Goal: Communication & Community: Answer question/provide support

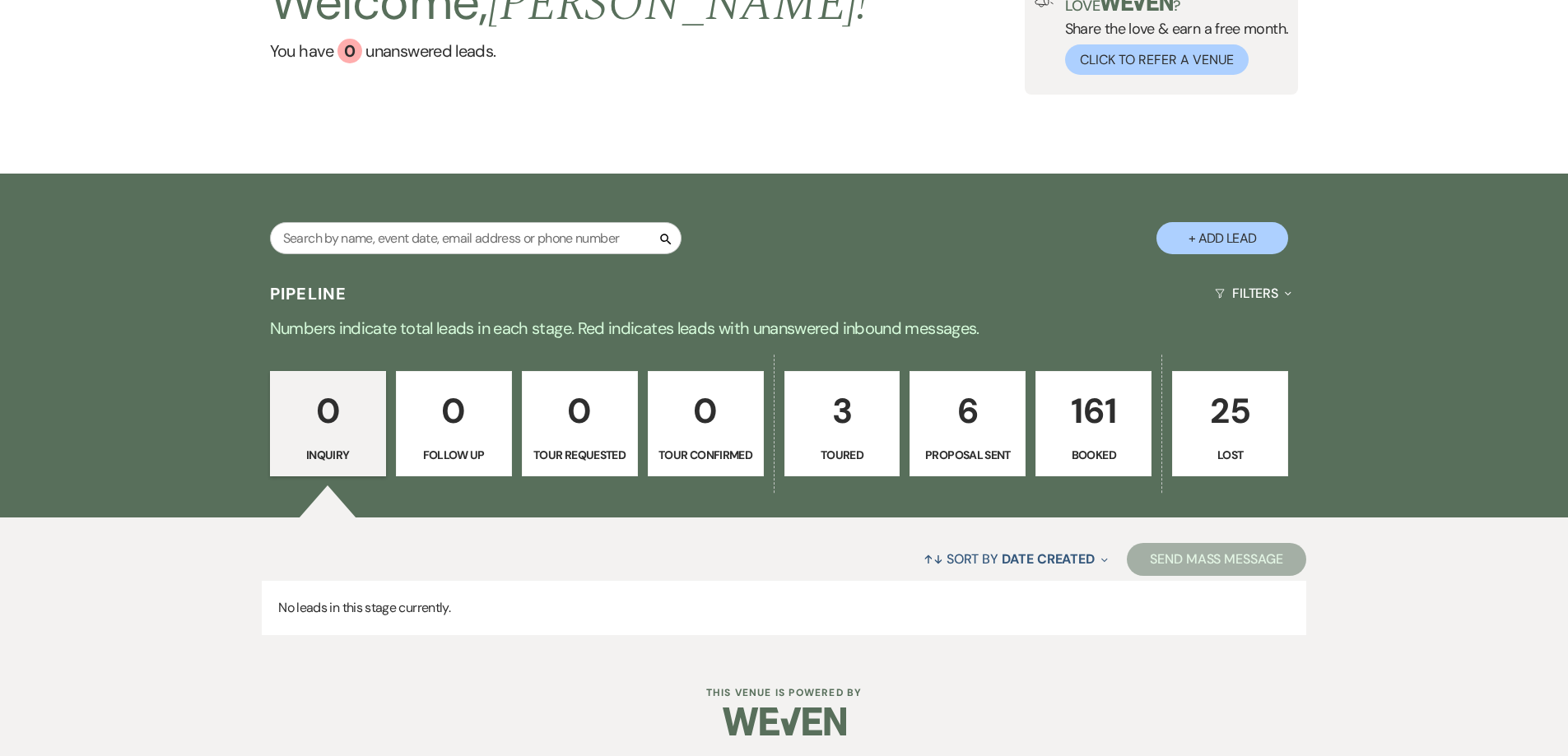
scroll to position [158, 0]
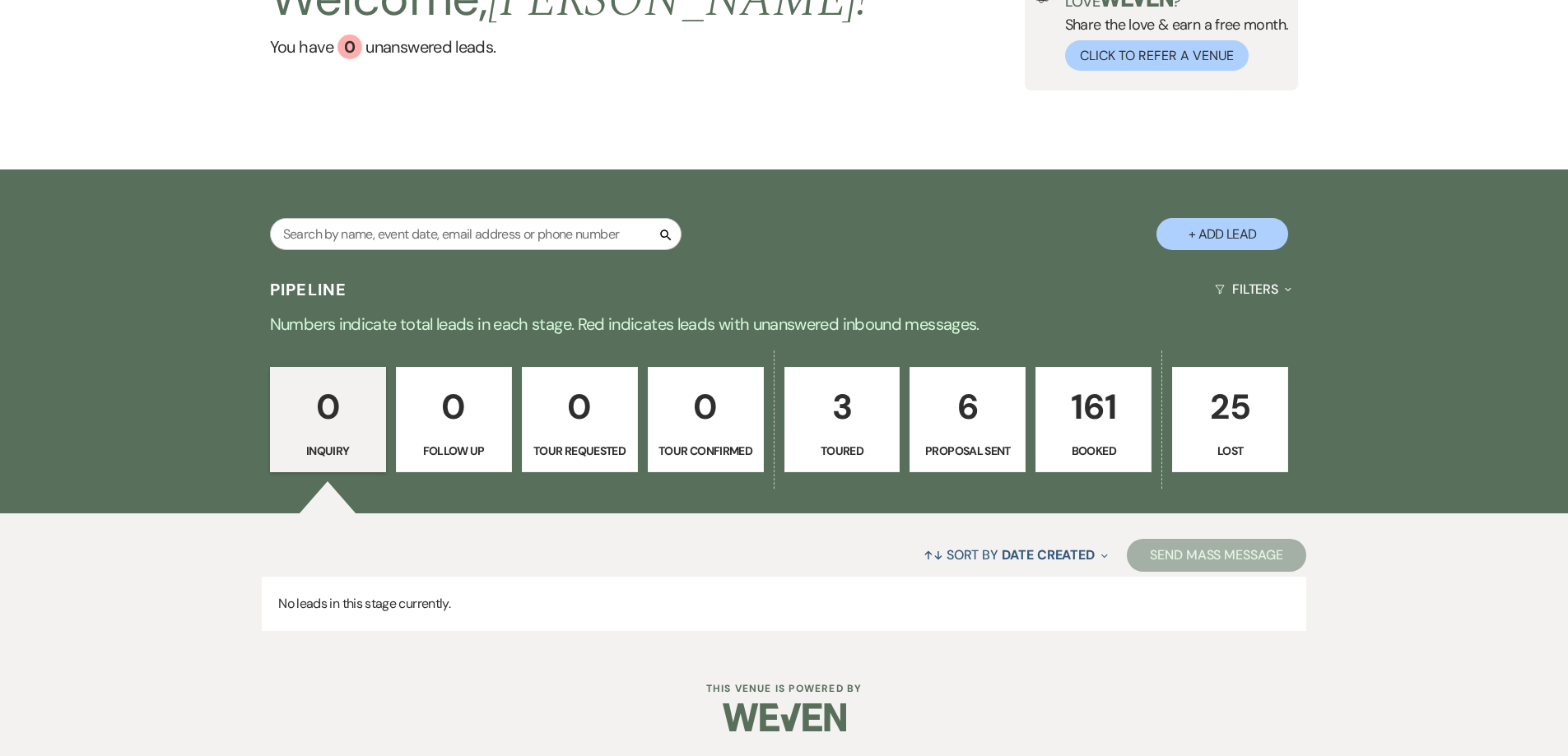
click at [1104, 442] on p "Booked" at bounding box center [1092, 451] width 95 height 18
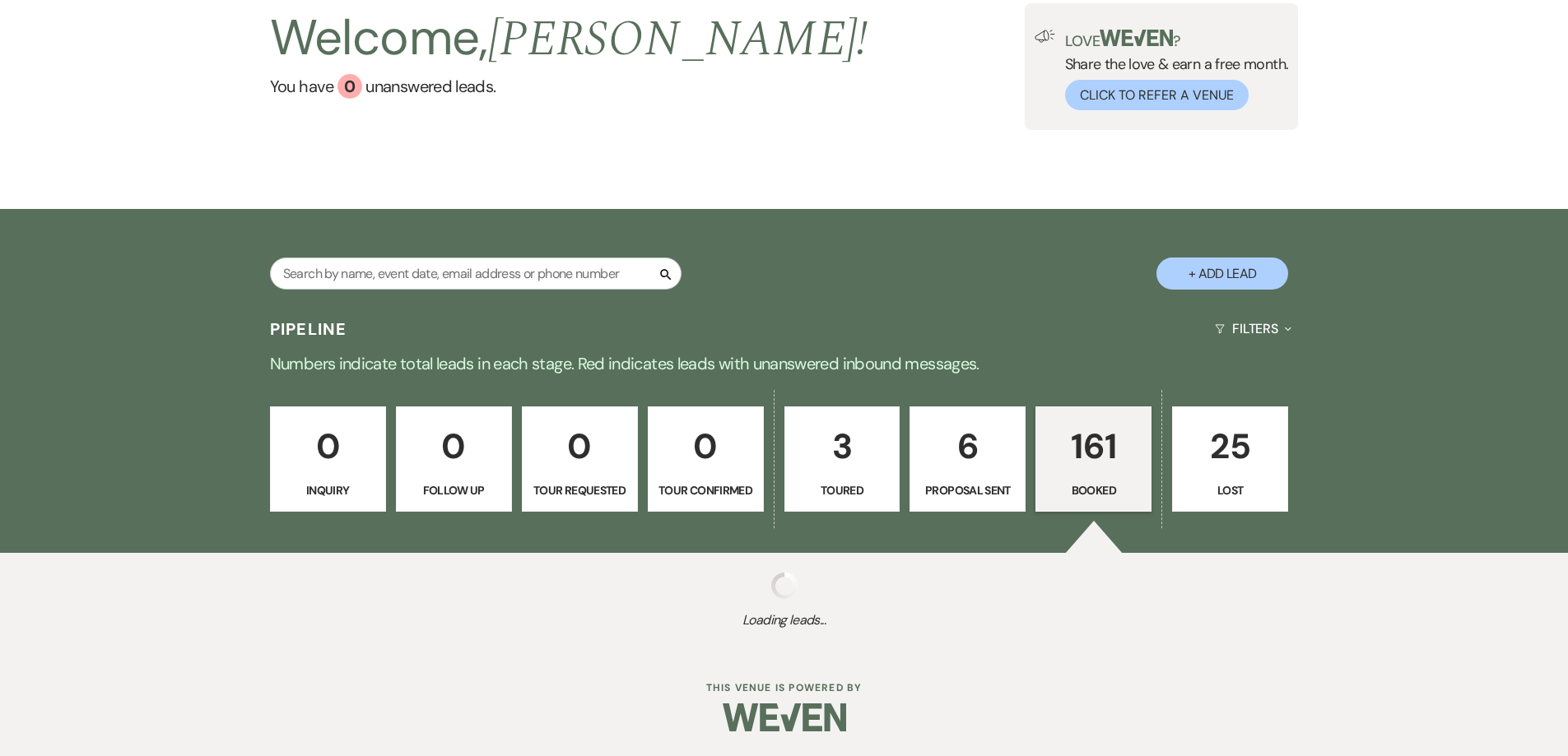
scroll to position [118, 0]
click at [518, 307] on div "Pipeline Filters Expand" at bounding box center [784, 329] width 1185 height 44
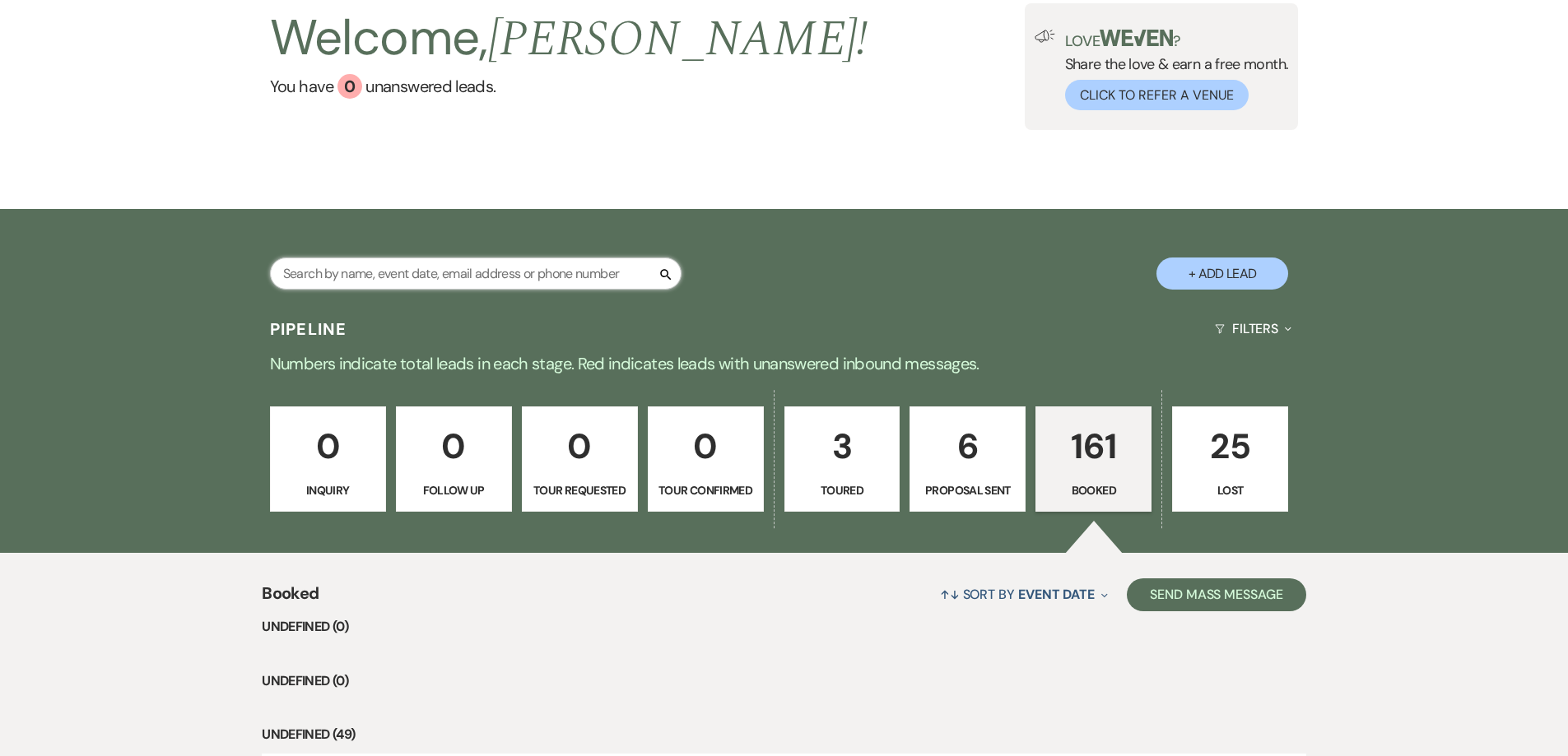
click at [439, 257] on input "text" at bounding box center [476, 273] width 411 height 32
click at [467, 257] on input "text" at bounding box center [476, 273] width 411 height 32
click at [479, 257] on input "text" at bounding box center [476, 273] width 411 height 32
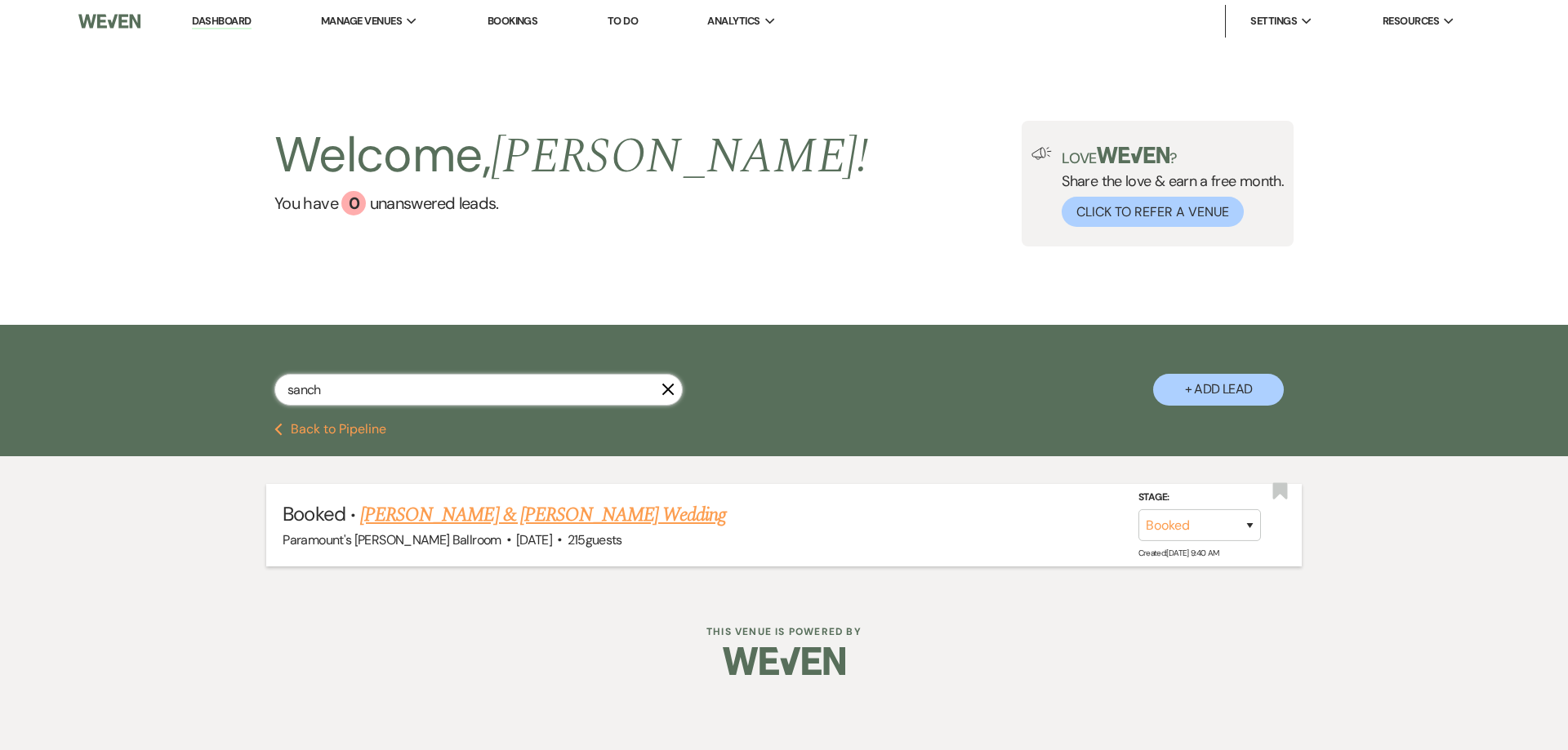
type input "sanch"
click at [535, 520] on link "[PERSON_NAME] & [PERSON_NAME] Wedding" at bounding box center [543, 516] width 366 height 30
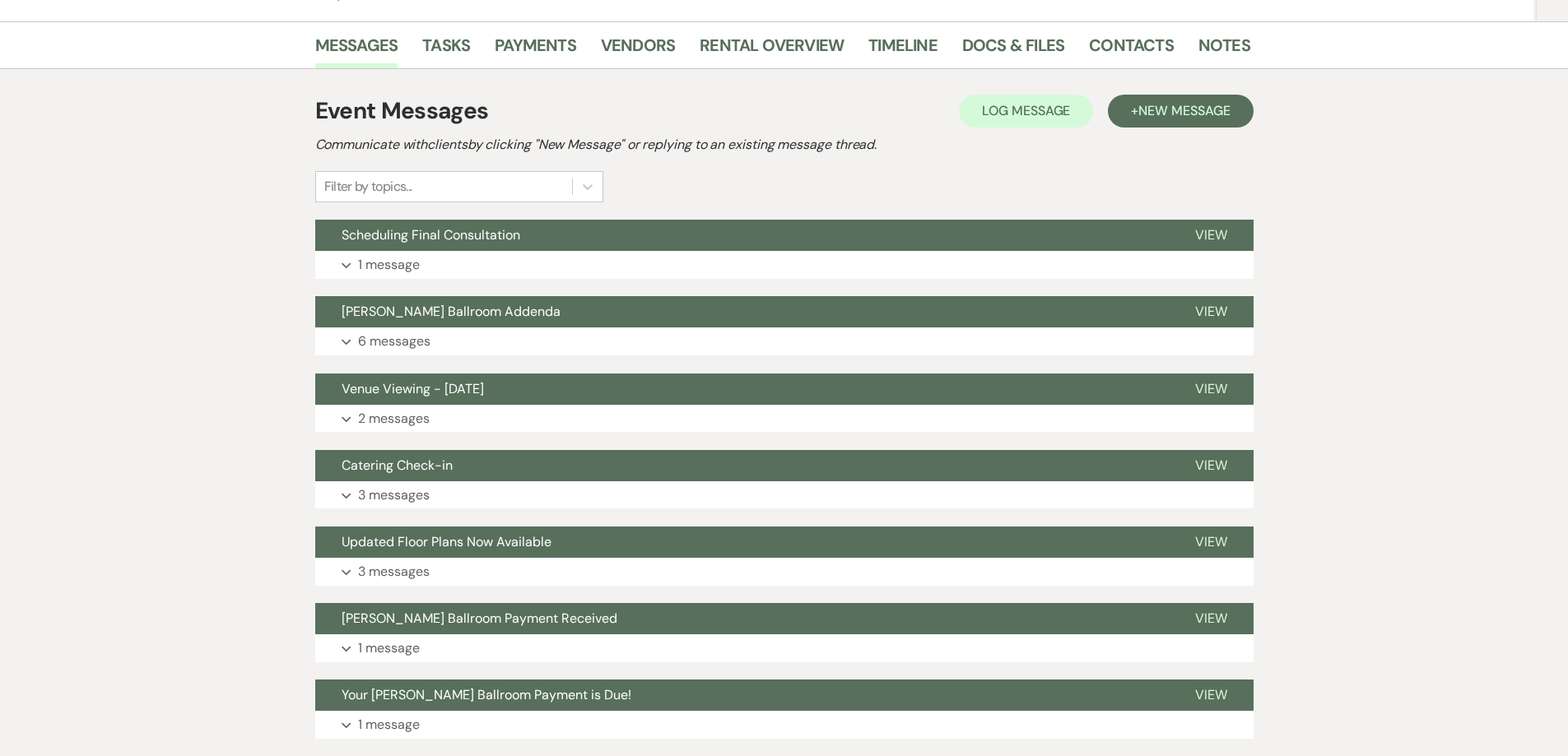
scroll to position [246, 0]
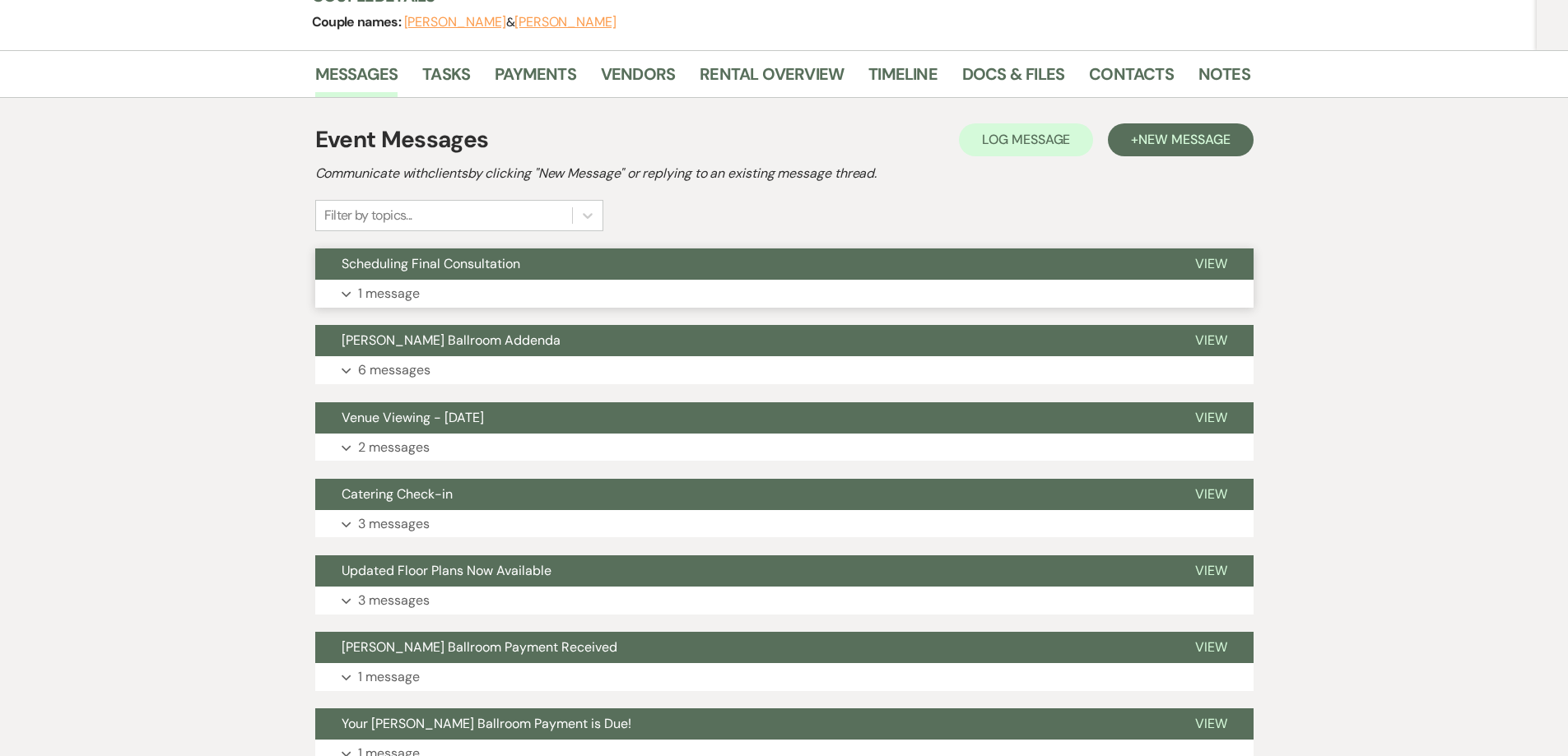
click at [434, 262] on span "Scheduling Final Consultation" at bounding box center [430, 263] width 179 height 17
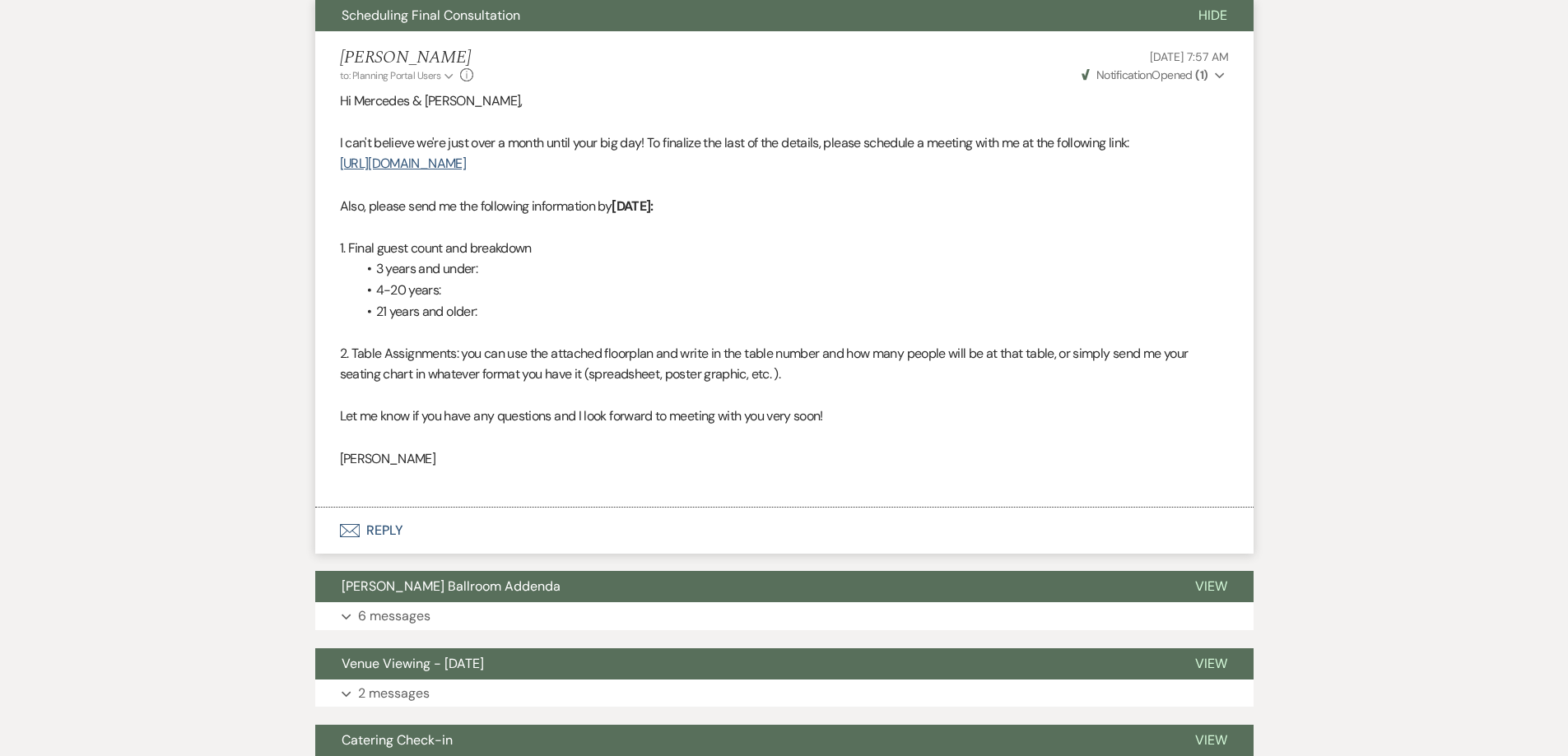
scroll to position [494, 0]
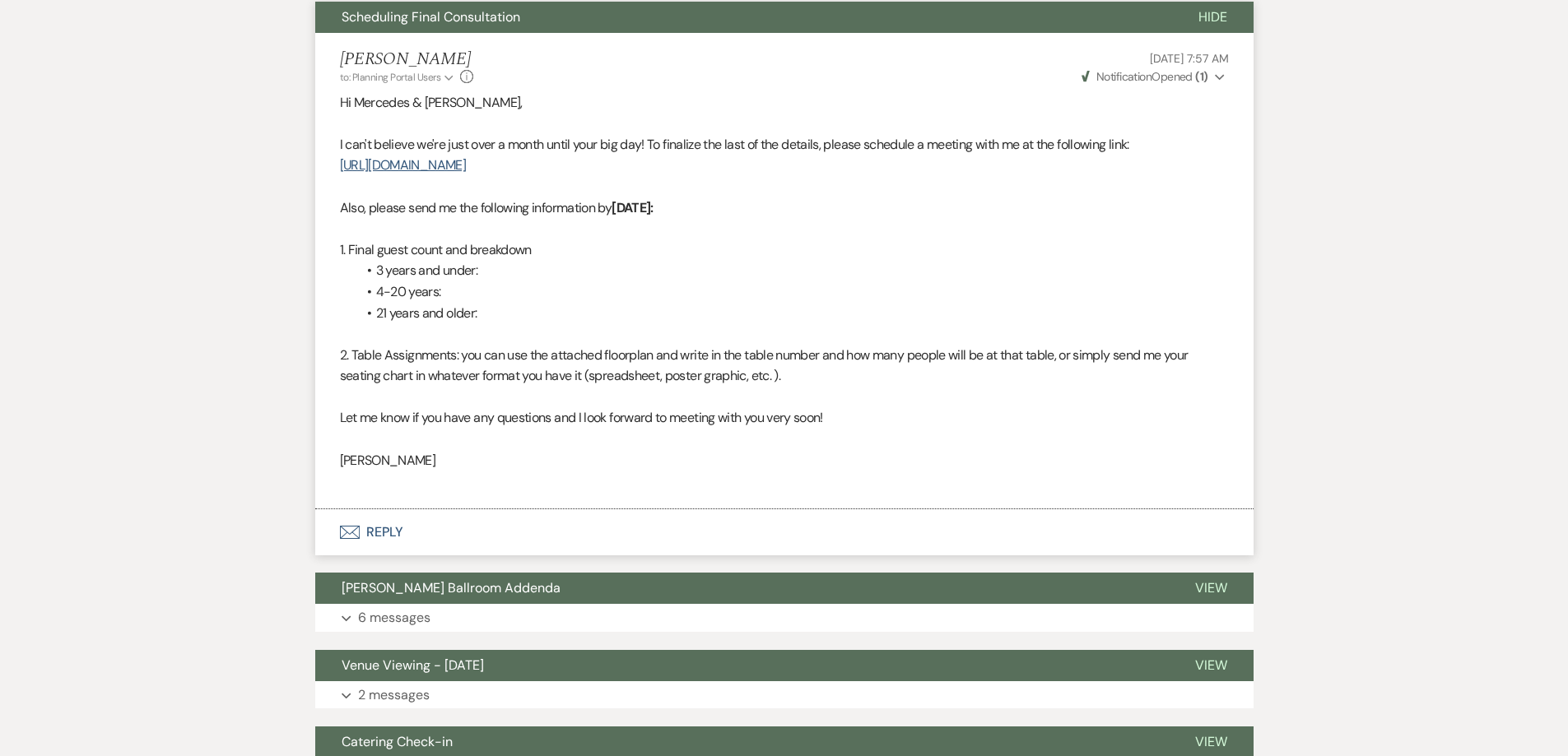
click at [385, 525] on button "Envelope Reply" at bounding box center [784, 533] width 938 height 46
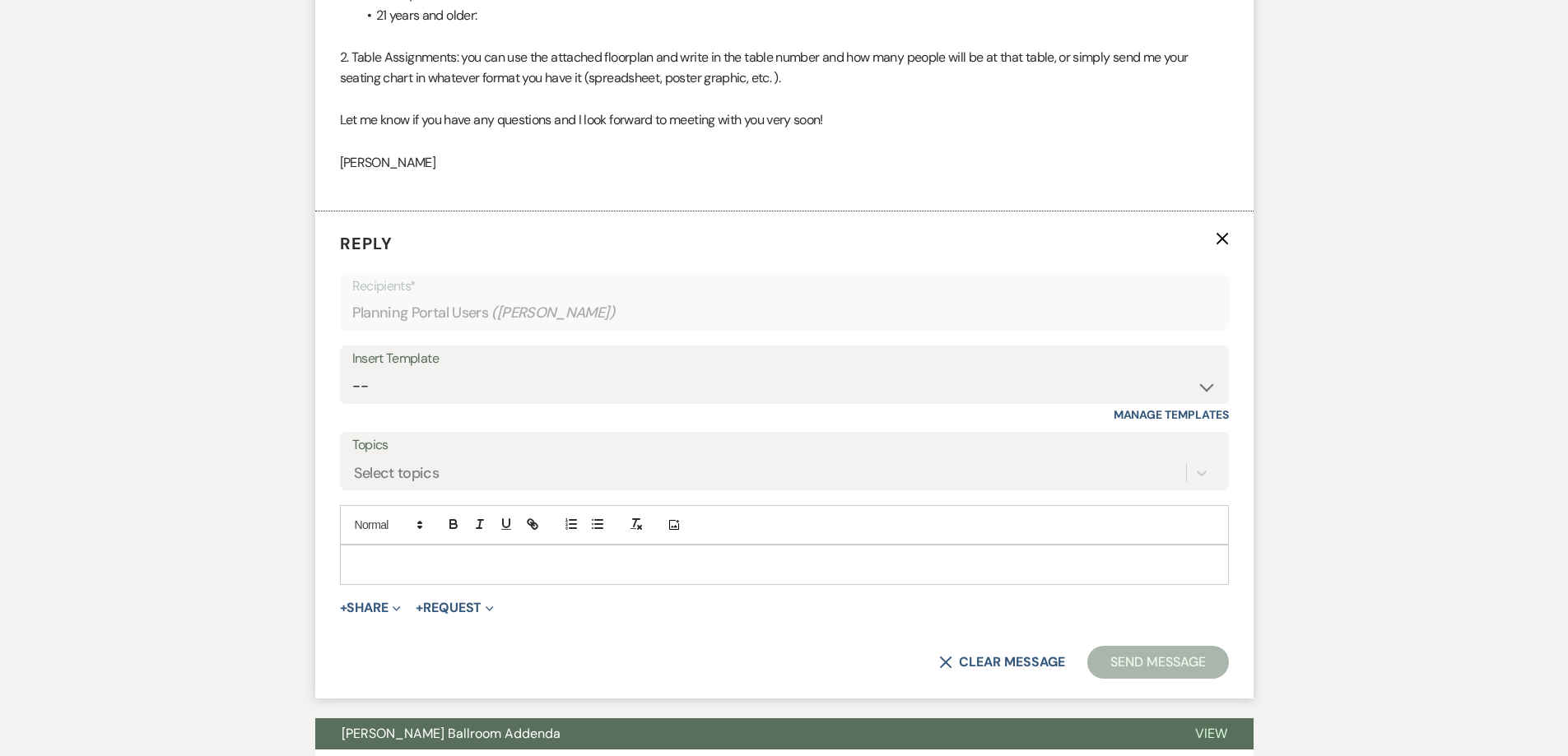
scroll to position [795, 0]
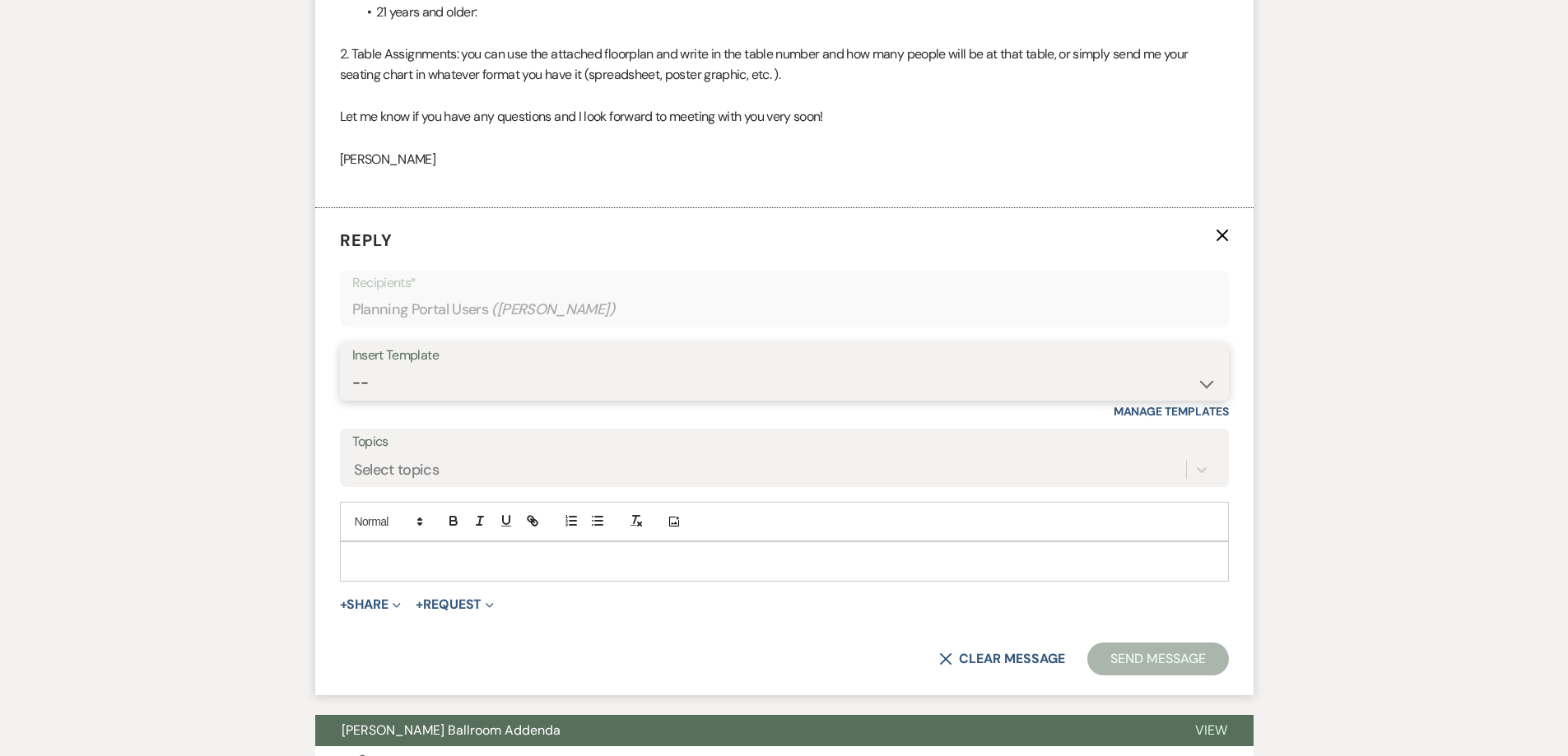
click at [524, 393] on select "-- Weven Planning Portal Introduction (Booked Events) 6 Month Consultation 9 Mo…" at bounding box center [784, 383] width 864 height 32
click at [492, 386] on select "-- Weven Planning Portal Introduction (Booked Events) 6 Month Consultation 9 Mo…" at bounding box center [784, 383] width 864 height 32
select select "4089"
click at [352, 367] on select "-- Weven Planning Portal Introduction (Booked Events) 6 Month Consultation 9 Mo…" at bounding box center [784, 383] width 864 height 32
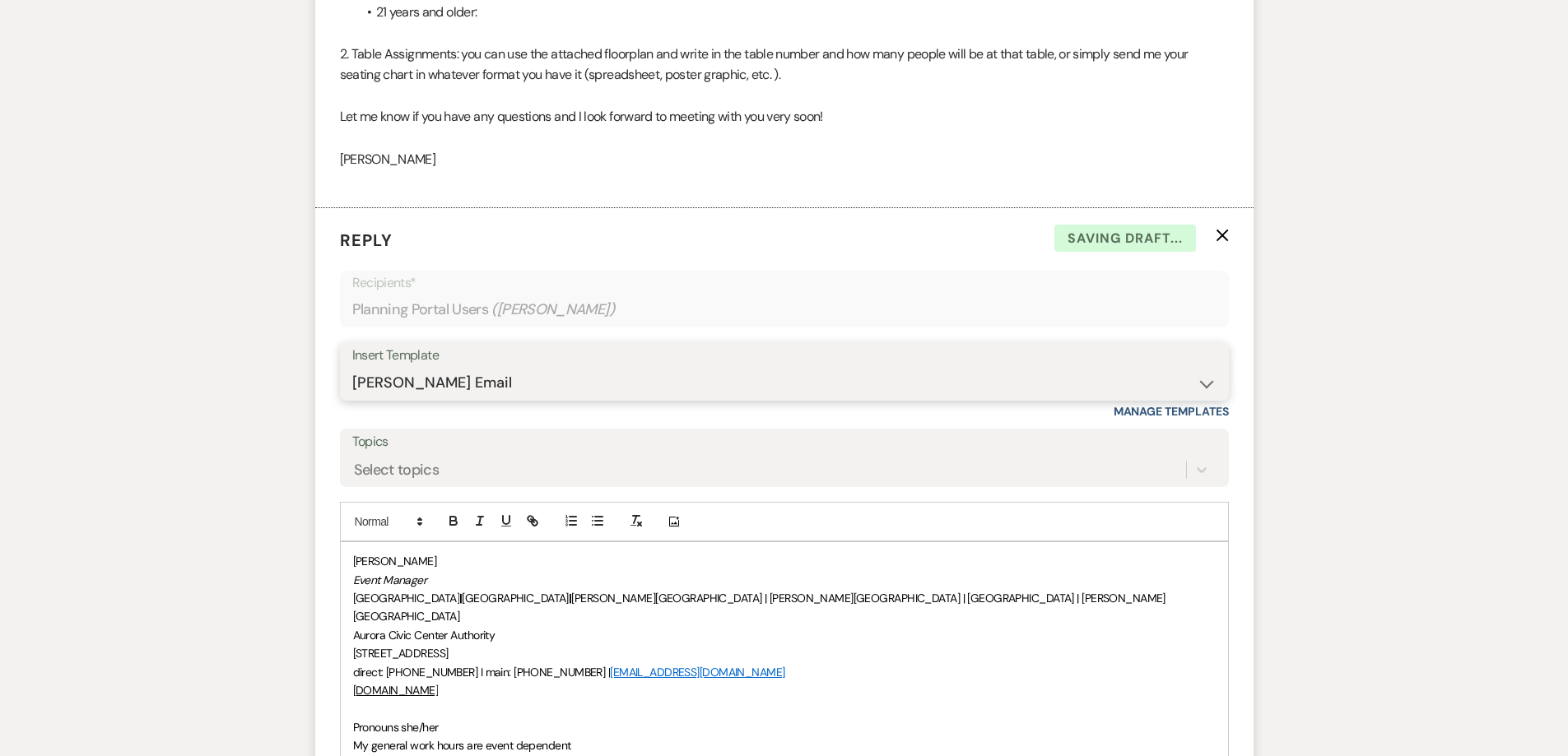
scroll to position [959, 0]
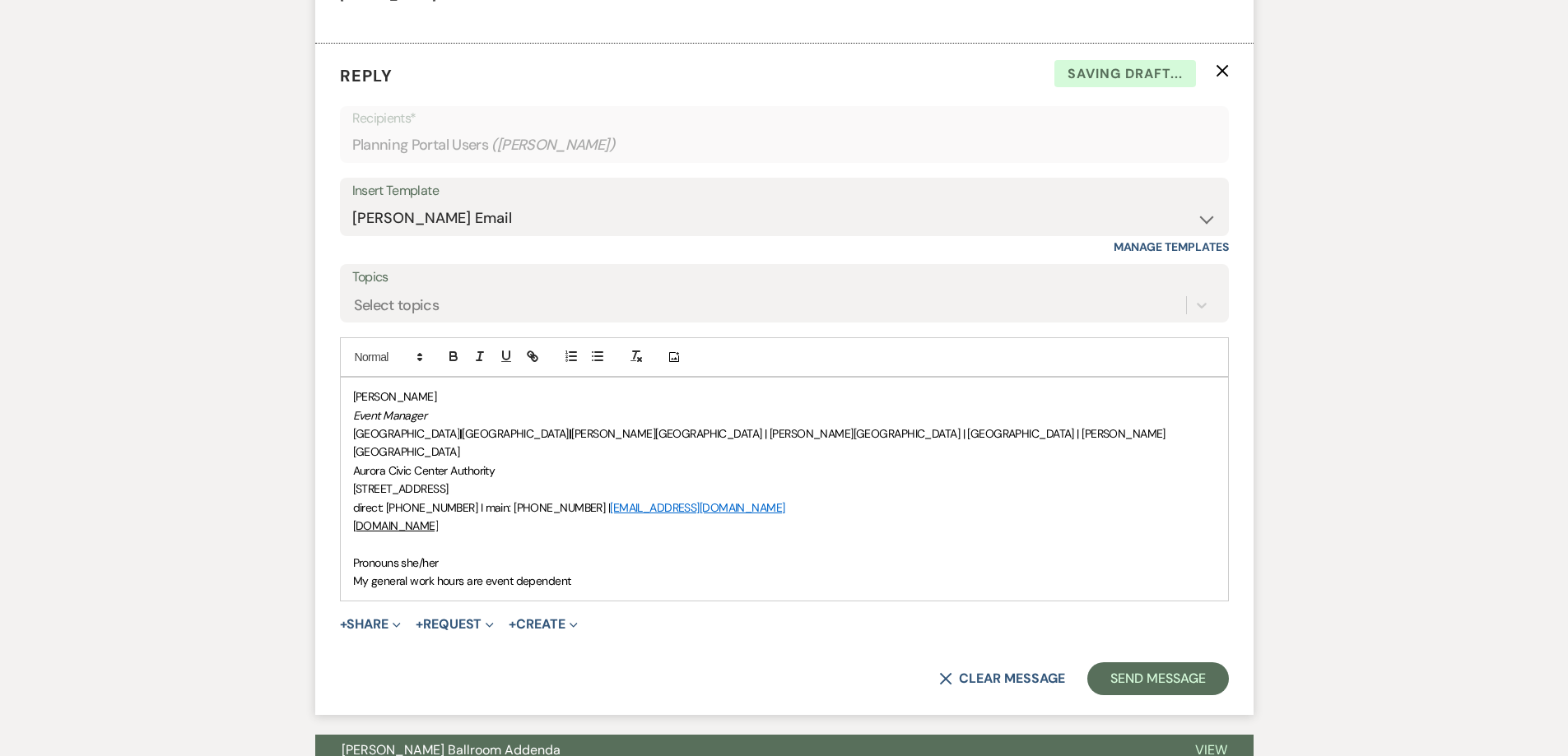
click at [353, 554] on p "Pronouns she/her" at bounding box center [784, 563] width 863 height 18
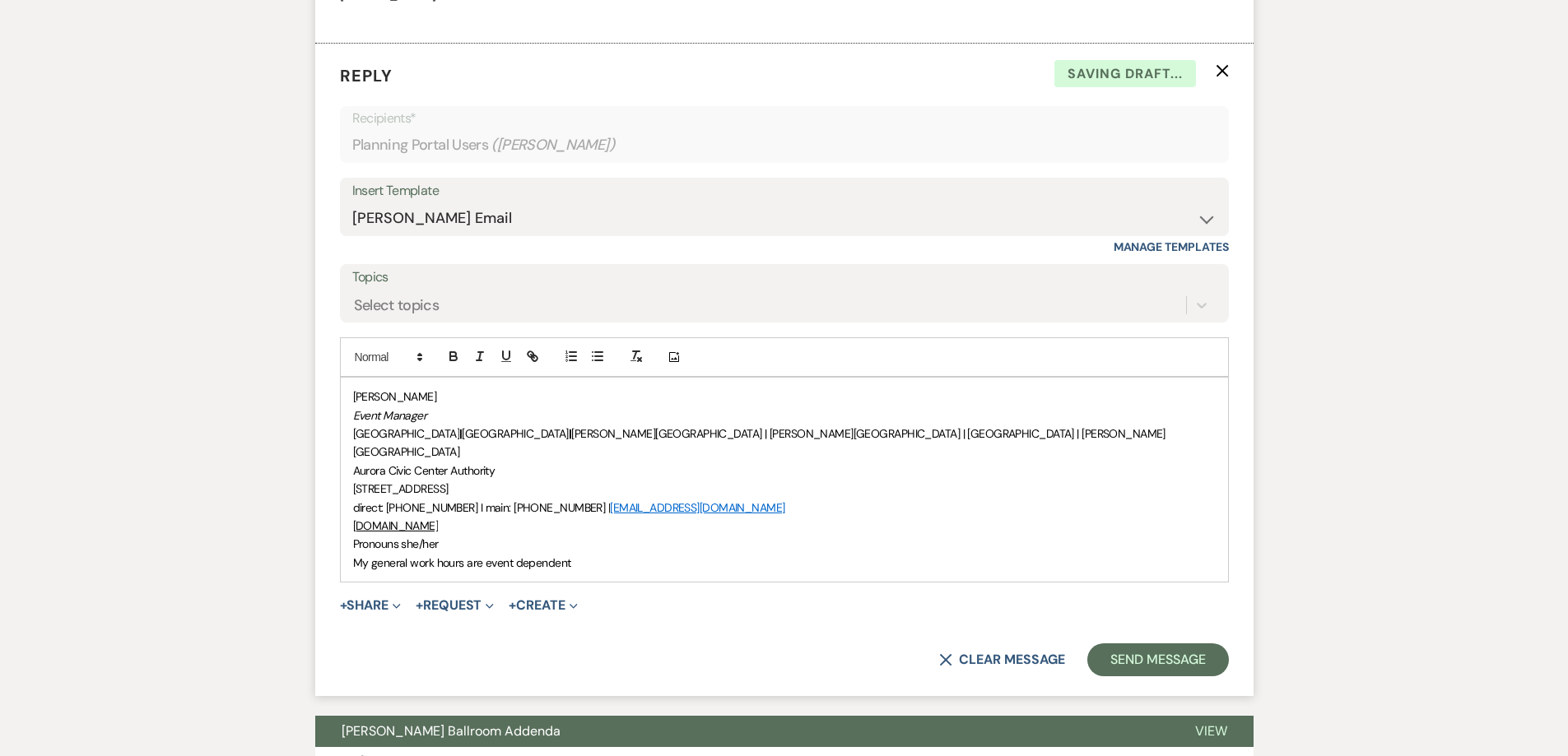
click at [347, 393] on div "[PERSON_NAME] Event Manager [GEOGRAPHIC_DATA] | [GEOGRAPHIC_DATA] | [PERSON_NAM…" at bounding box center [784, 480] width 887 height 204
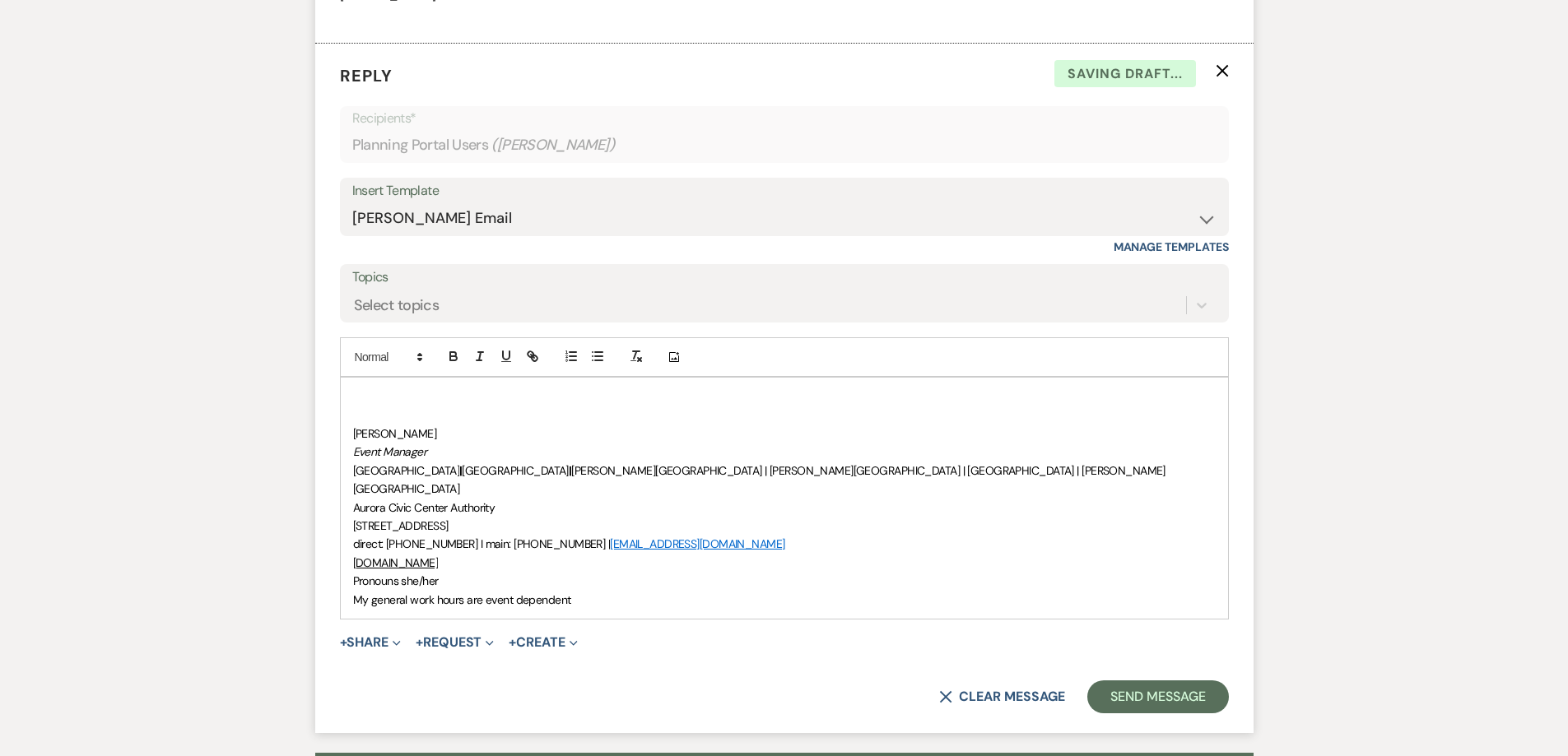
click at [353, 390] on p at bounding box center [784, 397] width 863 height 18
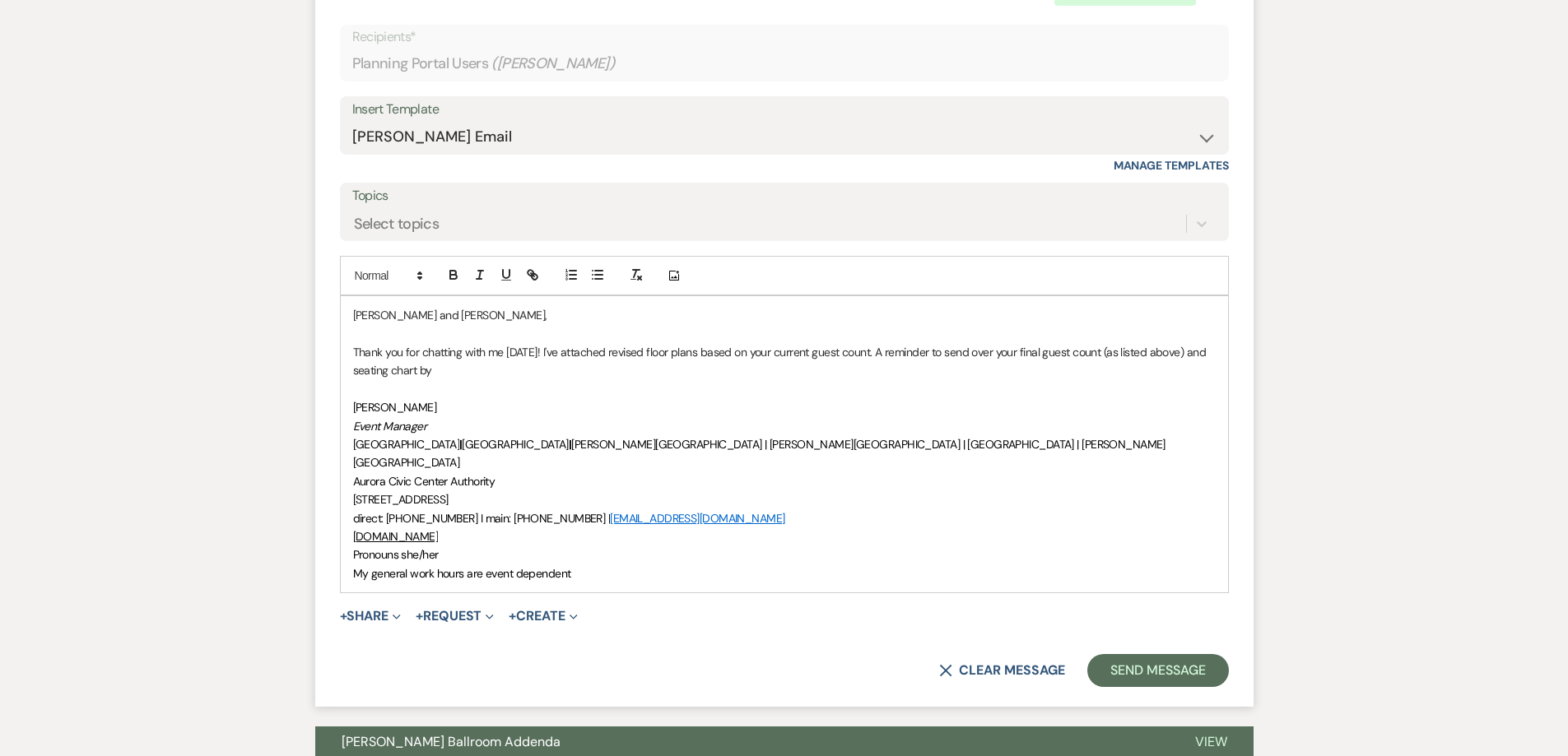
scroll to position [1041, 0]
click at [494, 374] on p "Thank you for chatting with me [DATE]! I've attached revised floor plans based …" at bounding box center [784, 360] width 863 height 37
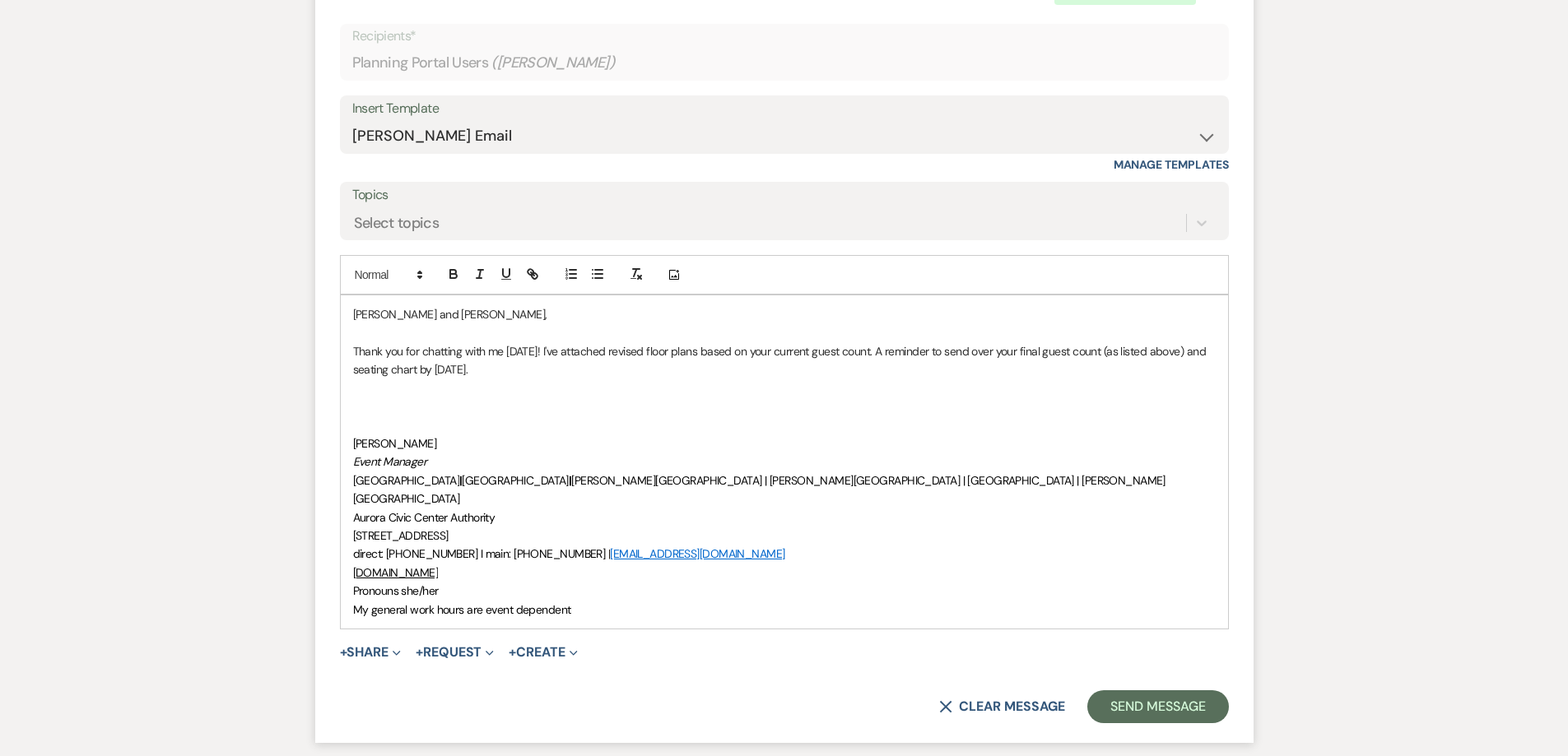
drag, startPoint x: 484, startPoint y: 369, endPoint x: 454, endPoint y: 369, distance: 30.0
click at [454, 369] on p "Thank you for chatting with me [DATE]! I've attached revised floor plans based …" at bounding box center [784, 360] width 863 height 37
click at [511, 272] on icon "button" at bounding box center [506, 273] width 15 height 15
click at [688, 413] on p at bounding box center [784, 406] width 863 height 18
click at [904, 353] on p "Thank you for chatting with me [DATE]! I've attached revised floor plans based …" at bounding box center [784, 360] width 863 height 37
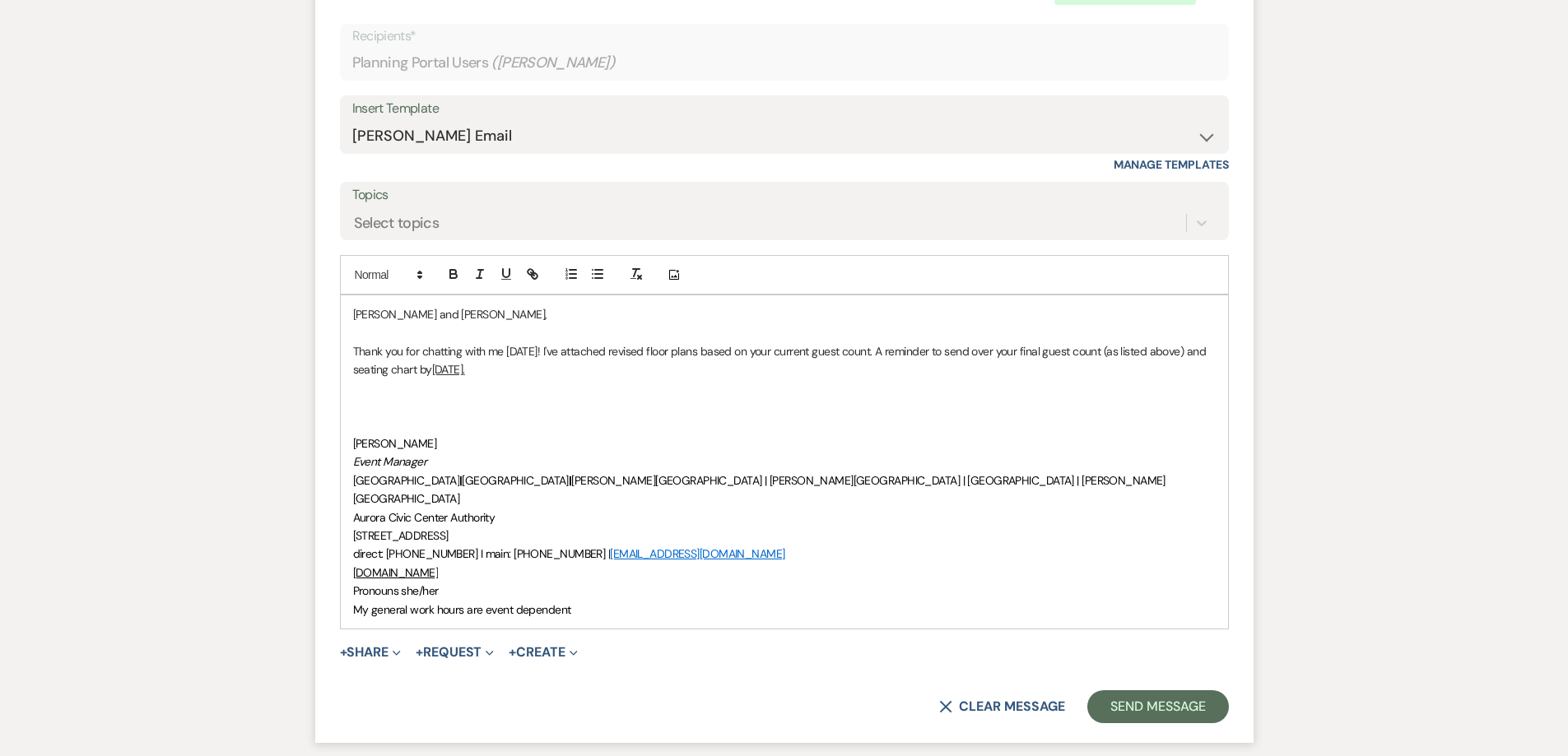
click at [901, 350] on p "Thank you for chatting with me [DATE]! I've attached revised floor plans based …" at bounding box center [784, 360] width 863 height 37
click at [575, 399] on p at bounding box center [784, 406] width 863 height 18
click at [477, 370] on p "Thank you for chatting with me [DATE]! I've attached revised floor plans based …" at bounding box center [784, 360] width 863 height 37
click at [460, 418] on p at bounding box center [784, 425] width 863 height 18
click at [429, 398] on p at bounding box center [784, 406] width 863 height 18
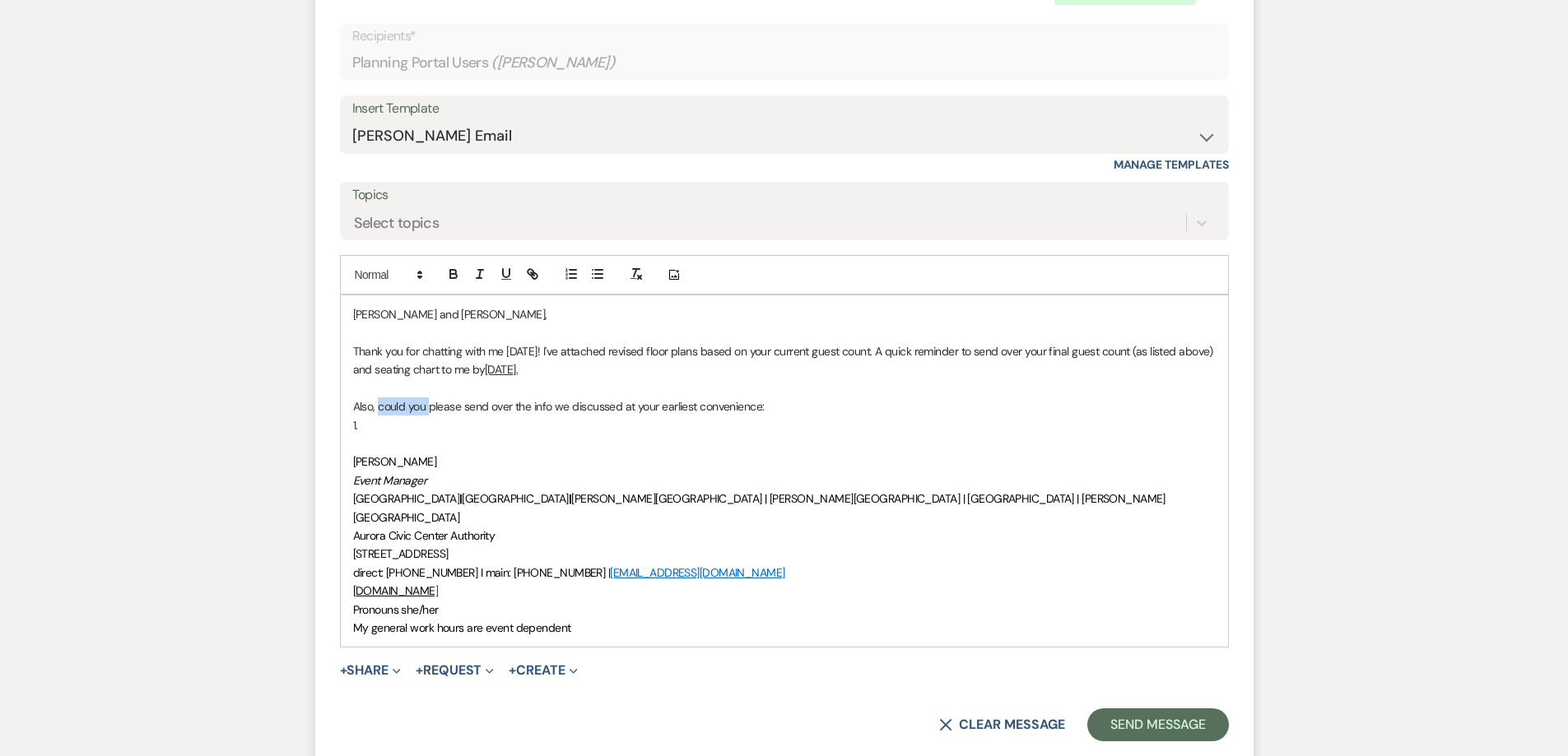
drag, startPoint x: 429, startPoint y: 407, endPoint x: 378, endPoint y: 407, distance: 51.0
click at [378, 407] on p "Also, could you please send over the info we discussed at your earliest conveni…" at bounding box center [784, 406] width 863 height 18
click at [392, 424] on p "1." at bounding box center [784, 425] width 863 height 18
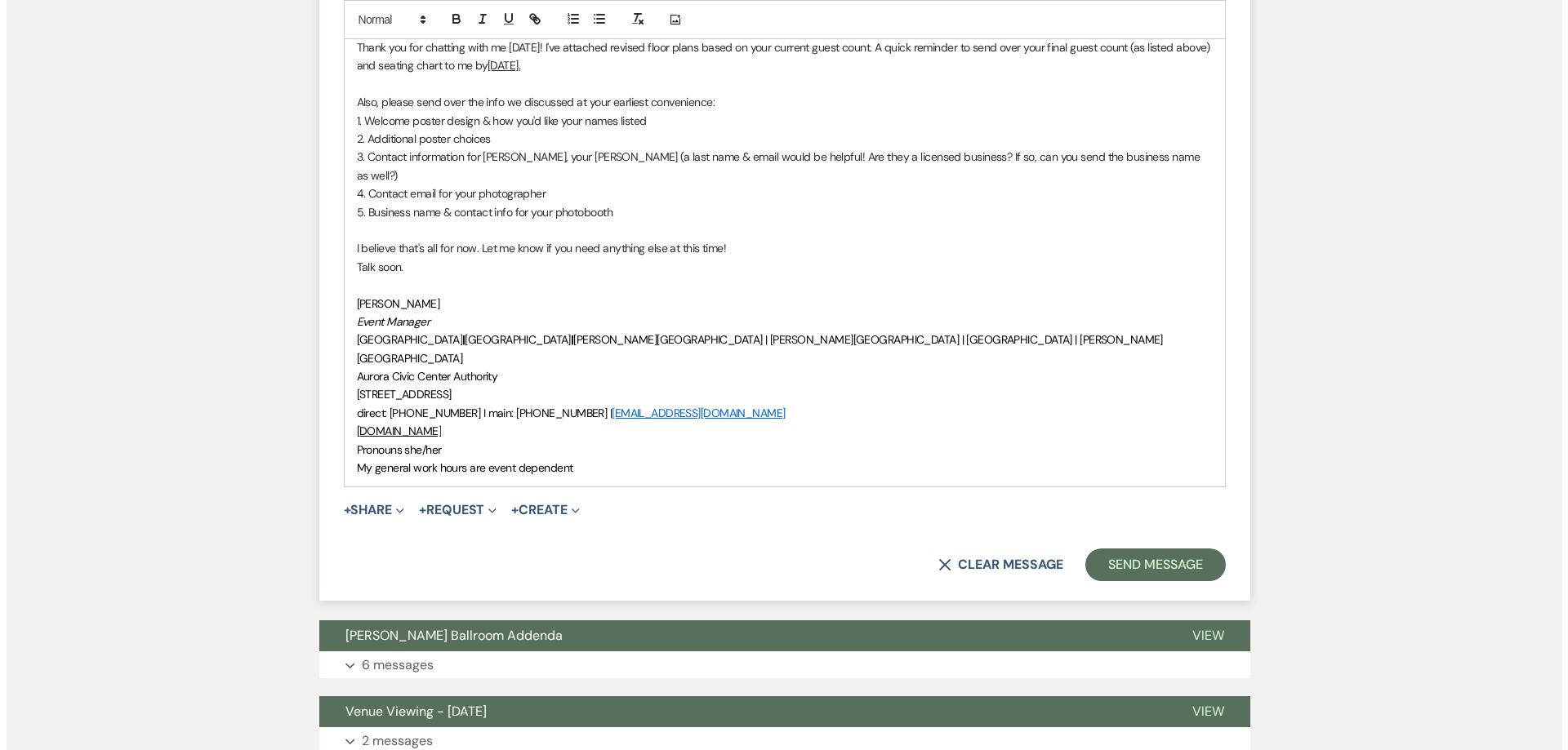
scroll to position [1442, 0]
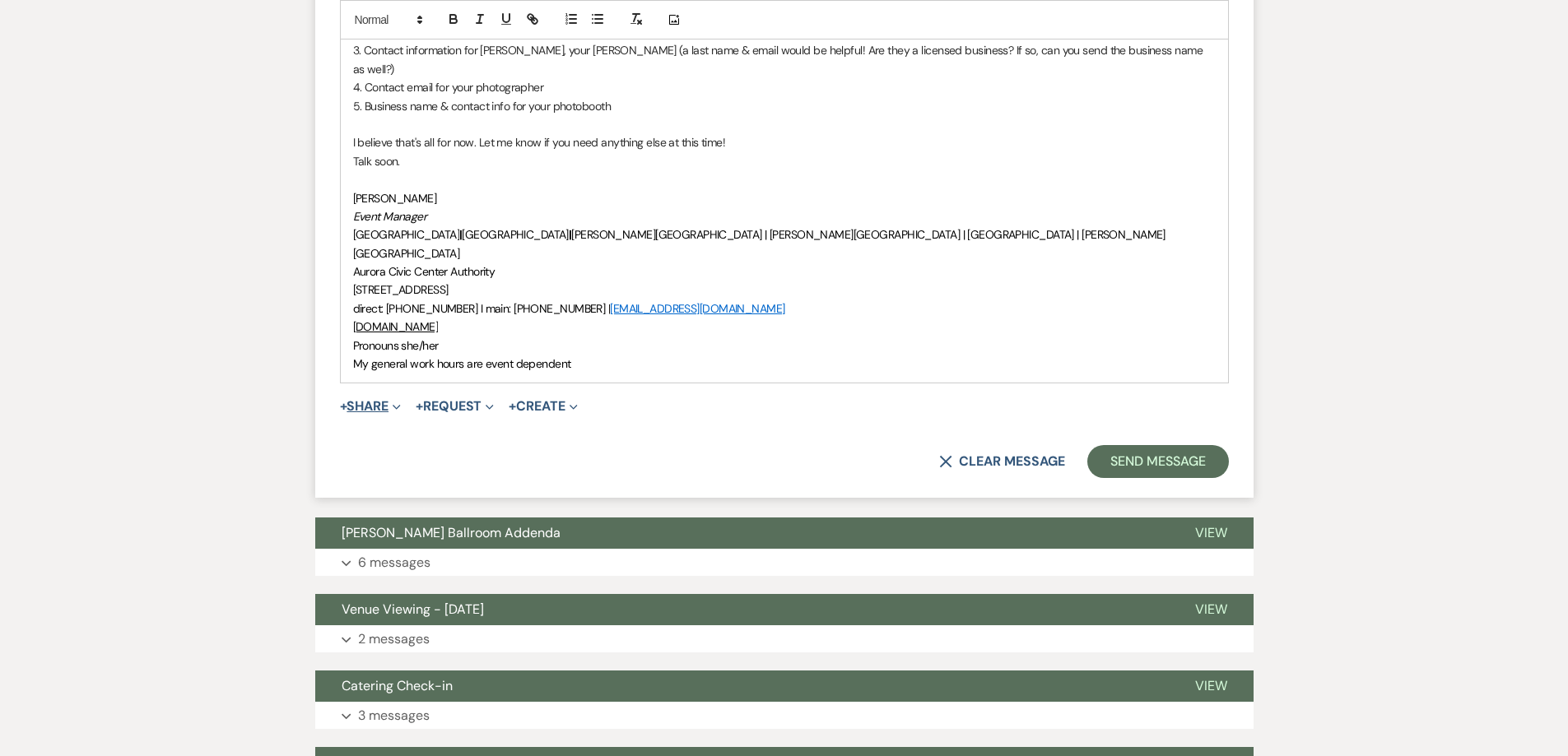
click at [383, 400] on button "+ Share Expand" at bounding box center [371, 406] width 62 height 13
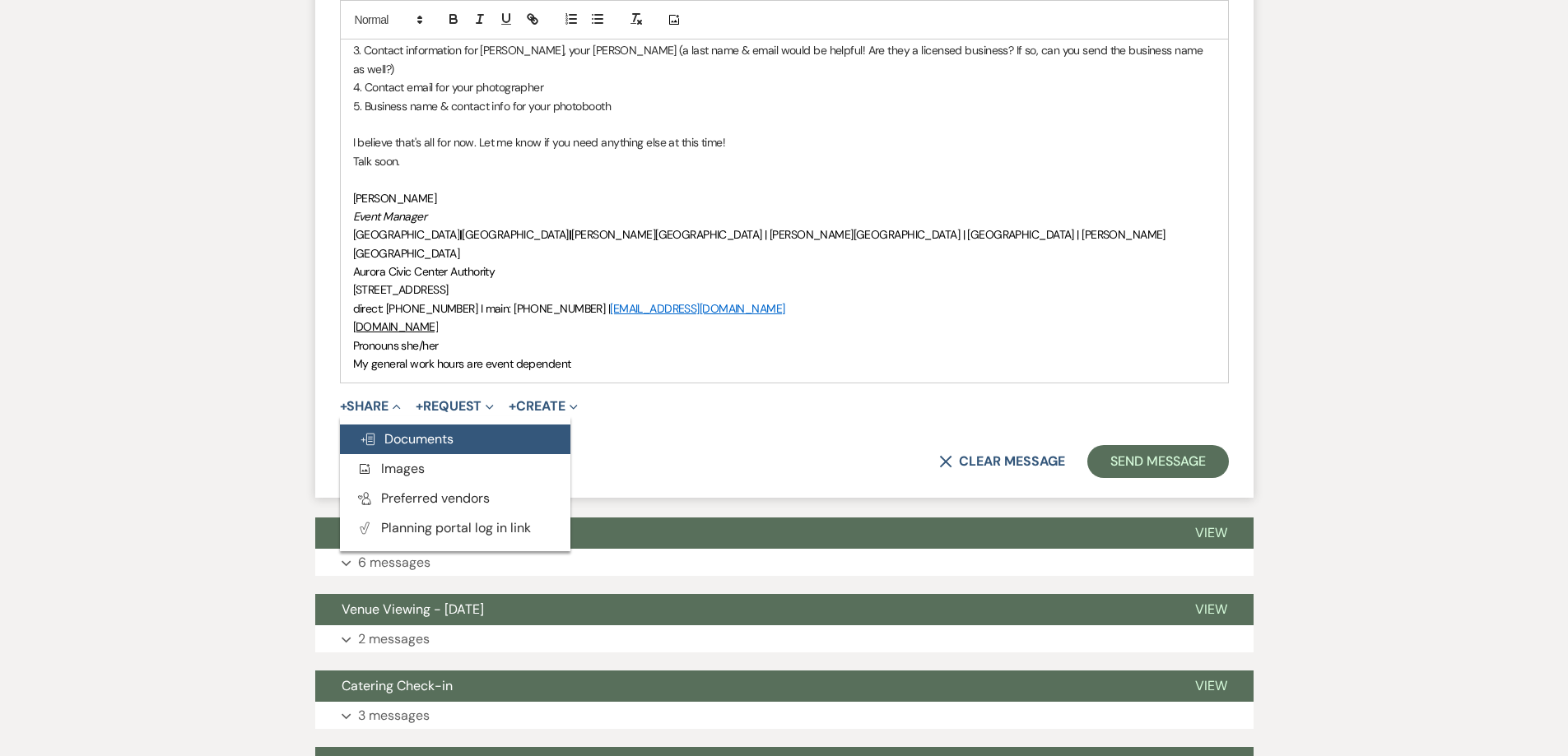
click at [417, 430] on span "Doc Upload Documents" at bounding box center [406, 438] width 94 height 17
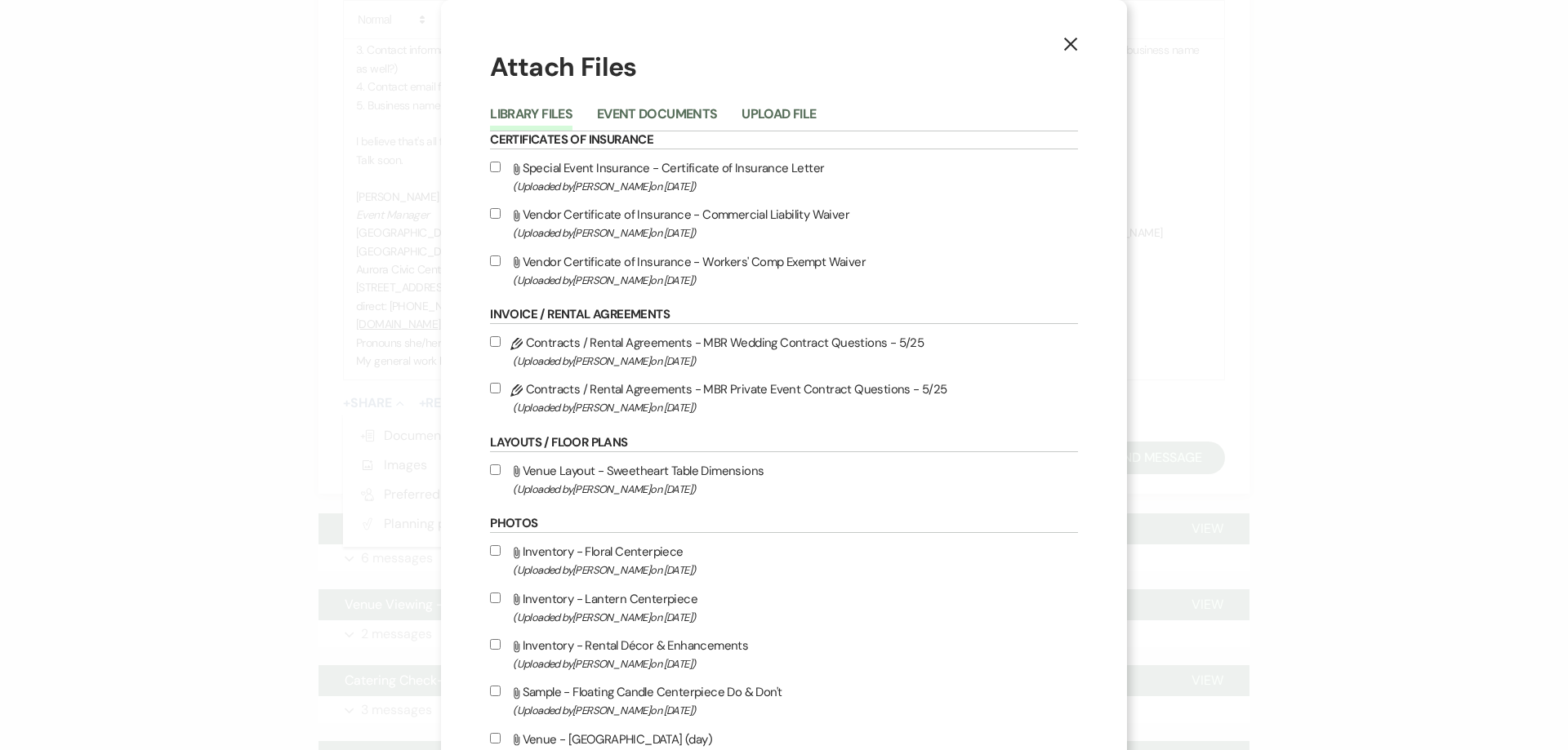
click at [727, 108] on li "Event Documents" at bounding box center [669, 117] width 145 height 27
click at [743, 108] on button "Upload File" at bounding box center [778, 119] width 74 height 23
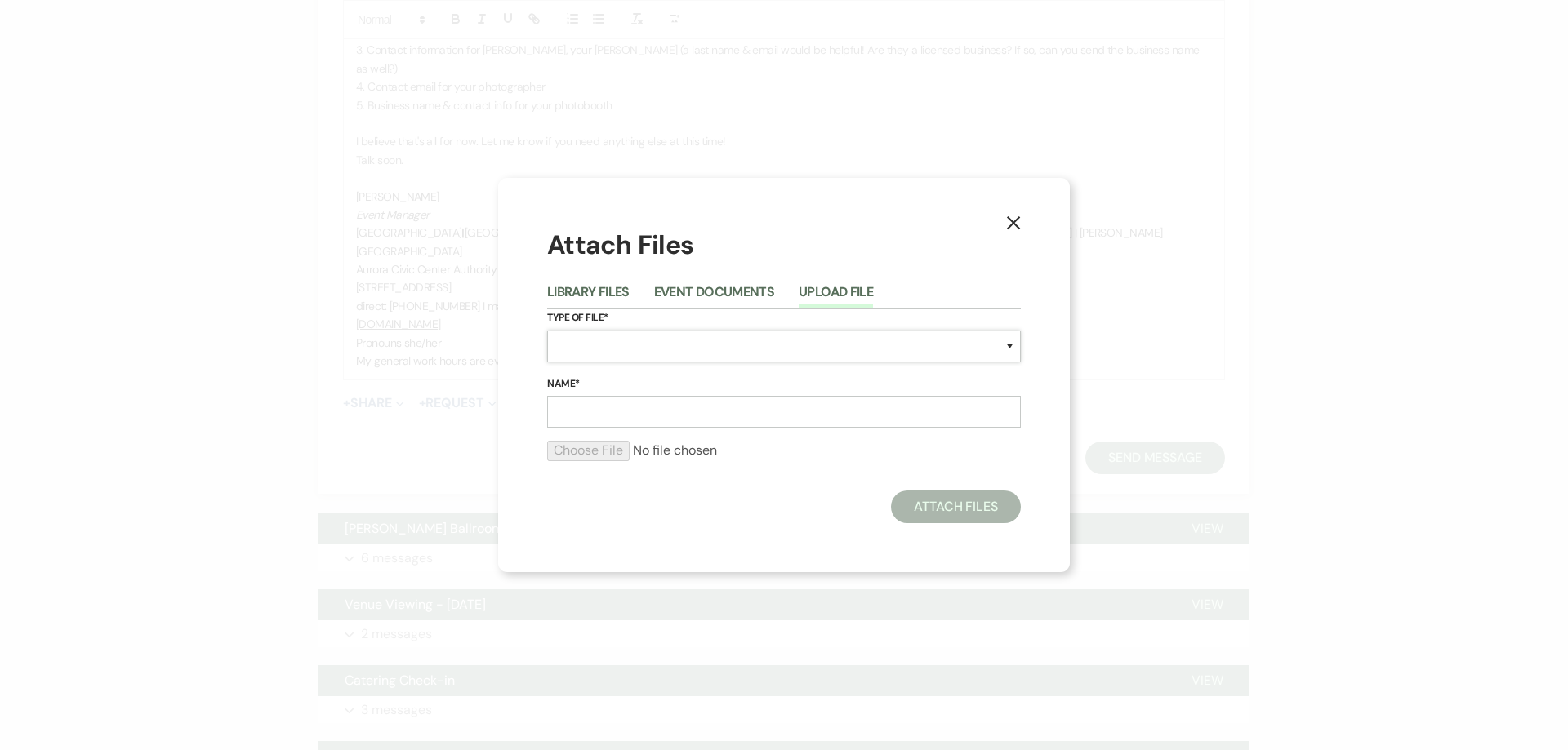
click at [651, 351] on select "Special Event Insurance Vendor Certificate of Insurance Contracts / Rental Agre…" at bounding box center [784, 346] width 473 height 32
select select "24"
click at [547, 330] on select "Special Event Insurance Vendor Certificate of Insurance Contracts / Rental Agre…" at bounding box center [784, 346] width 473 height 32
click at [653, 424] on input "Name*" at bounding box center [784, 412] width 473 height 32
type input "[PERSON_NAME] ATR Cocktail Hour [DATE]"
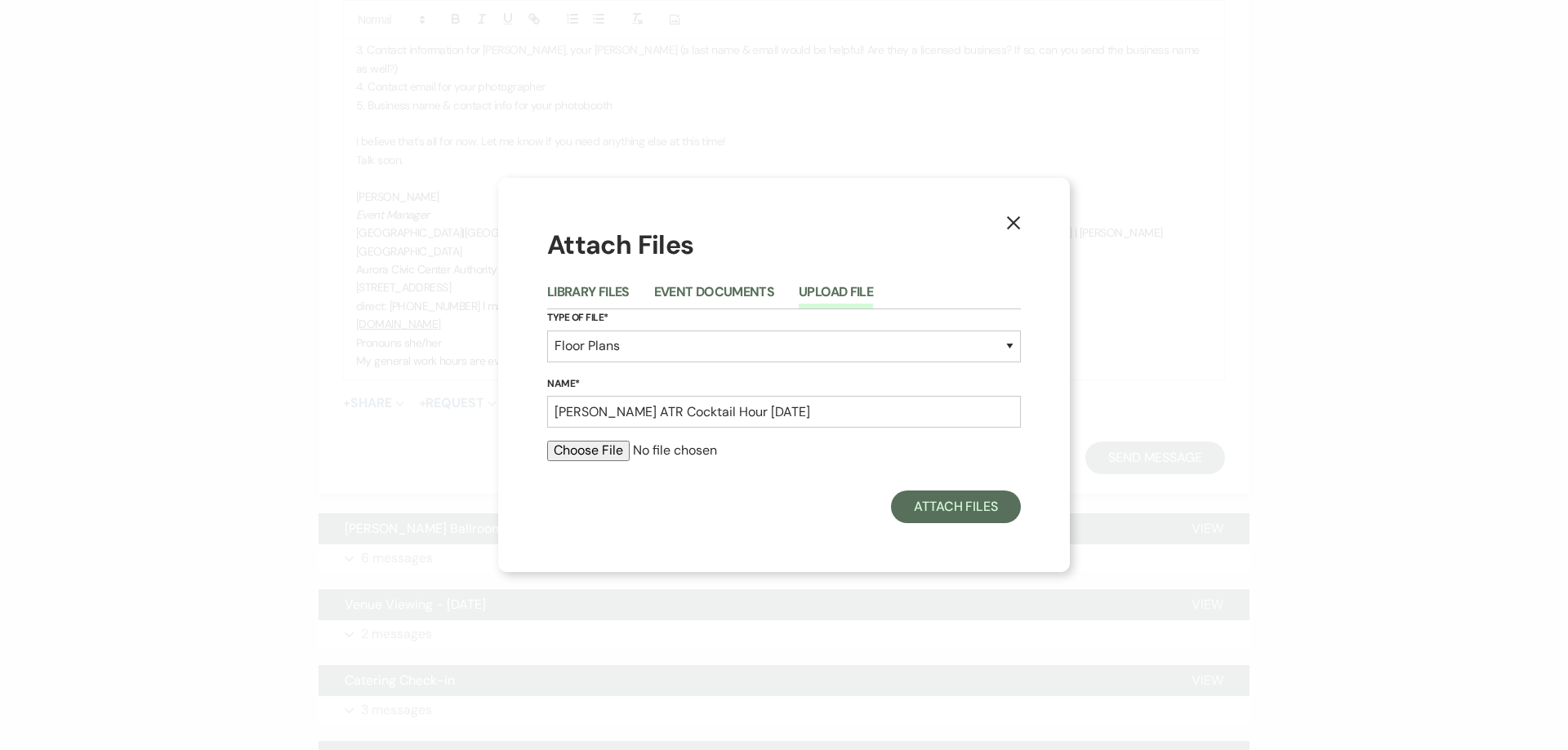
click at [609, 450] on input "file" at bounding box center [784, 450] width 473 height 20
type input "C:\fakepath\[PERSON_NAME] ATR Cocktail Hour [DATE].pdf"
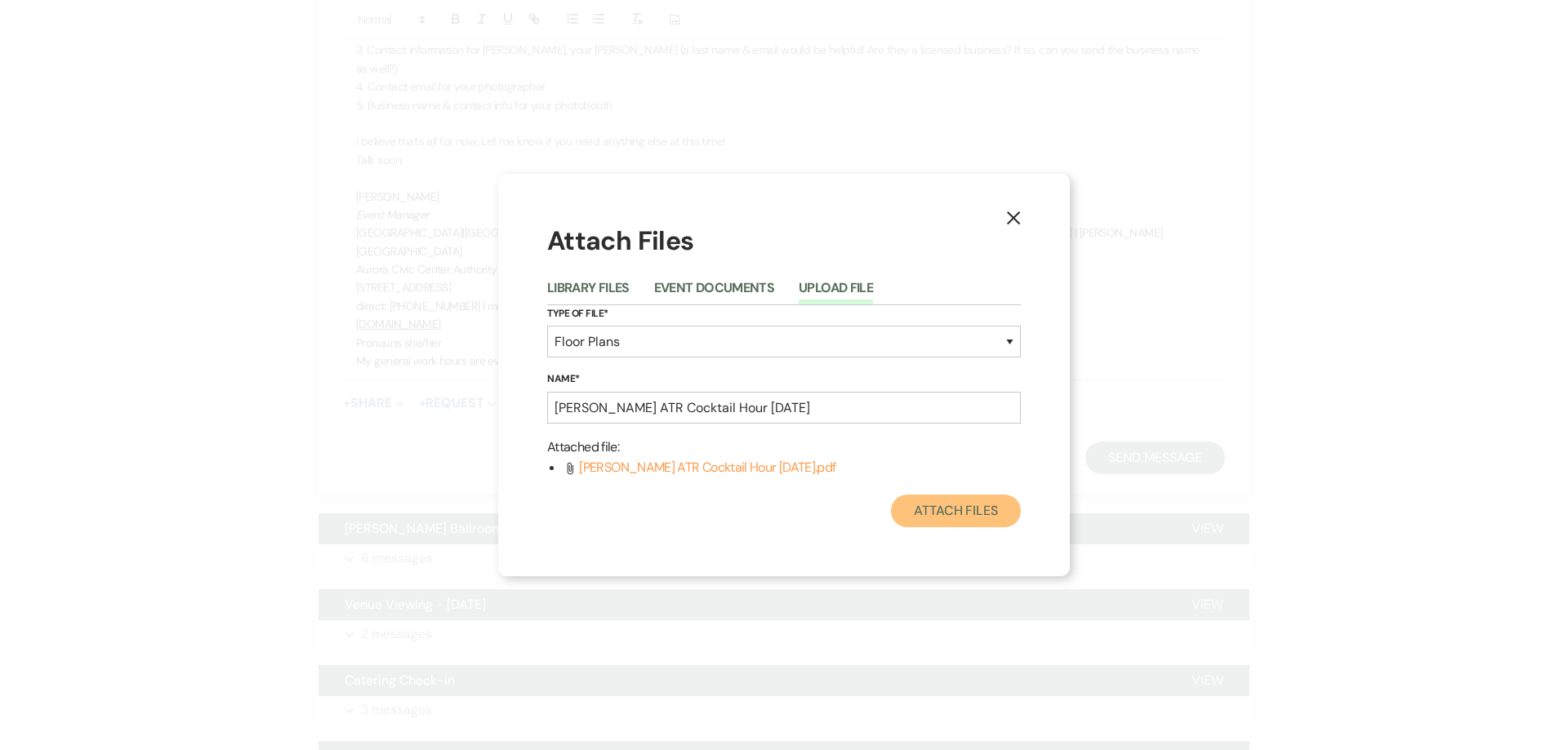
click at [949, 512] on button "Attach Files" at bounding box center [955, 511] width 130 height 33
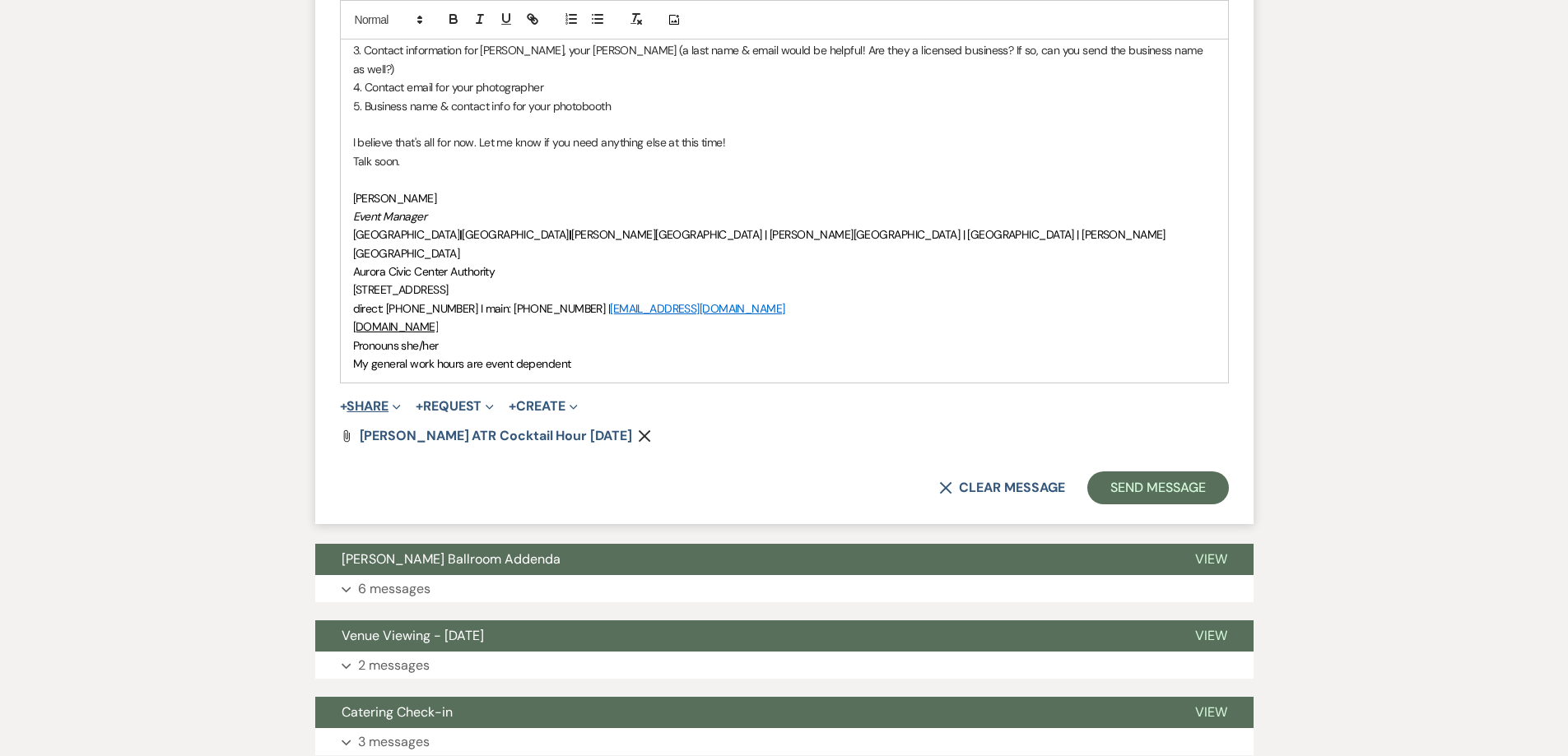
click at [390, 400] on button "+ Share Expand" at bounding box center [371, 406] width 62 height 13
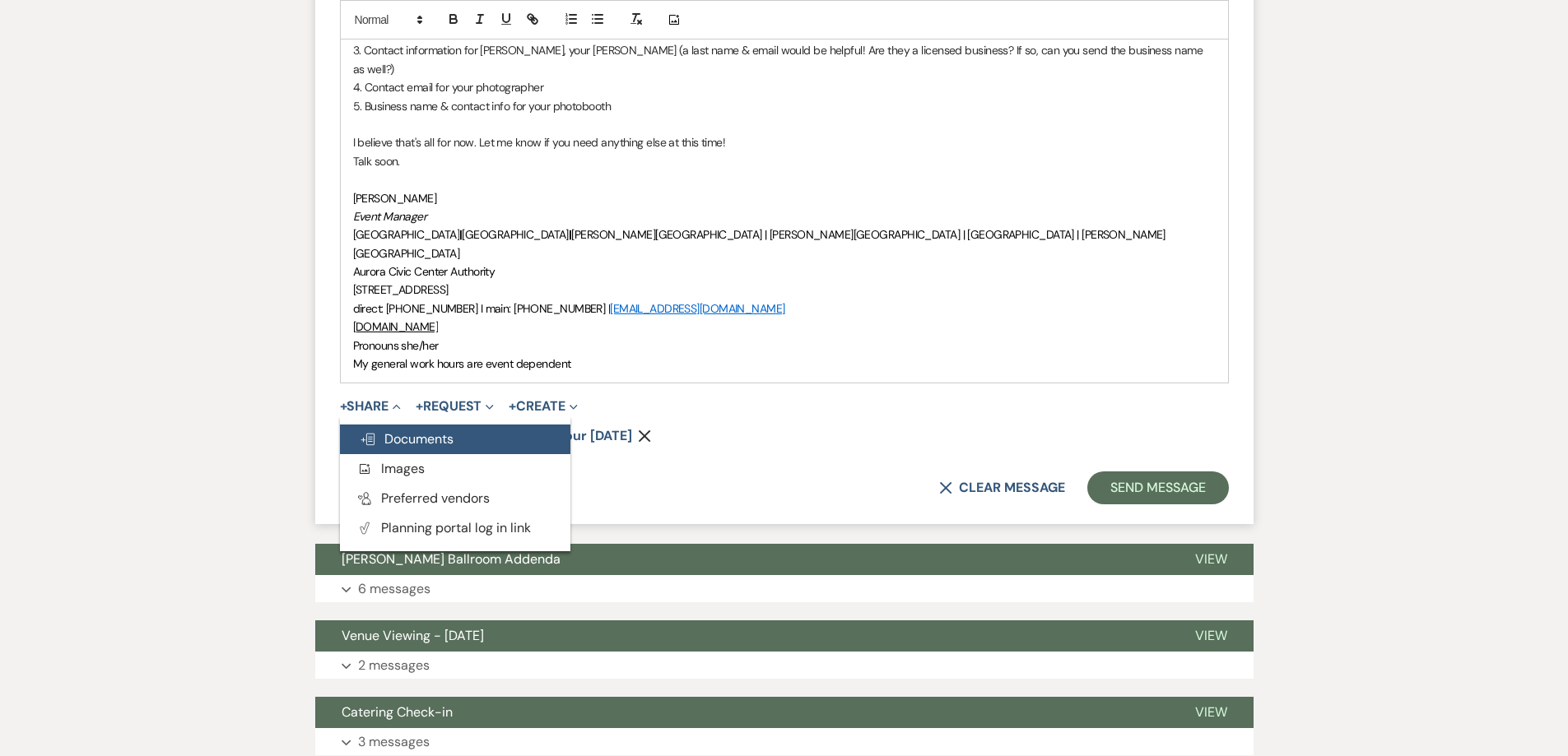
click at [406, 430] on span "Doc Upload Documents" at bounding box center [406, 438] width 94 height 17
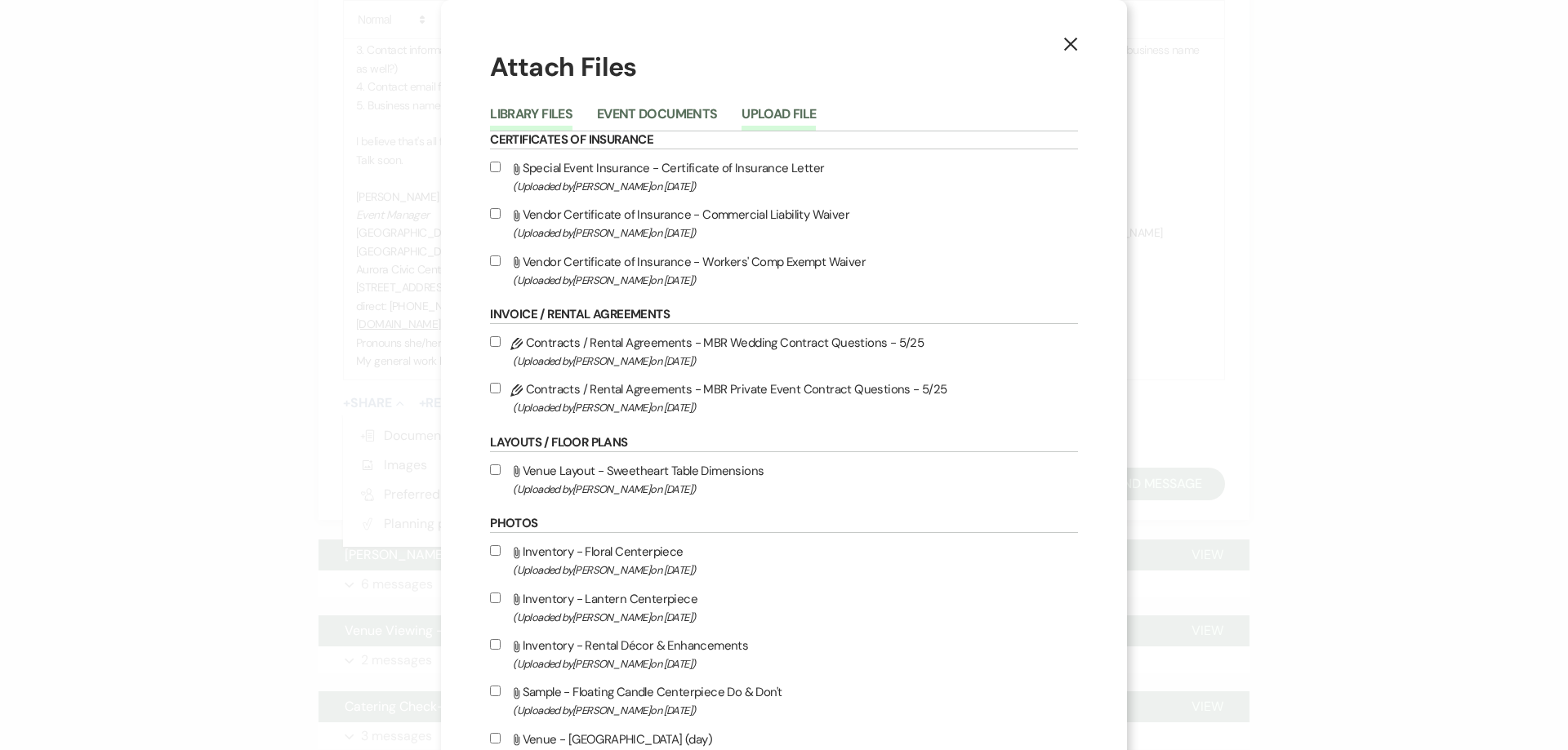
click at [777, 116] on button "Upload File" at bounding box center [778, 119] width 74 height 23
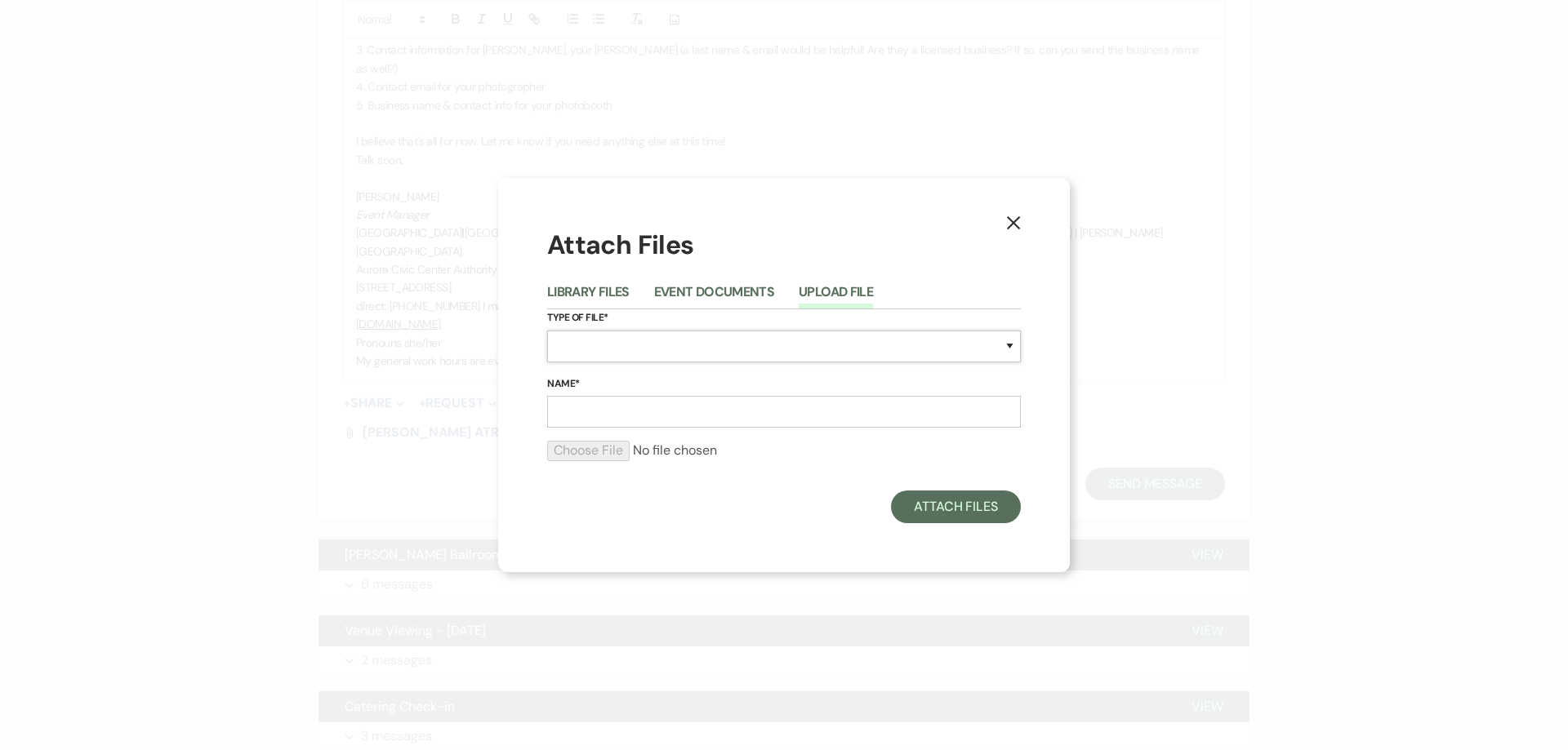
click at [606, 352] on select "Special Event Insurance Vendor Certificate of Insurance Contracts / Rental Agre…" at bounding box center [784, 346] width 473 height 32
select select "24"
click at [547, 330] on select "Special Event Insurance Vendor Certificate of Insurance Contracts / Rental Agre…" at bounding box center [784, 346] width 473 height 32
click at [620, 407] on input "Name*" at bounding box center [784, 412] width 473 height 32
type input "[PERSON_NAME] MBR Reception [DATE]"
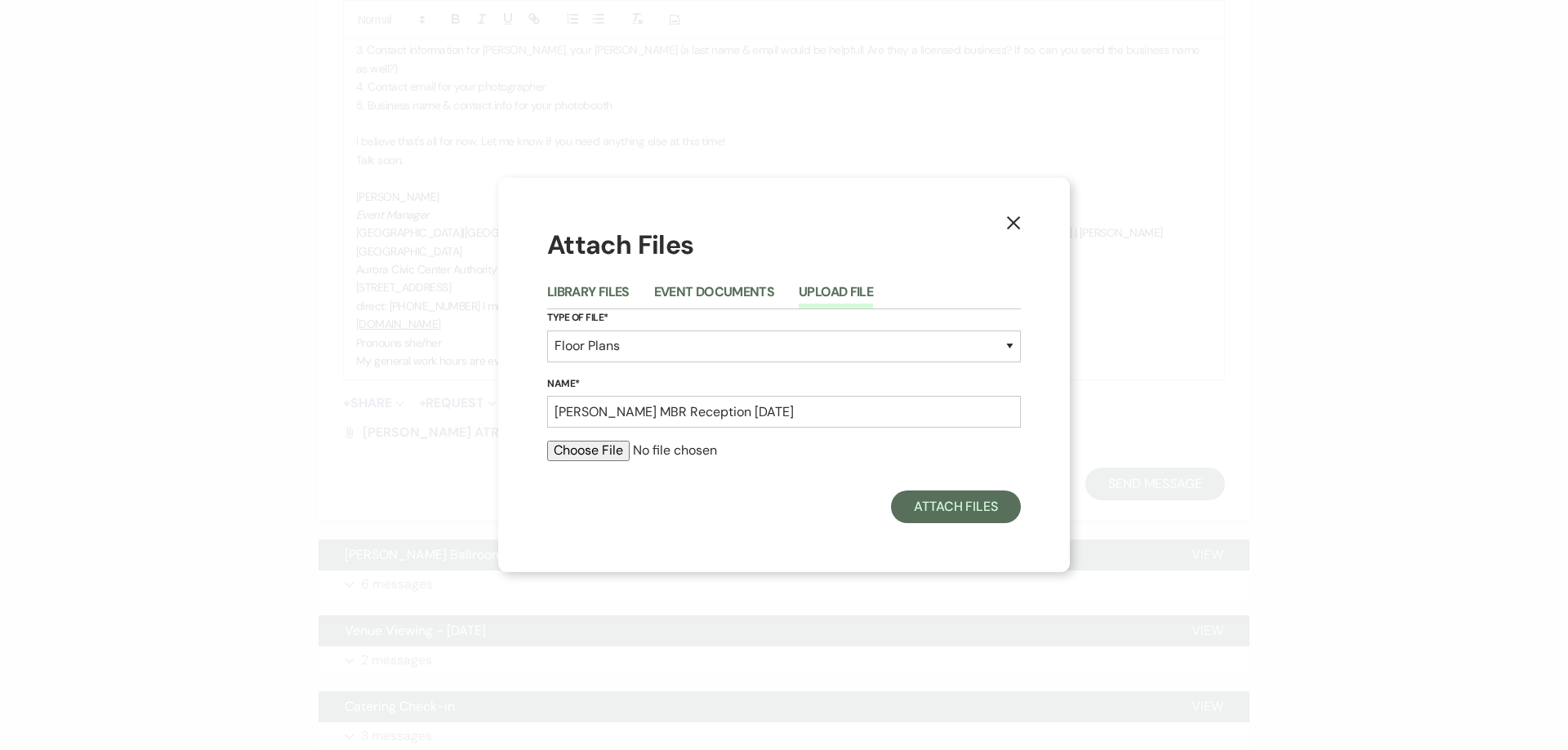
click at [611, 454] on input "file" at bounding box center [784, 450] width 473 height 20
type input "C:\fakepath\[PERSON_NAME] MBR Reception [DATE].pdf"
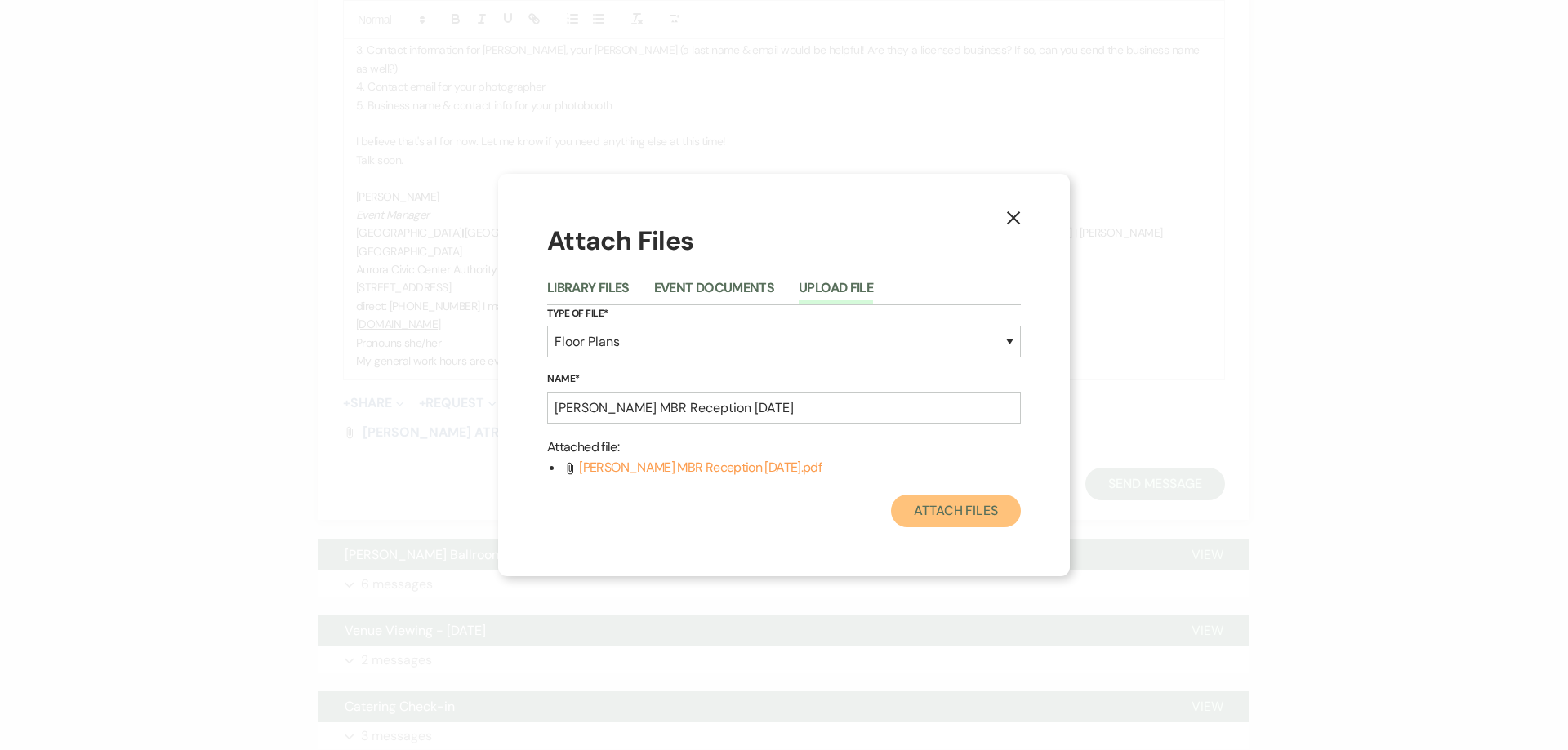
click at [944, 506] on button "Attach Files" at bounding box center [955, 511] width 130 height 33
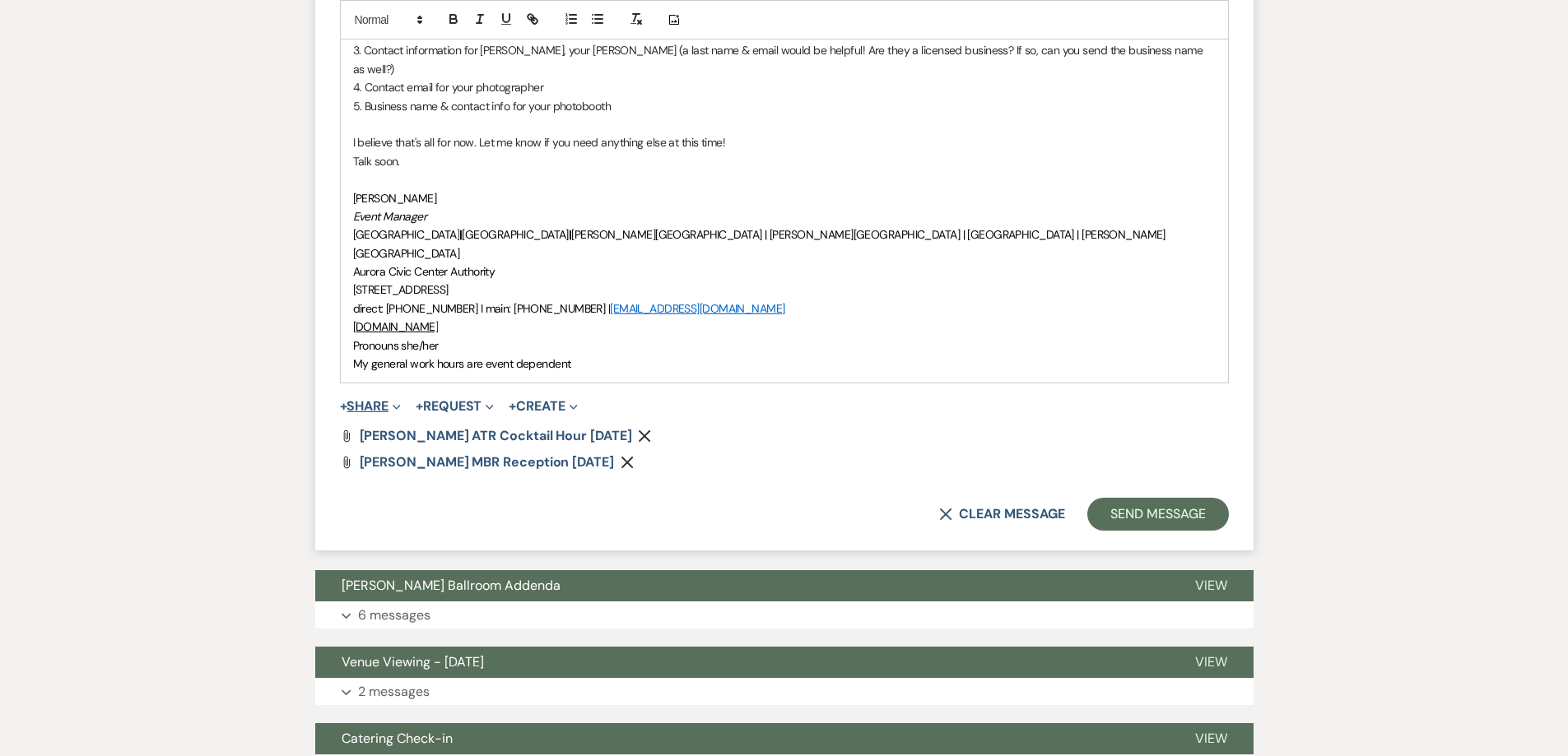
click at [393, 397] on span "Expand" at bounding box center [394, 405] width 12 height 17
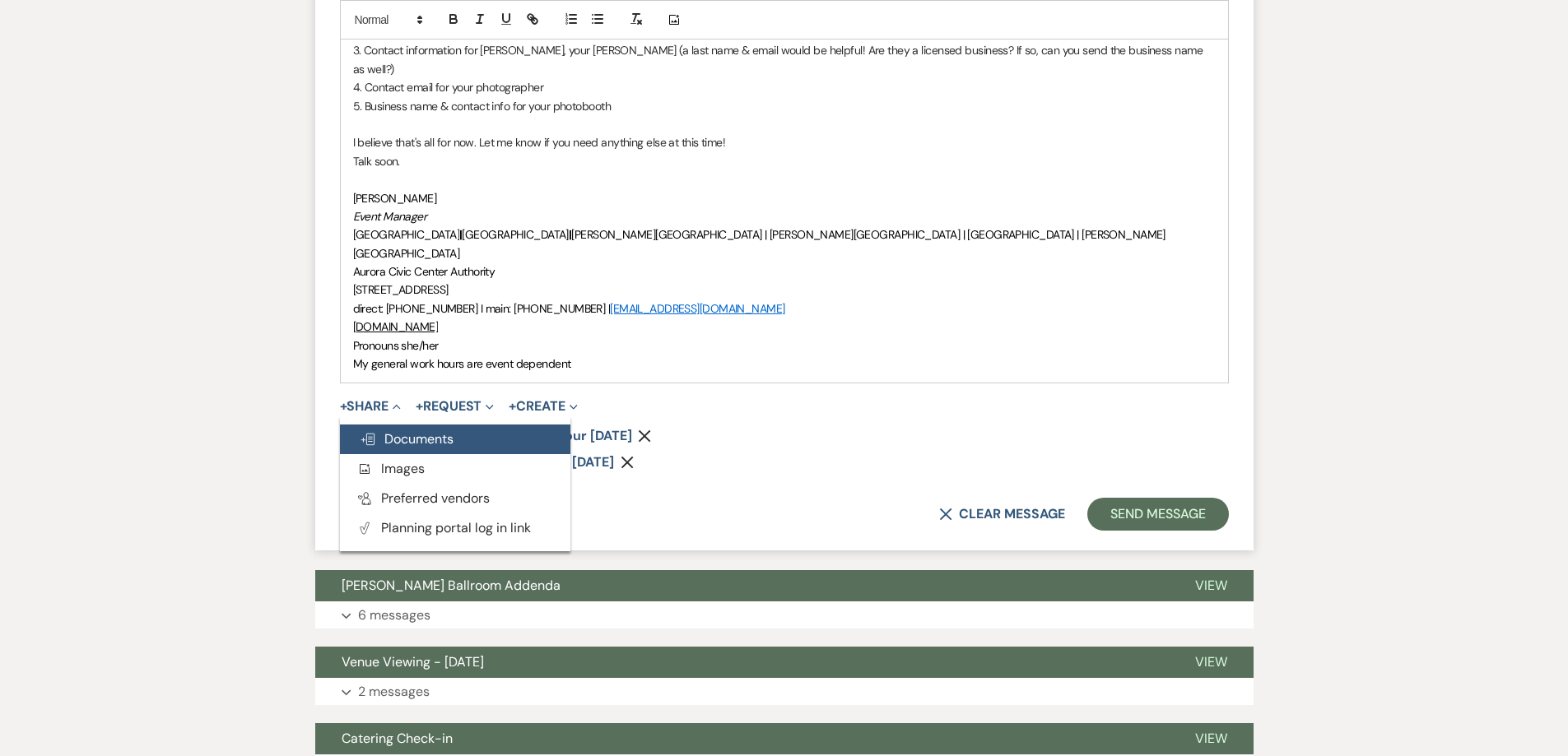
click at [395, 430] on span "Doc Upload Documents" at bounding box center [406, 438] width 94 height 17
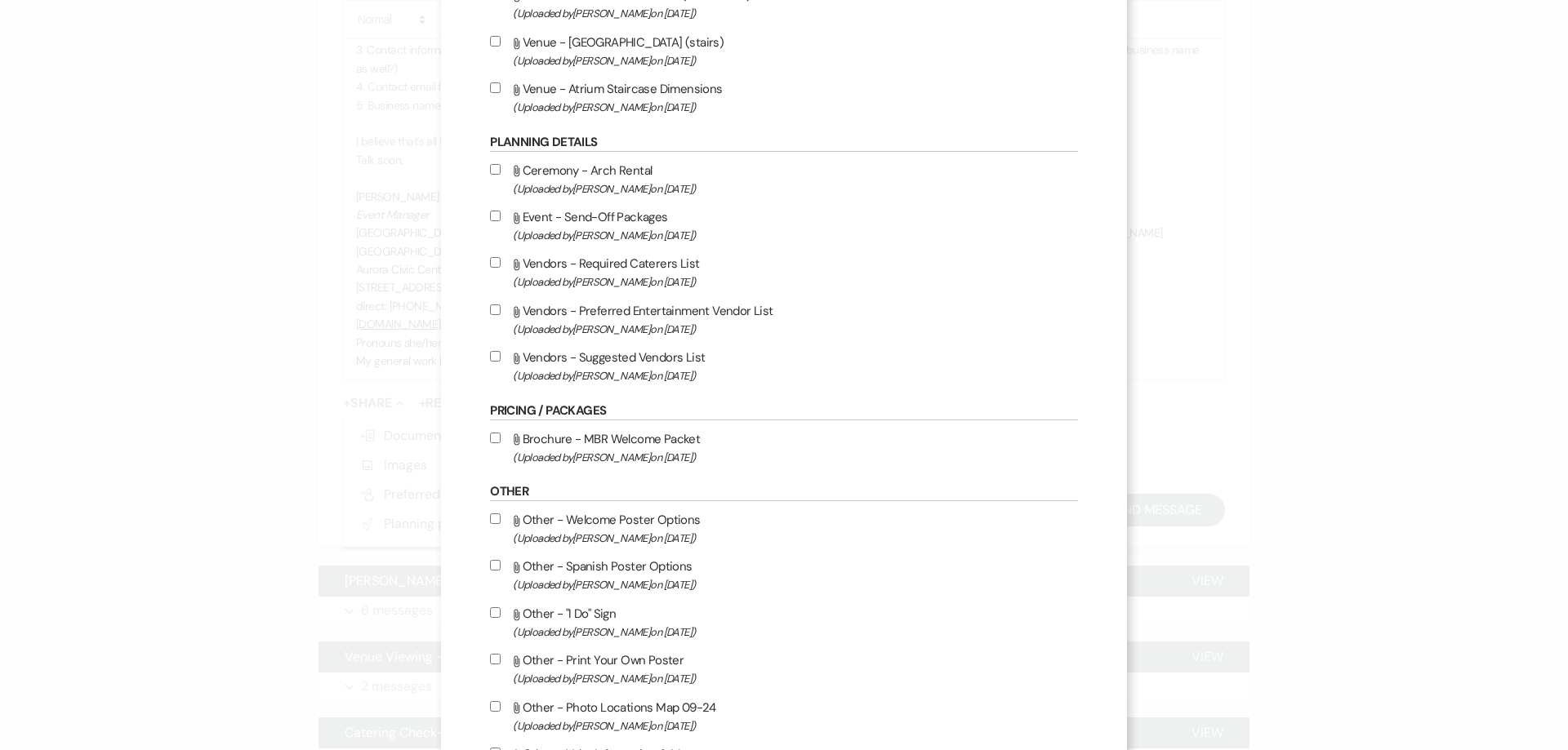
scroll to position [980, 0]
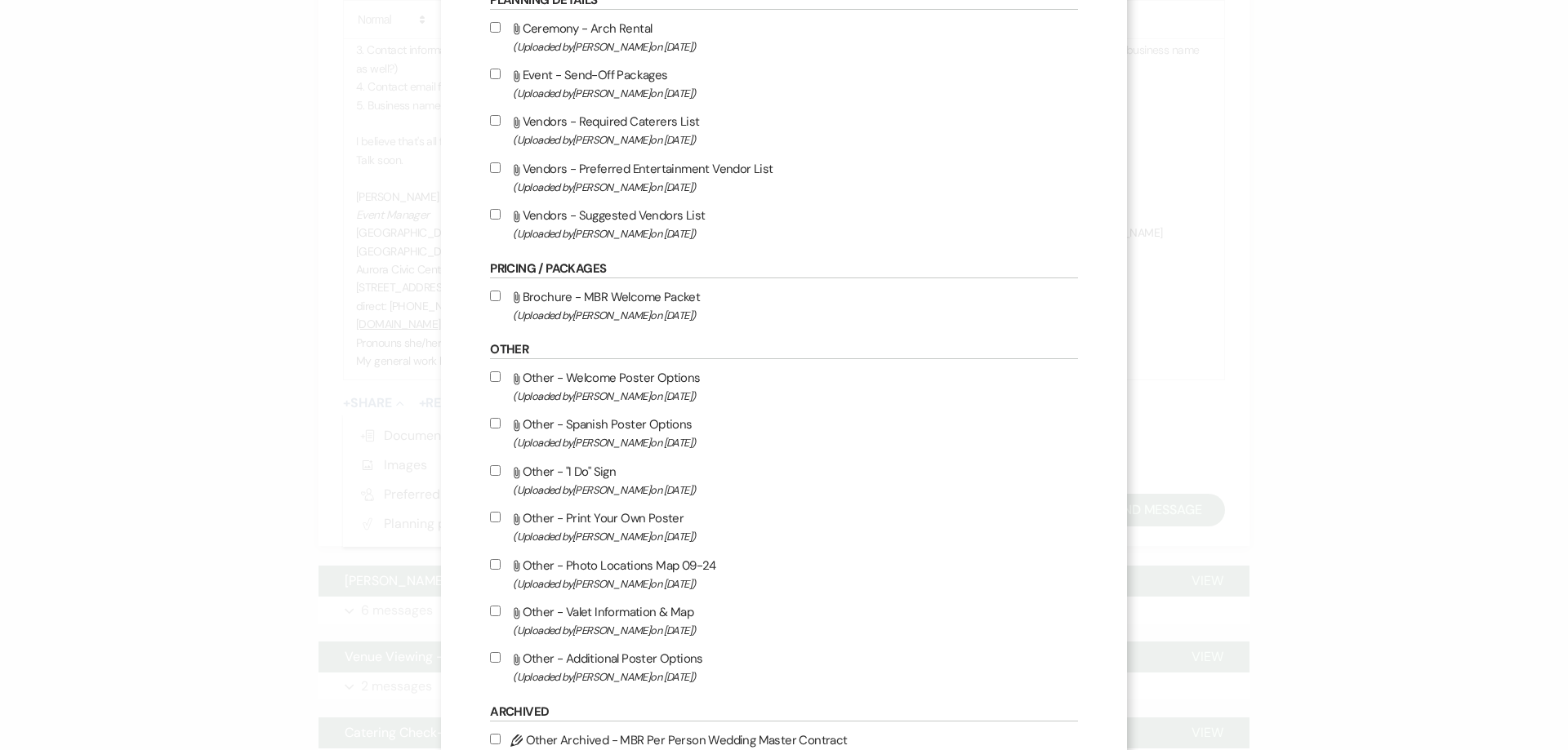
click at [490, 374] on input "Attach File Other - Welcome Poster Options (Uploaded by [PERSON_NAME] on [DATE]…" at bounding box center [495, 376] width 11 height 11
checkbox input "true"
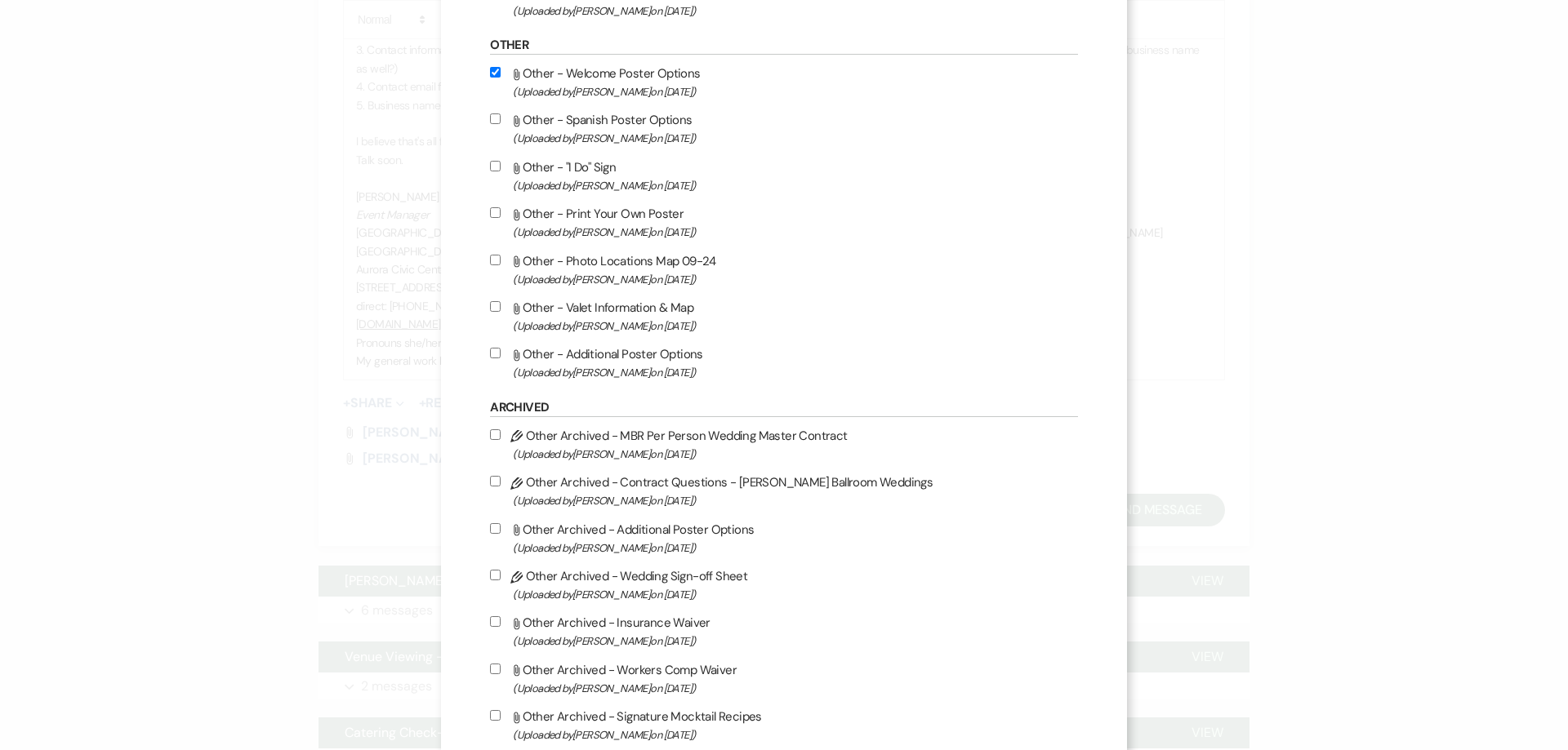
scroll to position [1306, 0]
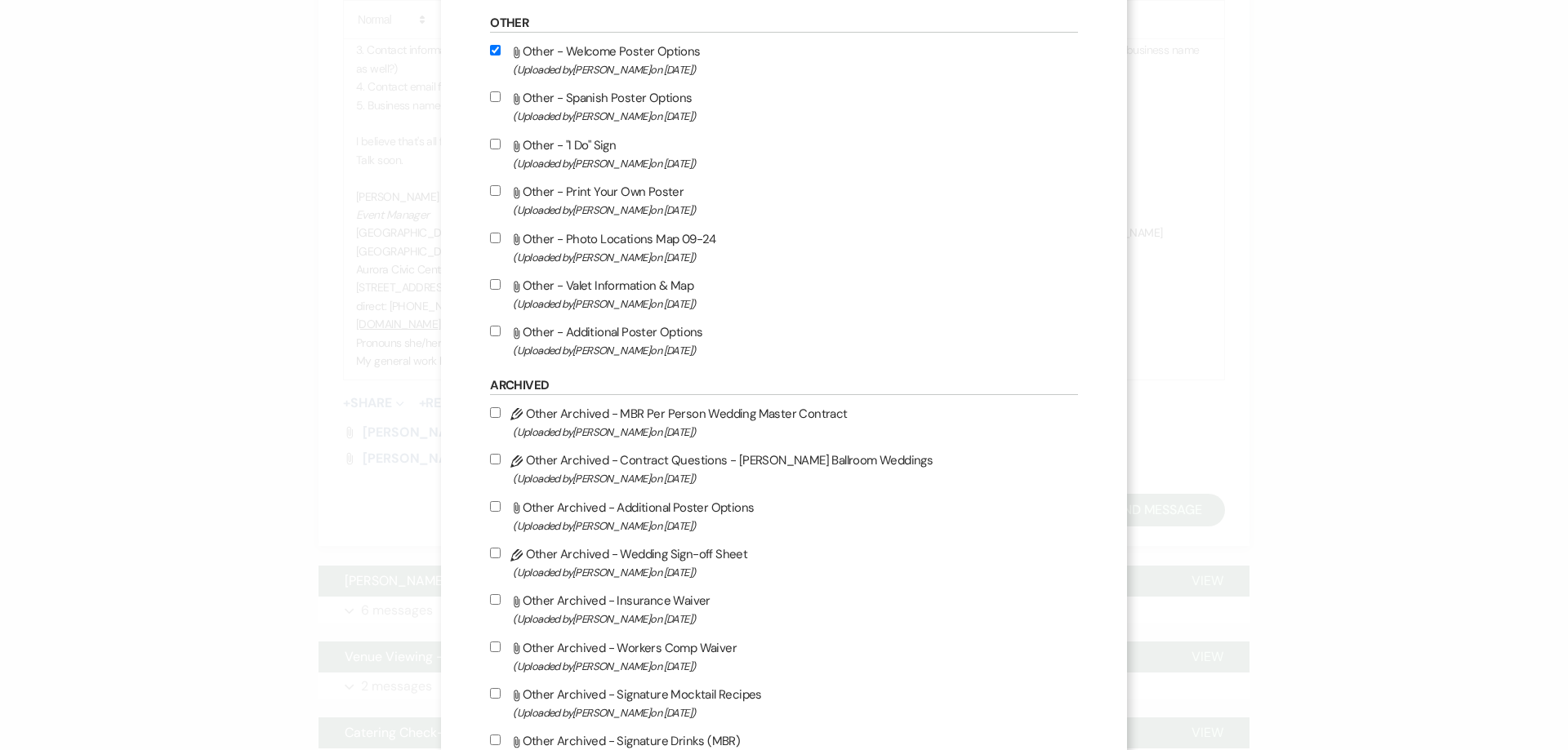
click at [490, 332] on input "Attach File Other - Additional Poster Options (Uploaded by [PERSON_NAME] on [DA…" at bounding box center [495, 330] width 11 height 11
checkbox input "true"
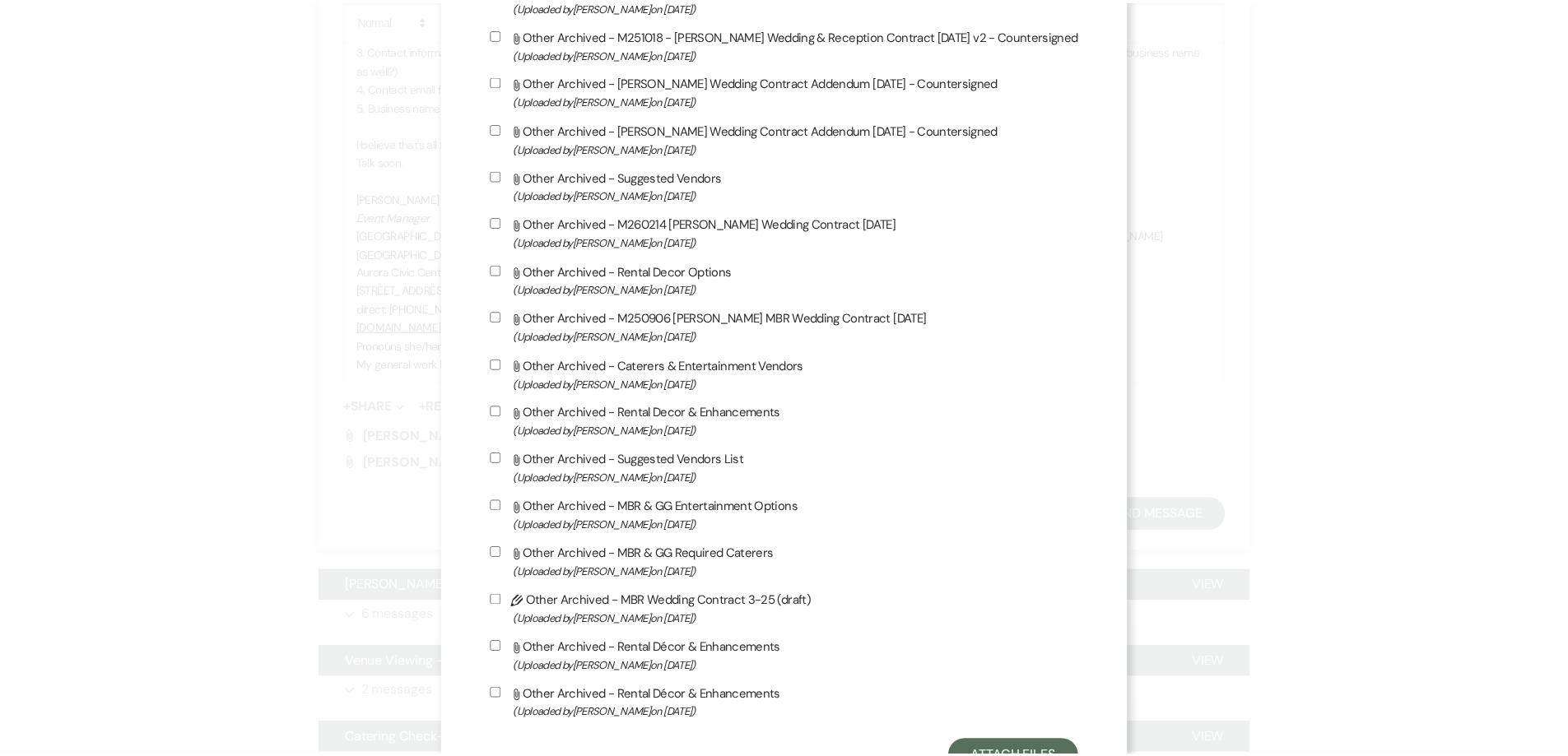
scroll to position [2993, 0]
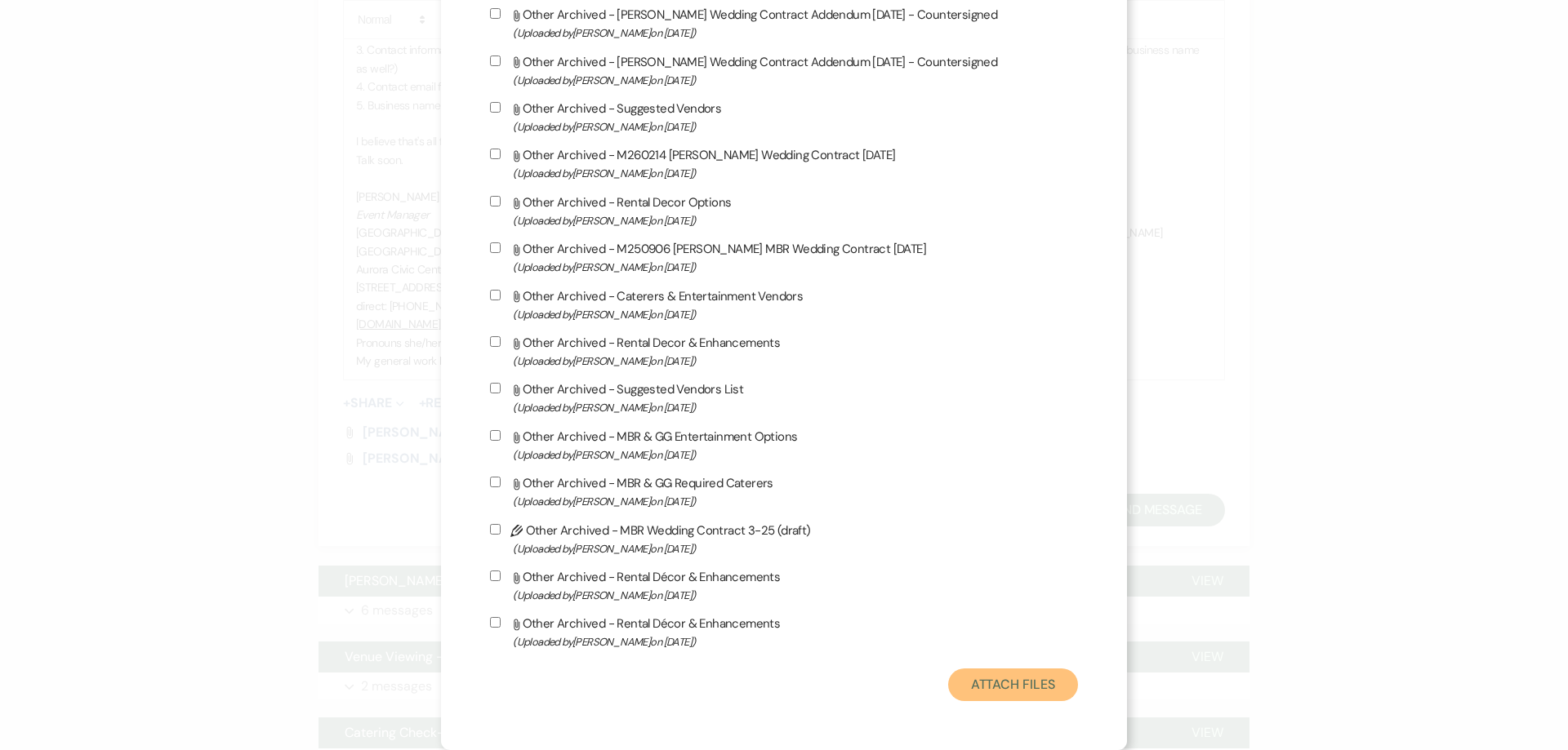
click at [1015, 679] on button "Attach Files" at bounding box center [1013, 685] width 130 height 33
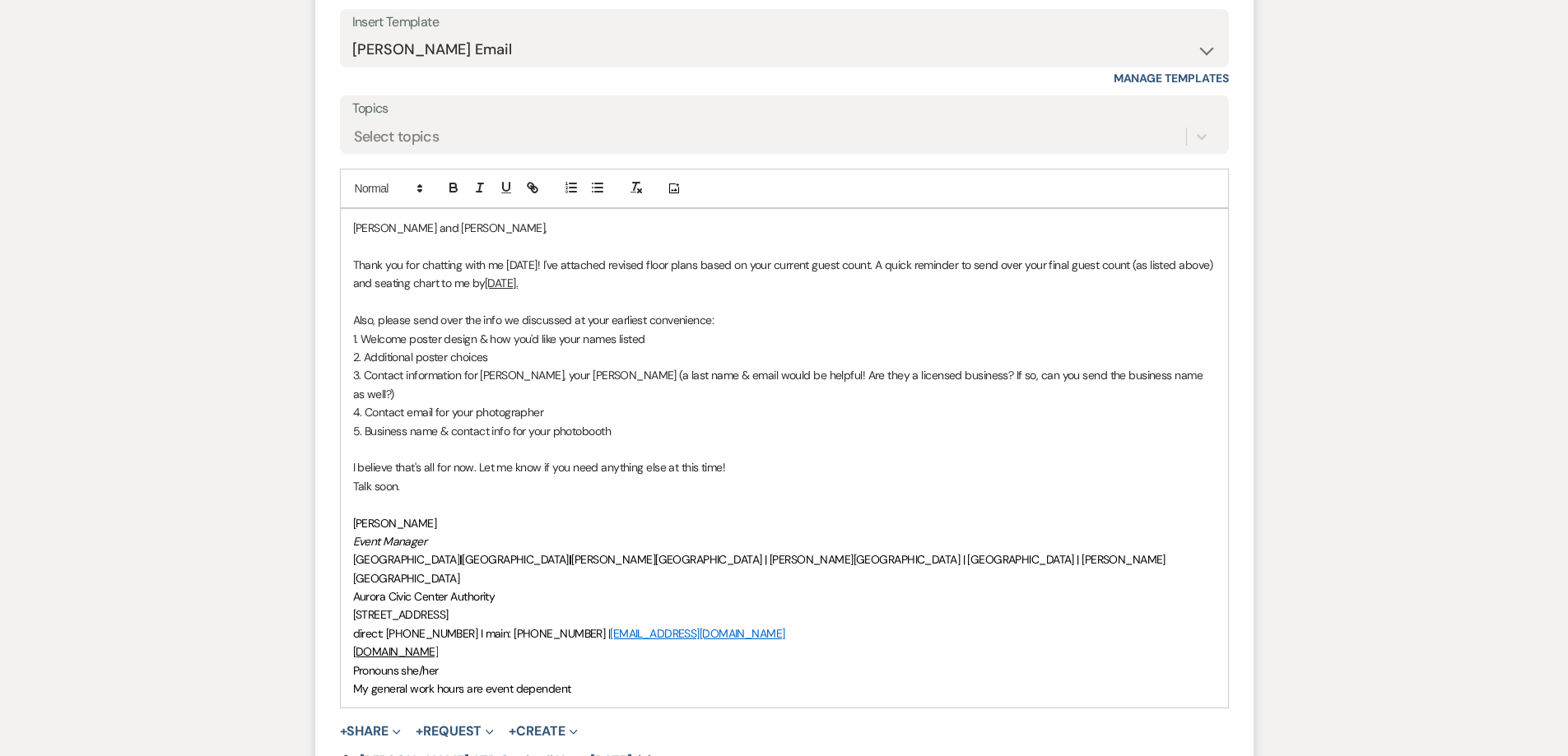
scroll to position [1124, 0]
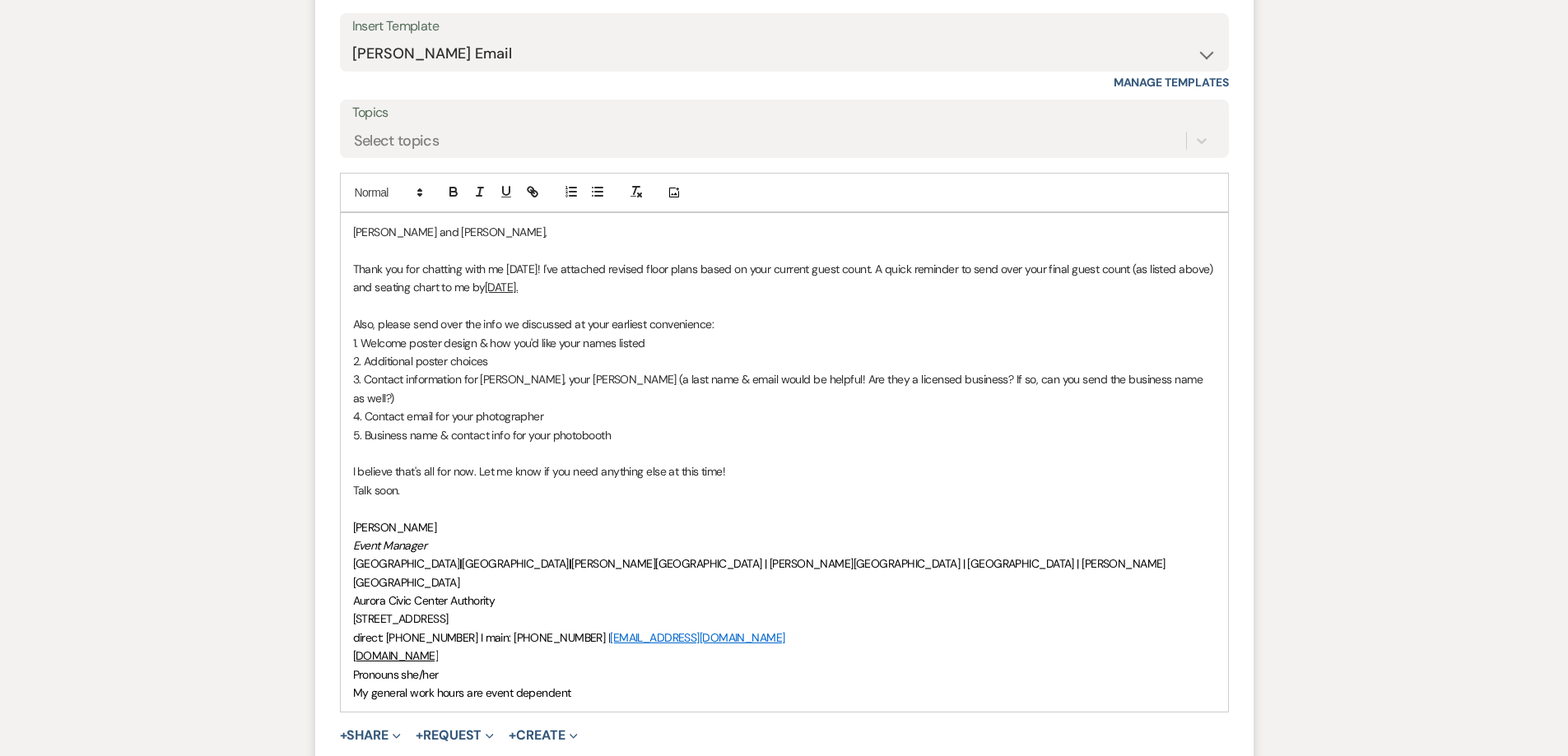
click at [422, 268] on p "Thank you for chatting with me [DATE]! I've attached revised floor plans based …" at bounding box center [784, 278] width 863 height 37
drag, startPoint x: 459, startPoint y: 288, endPoint x: 430, endPoint y: 288, distance: 29.0
click at [430, 288] on p "Thank you for taking the time to chat with me [DATE]! I've attached revised flo…" at bounding box center [784, 278] width 863 height 37
click at [571, 288] on p "Thank you for taking the time to chat with me [DATE]! I've attached revised flo…" at bounding box center [784, 278] width 863 height 37
click at [823, 500] on p at bounding box center [784, 509] width 863 height 18
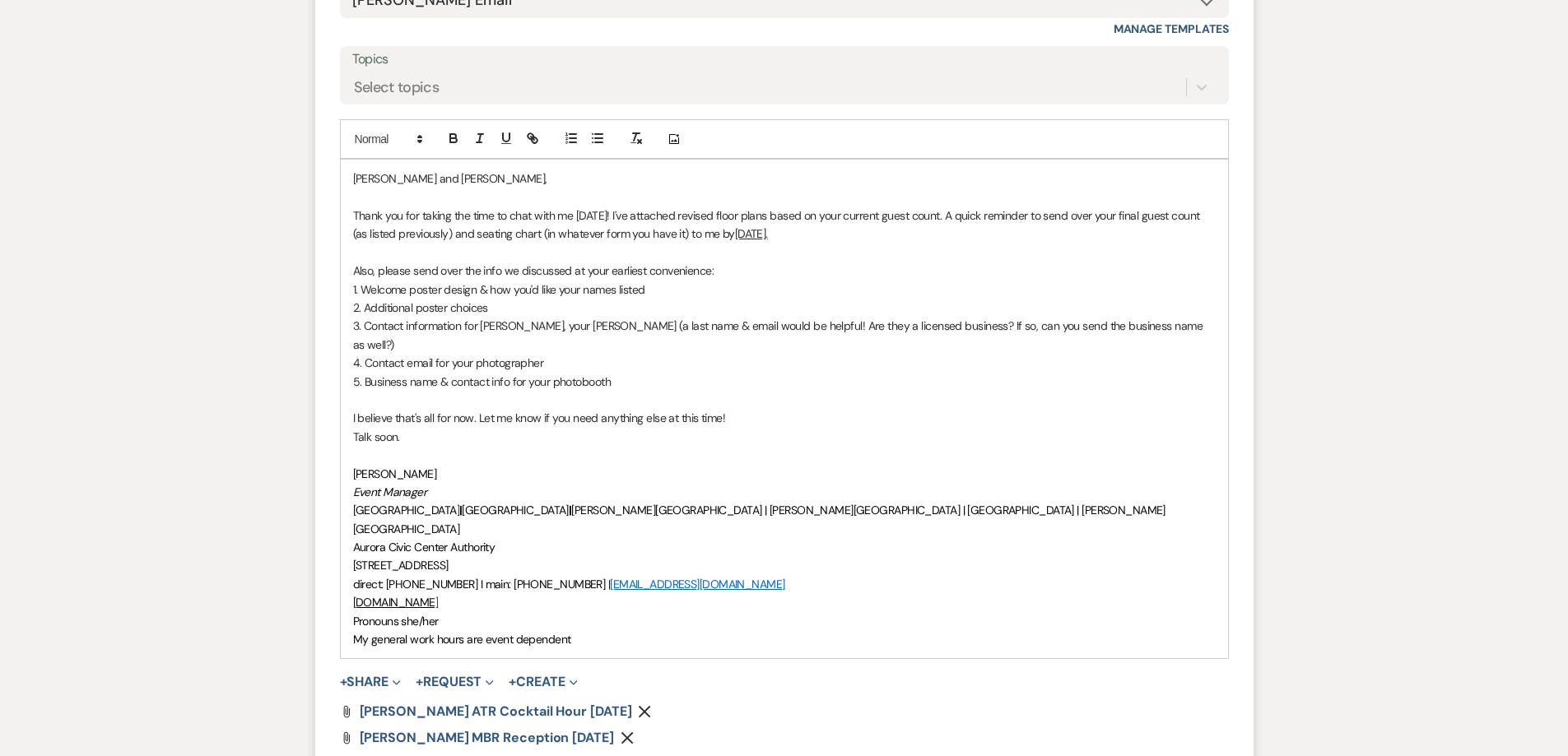
scroll to position [1206, 0]
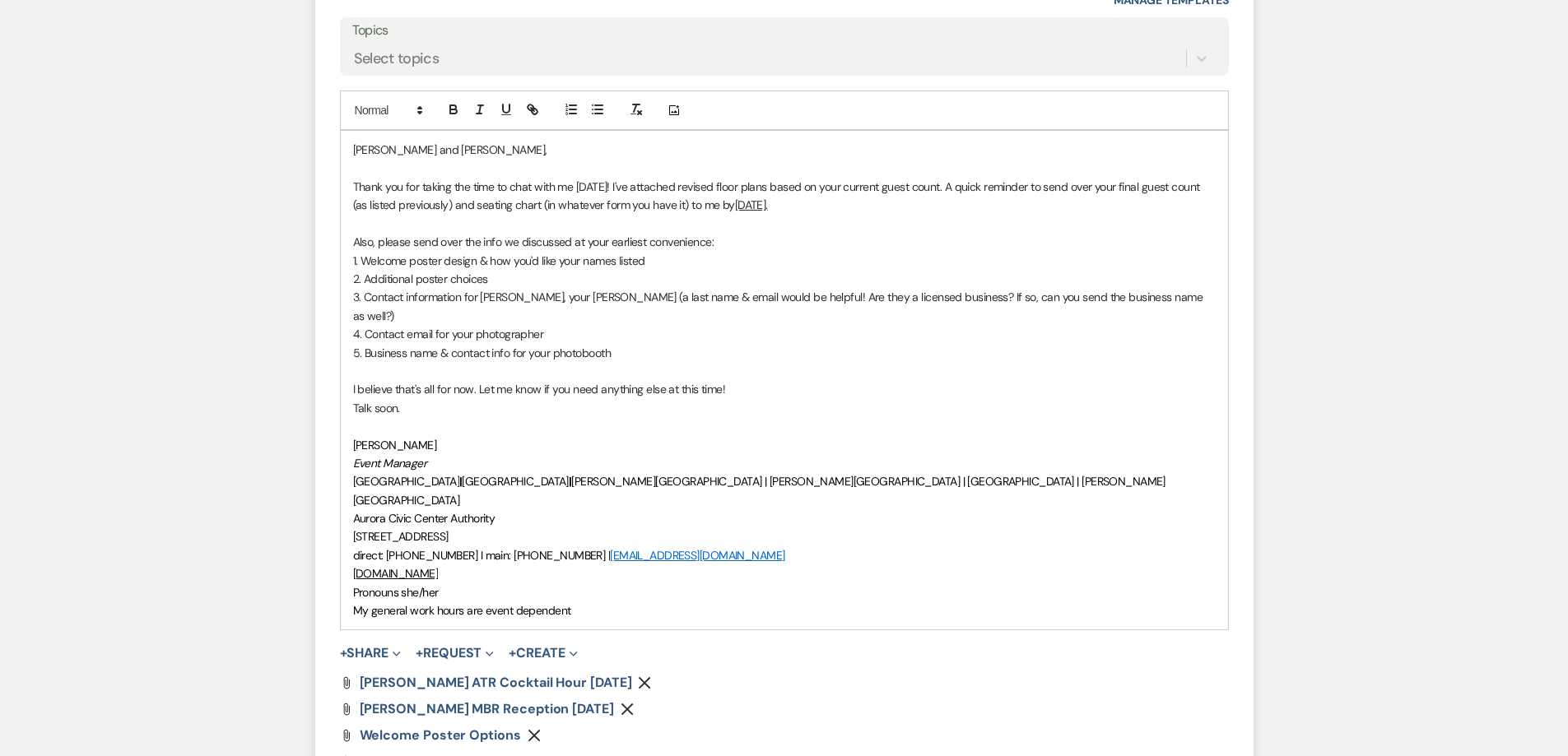
click at [497, 241] on p "Also, please send over the info we discussed at your earliest convenience:" at bounding box center [784, 241] width 863 height 18
drag, startPoint x: 482, startPoint y: 240, endPoint x: 570, endPoint y: 241, distance: 88.0
click at [570, 241] on p "Also, please send over the info we discussed at your earliest convenience:" at bounding box center [784, 241] width 863 height 18
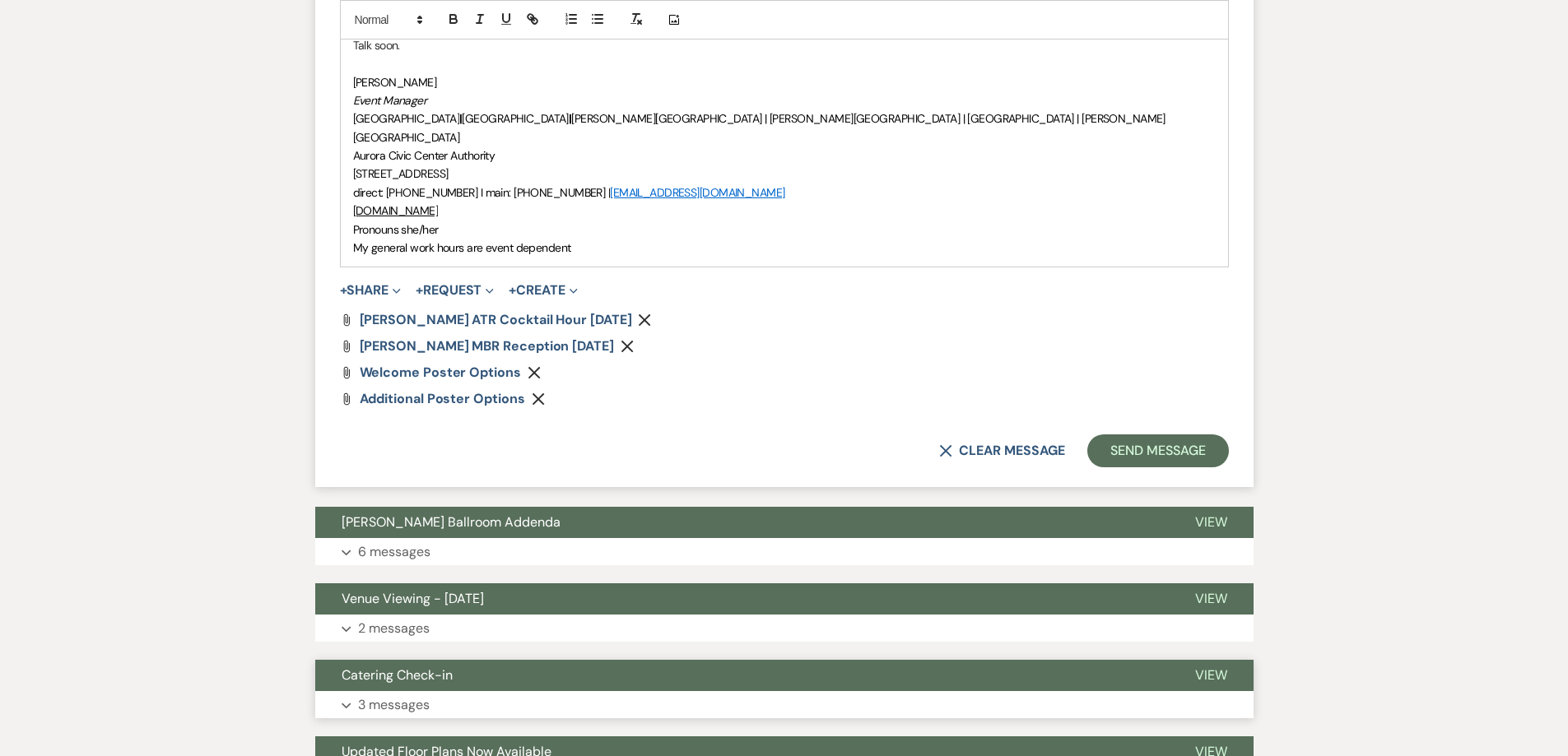
scroll to position [1618, 0]
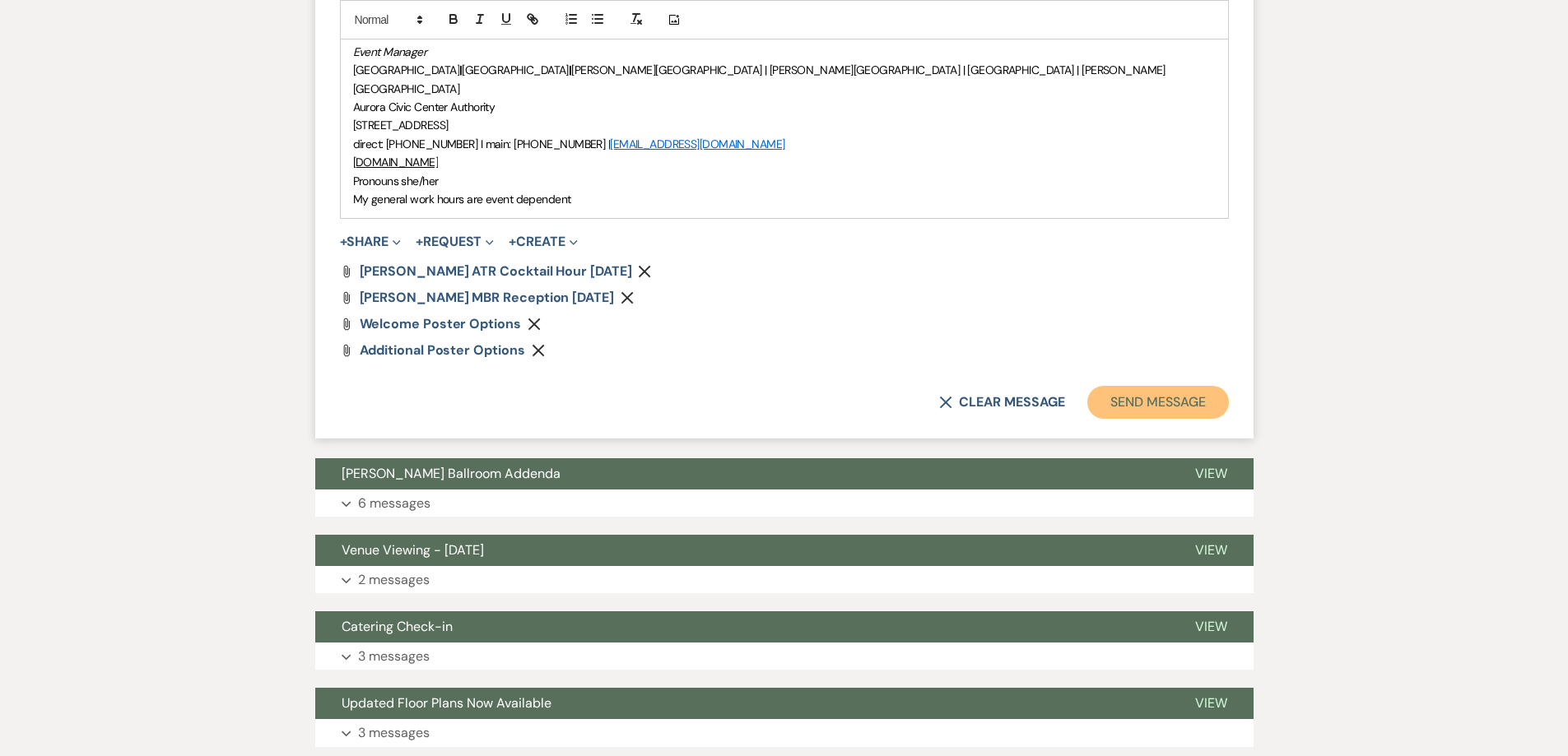
click at [1180, 386] on button "Send Message" at bounding box center [1157, 402] width 141 height 33
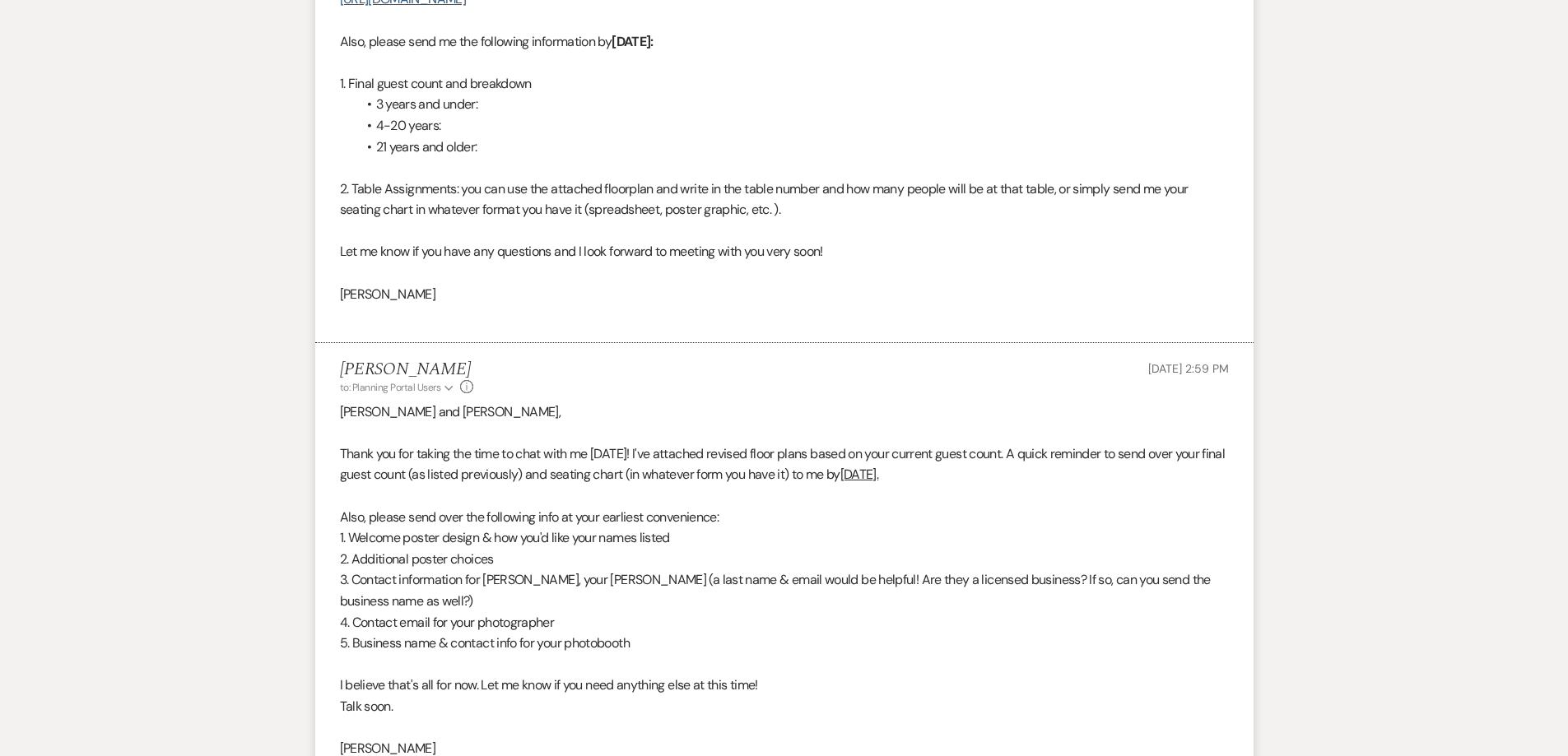
scroll to position [167, 0]
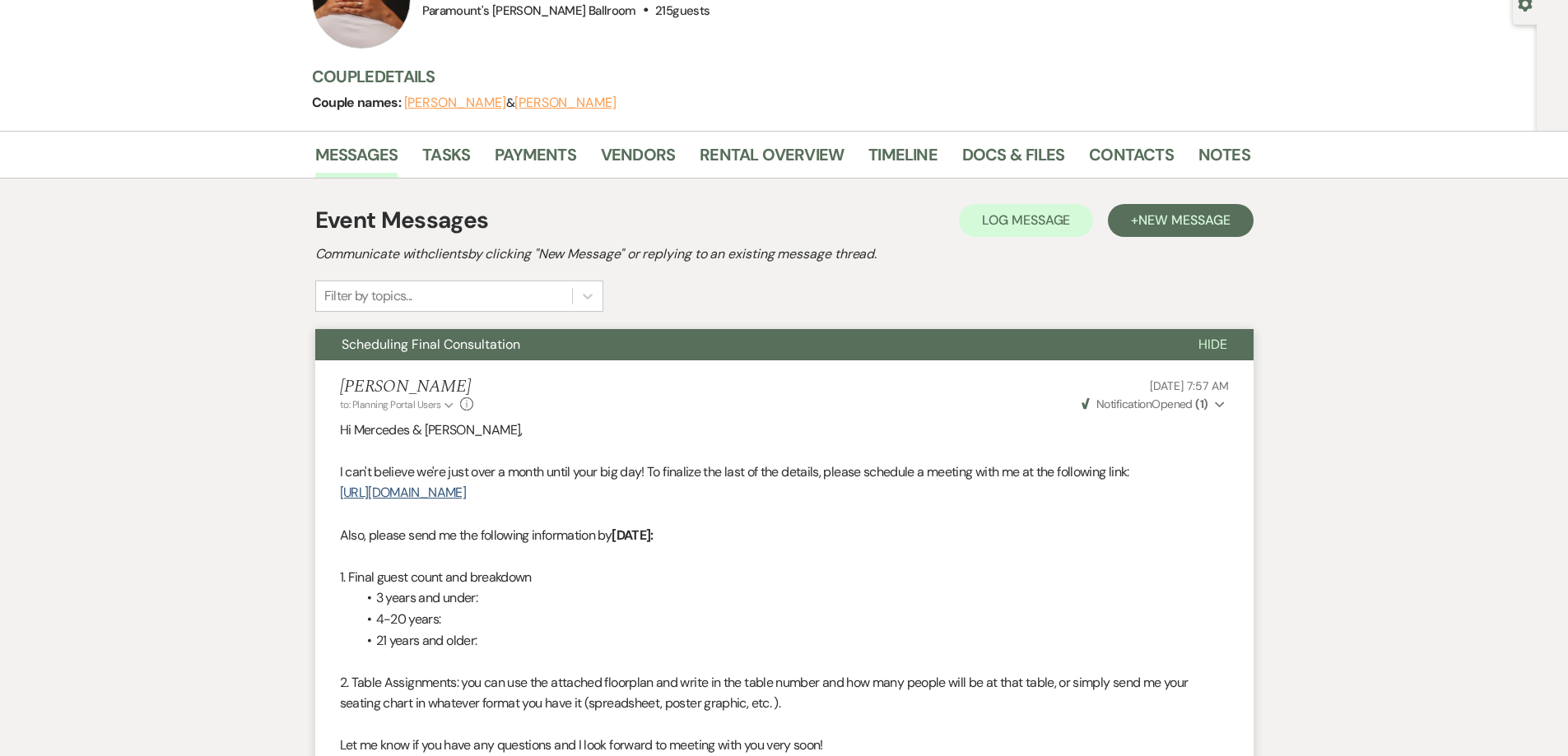
click at [468, 337] on span "Scheduling Final Consultation" at bounding box center [430, 344] width 179 height 17
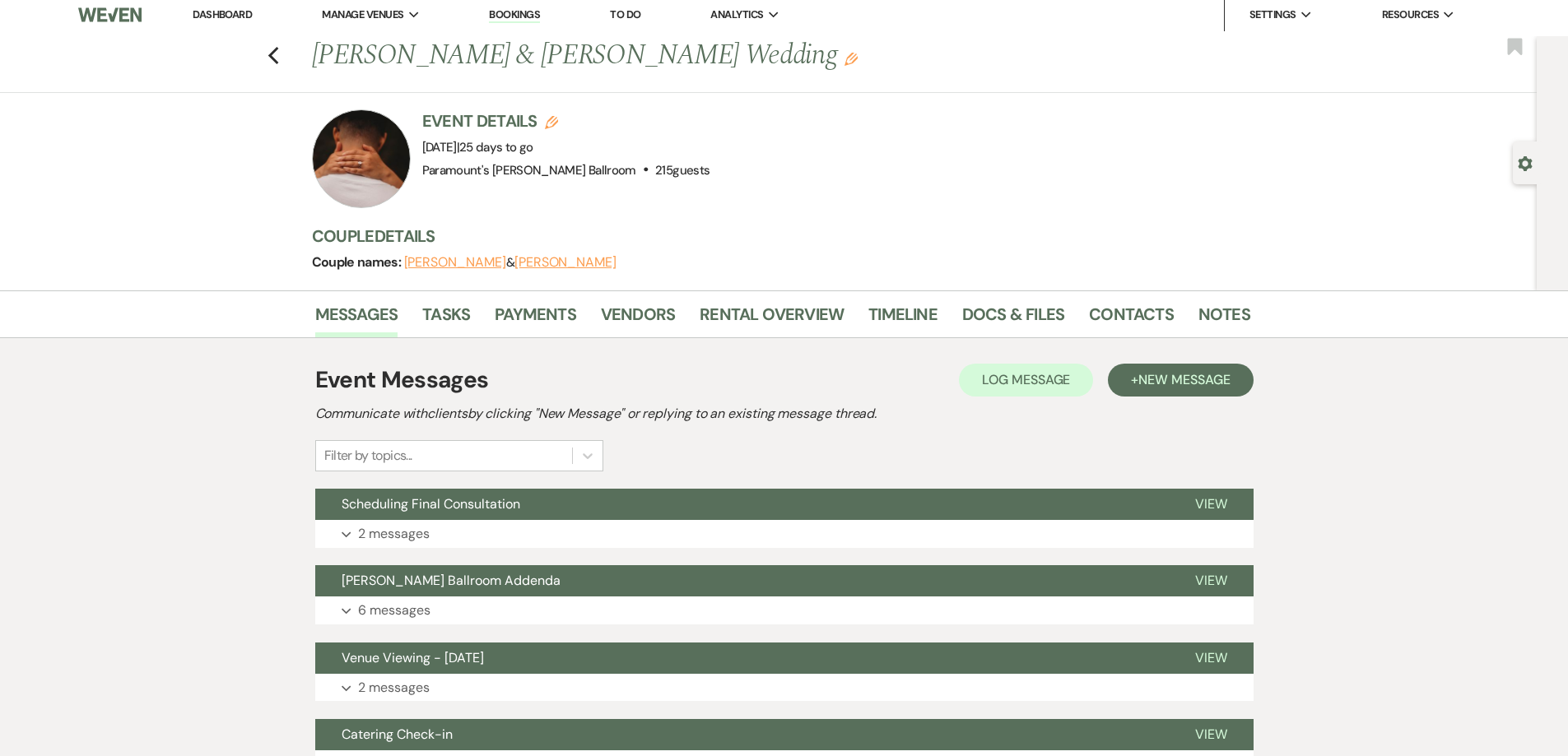
scroll to position [0, 0]
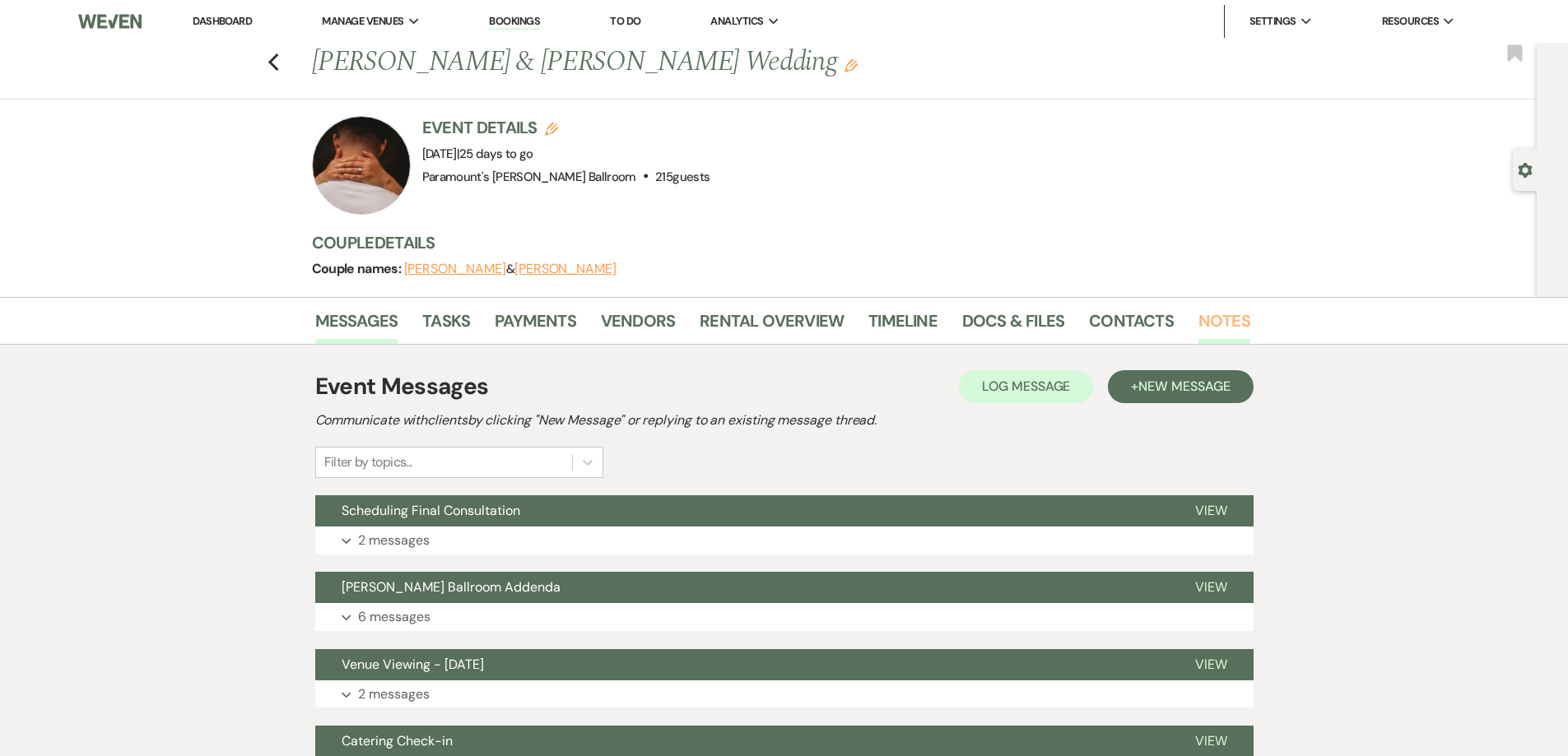
click at [1198, 321] on link "Notes" at bounding box center [1224, 326] width 52 height 36
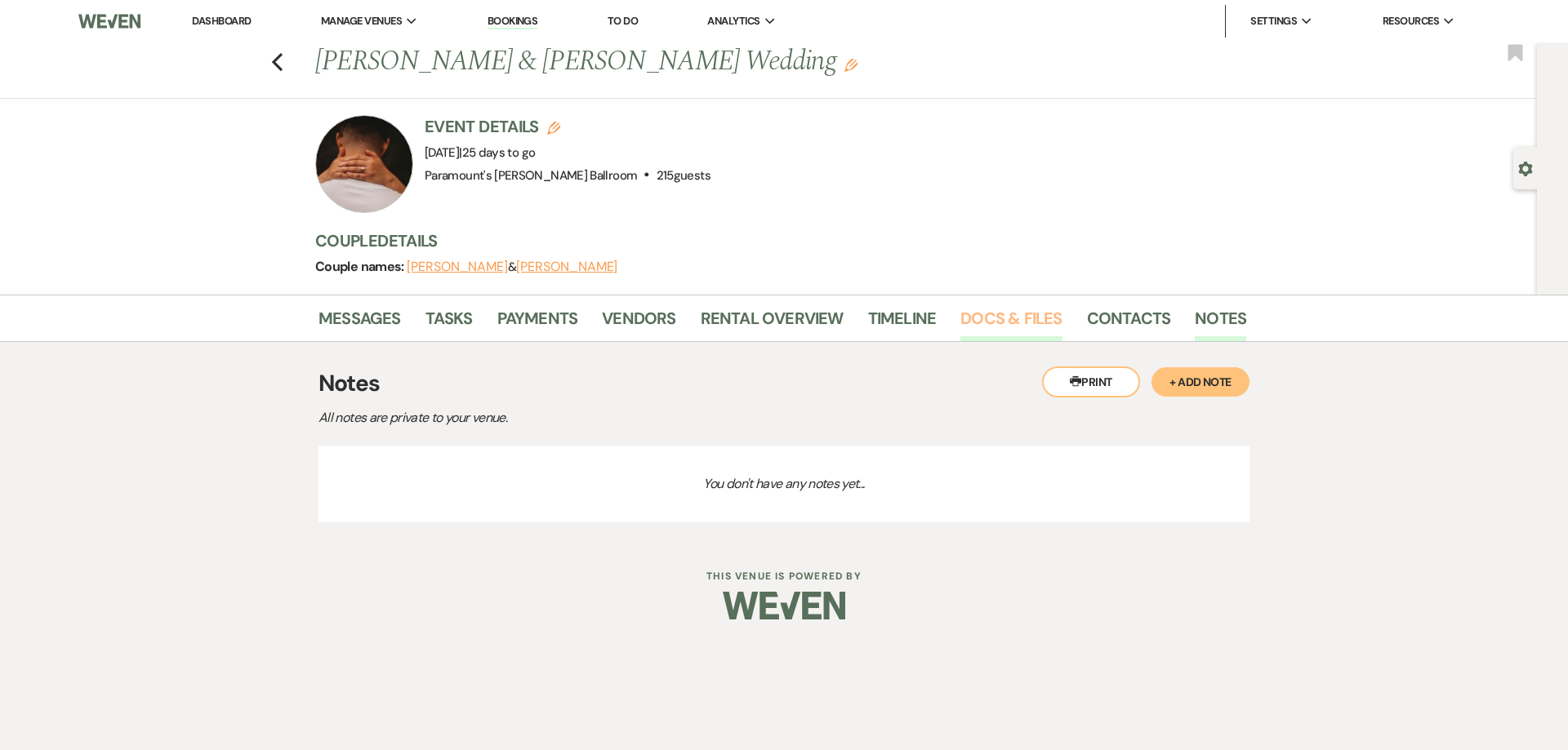
click at [1008, 323] on link "Docs & Files" at bounding box center [1011, 324] width 101 height 36
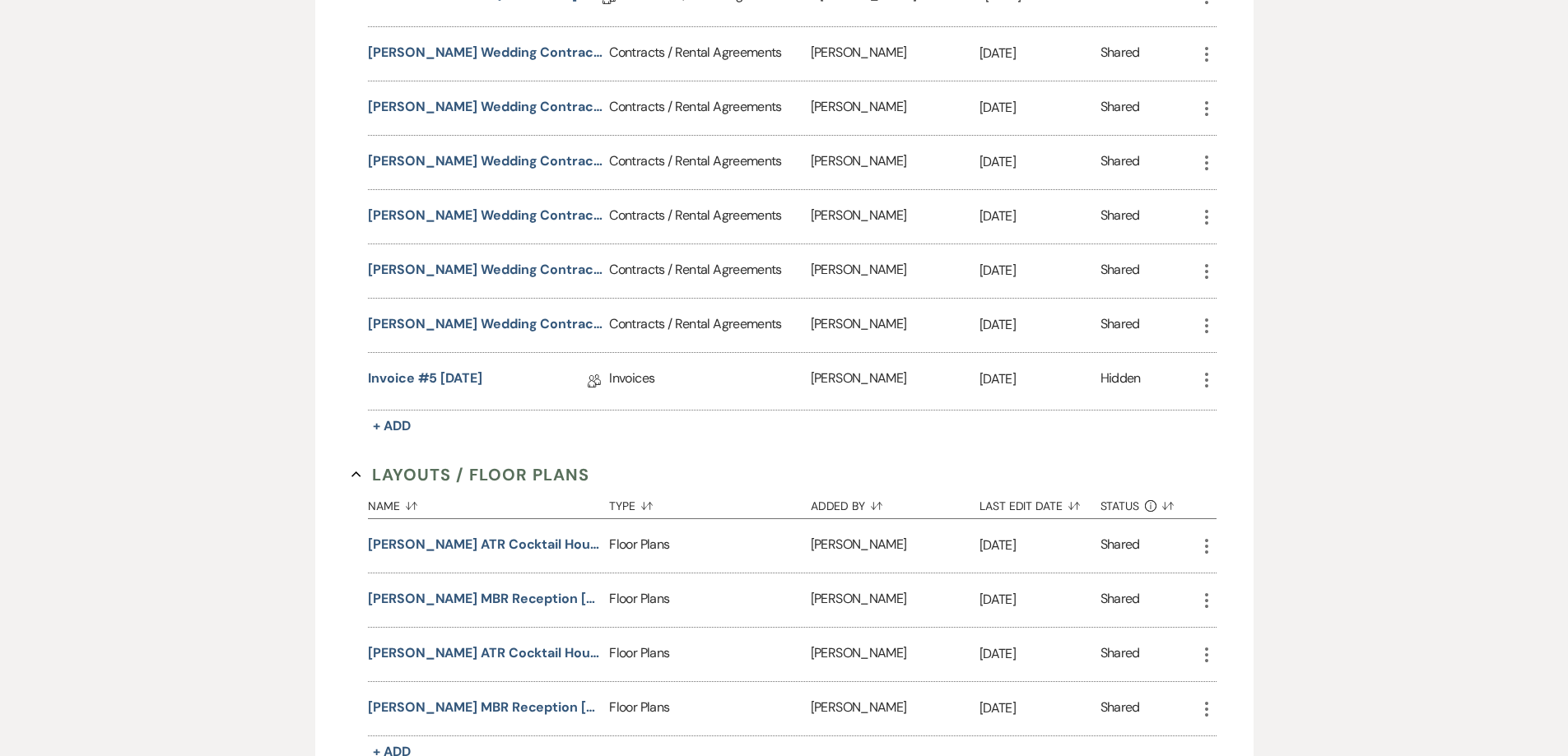
scroll to position [823, 0]
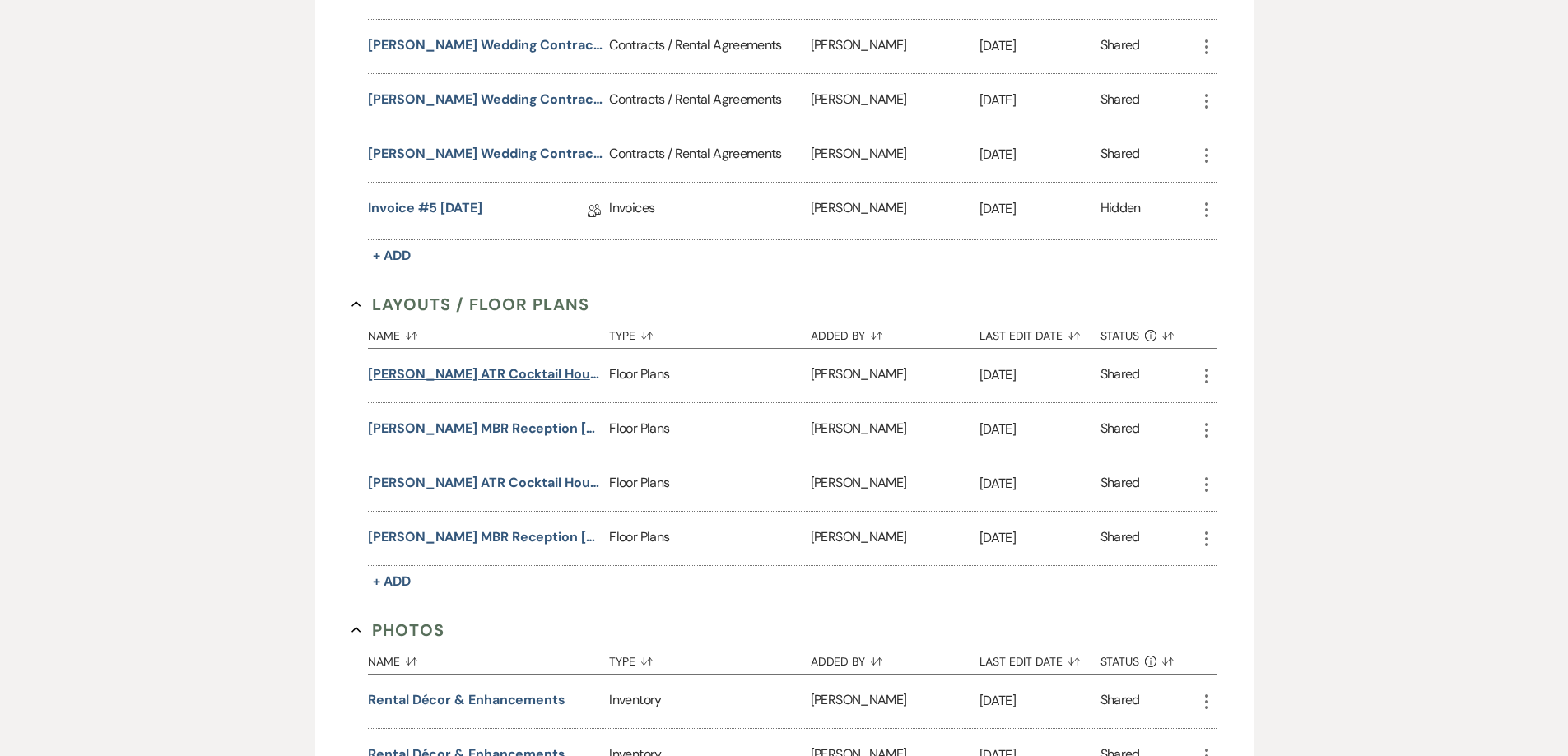
click at [516, 372] on button "[PERSON_NAME] ATR Cocktail Hour [DATE]" at bounding box center [485, 374] width 234 height 20
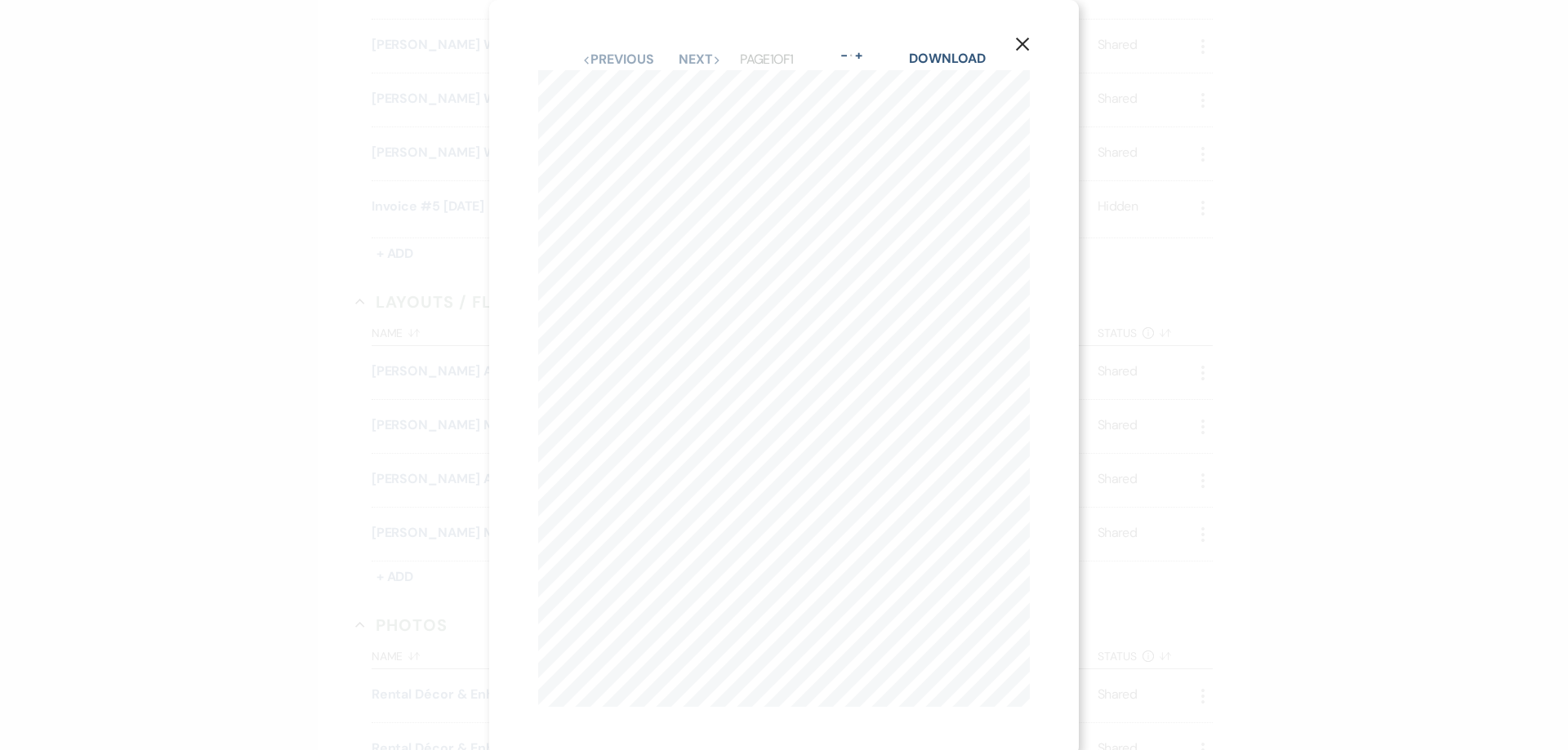
click at [1025, 38] on icon "X" at bounding box center [1022, 44] width 15 height 15
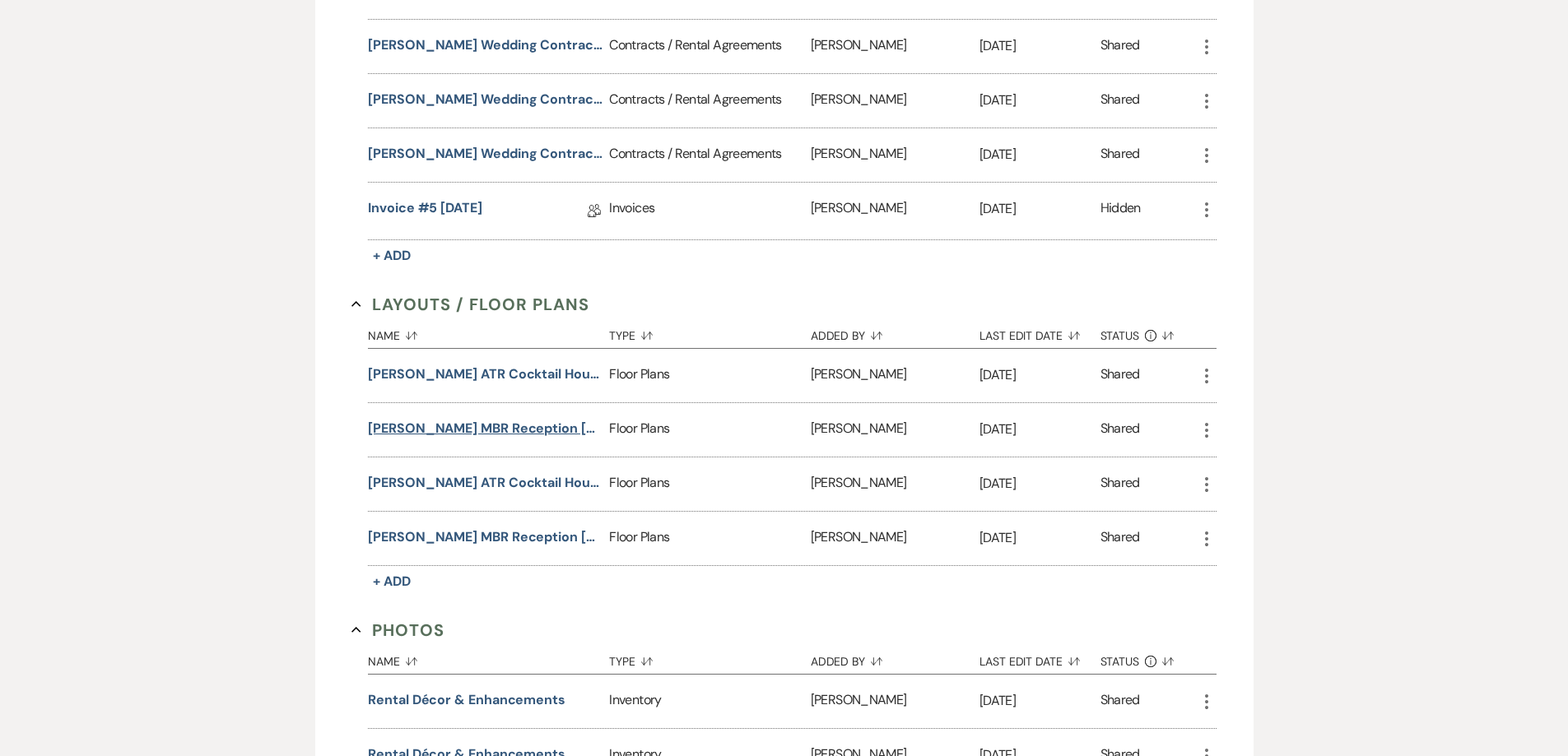
click at [444, 427] on button "[PERSON_NAME] MBR Reception [DATE]" at bounding box center [485, 429] width 234 height 20
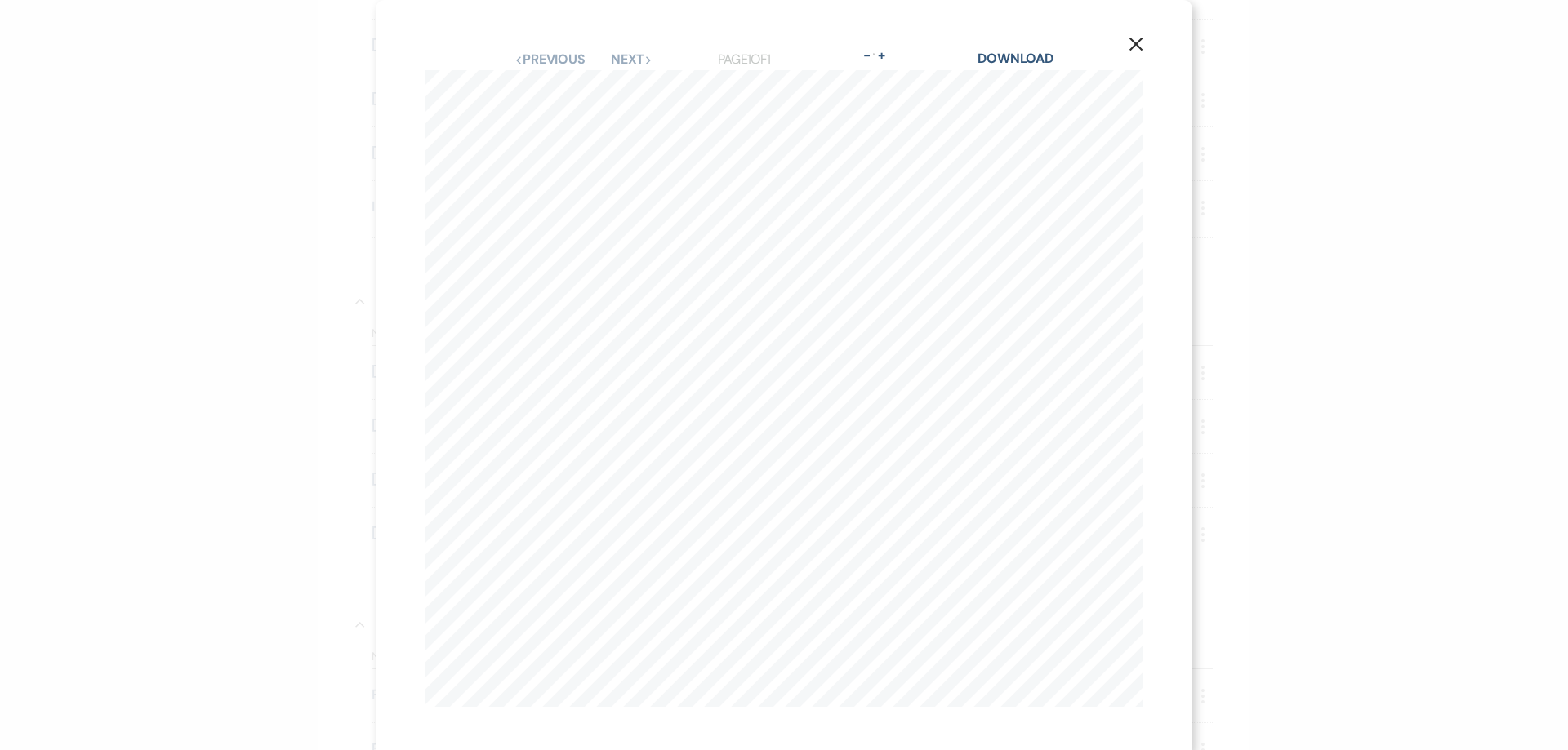
click at [1128, 46] on icon "X" at bounding box center [1135, 44] width 15 height 15
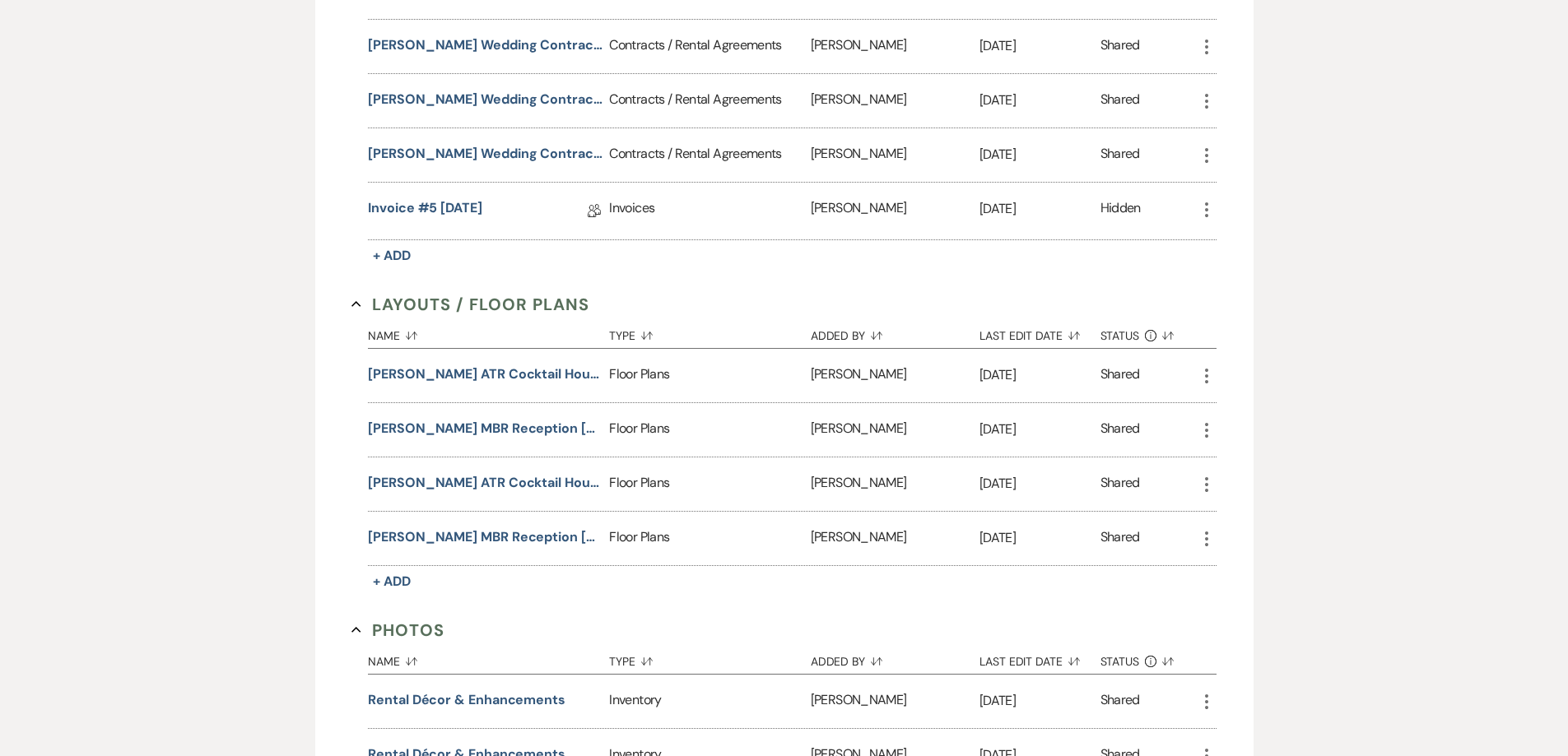
click at [1206, 378] on icon "More" at bounding box center [1206, 376] width 20 height 20
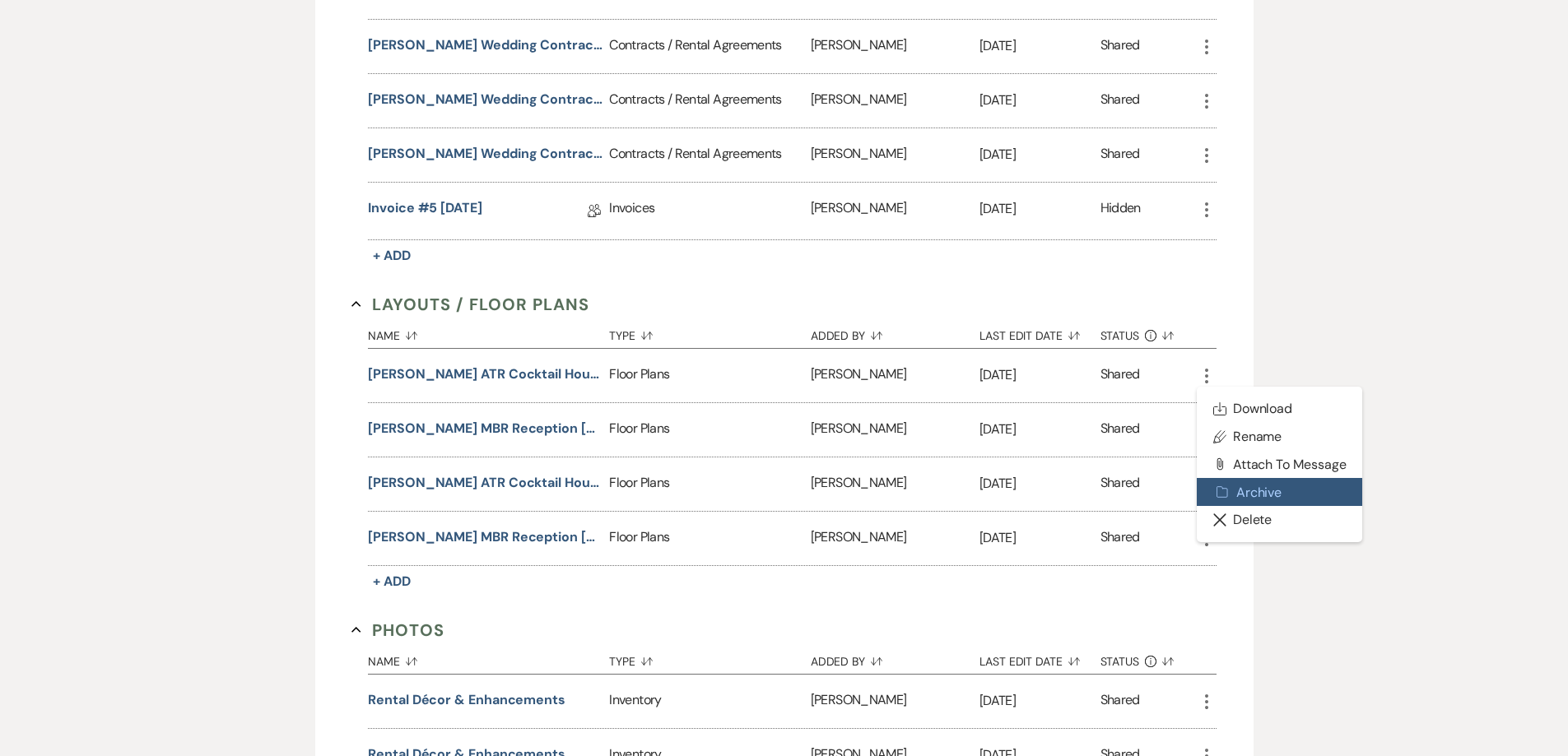
click at [1253, 491] on button "Archive Archive" at bounding box center [1279, 492] width 167 height 28
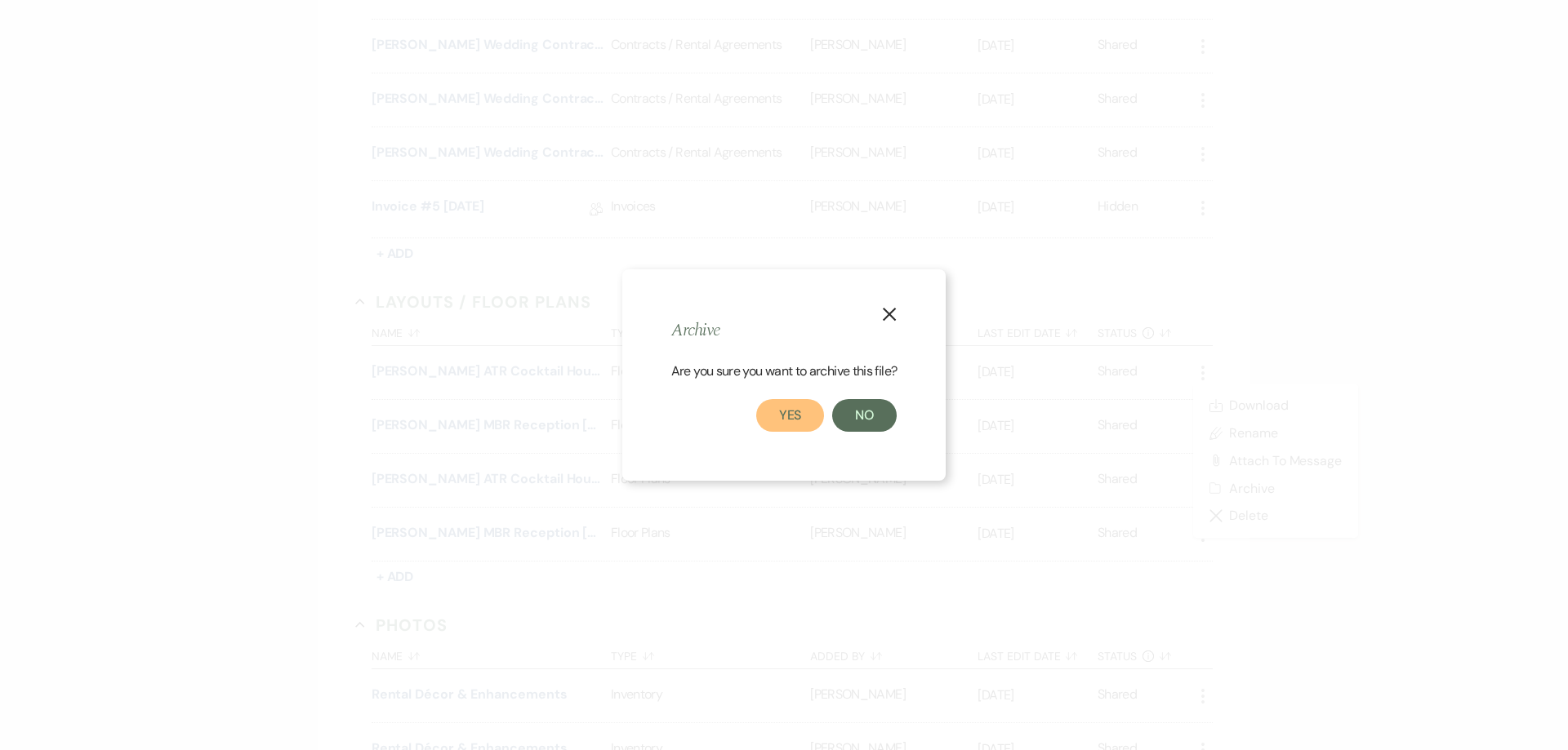
click at [782, 418] on button "Yes" at bounding box center [790, 415] width 68 height 33
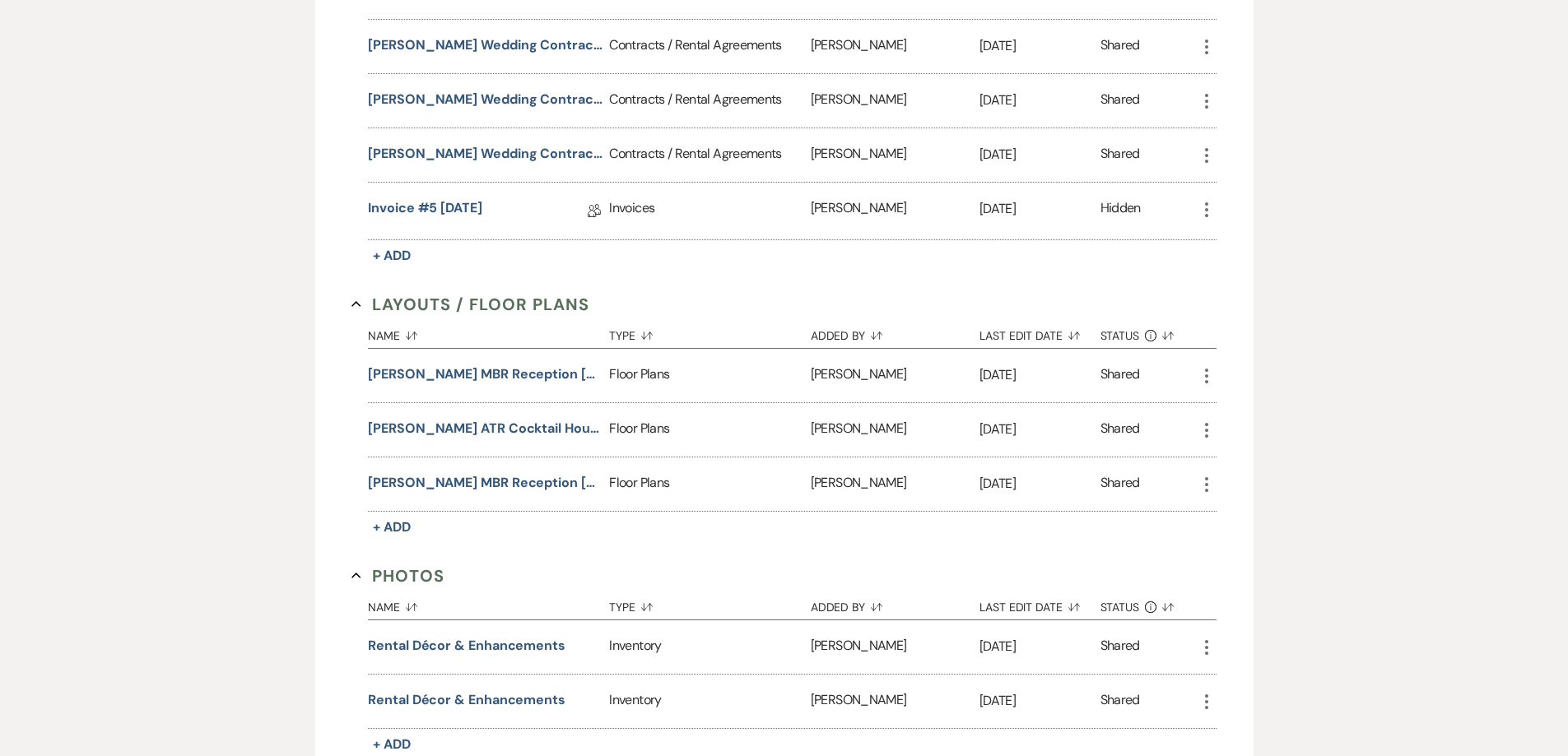
click at [1203, 374] on icon "More" at bounding box center [1206, 376] width 20 height 20
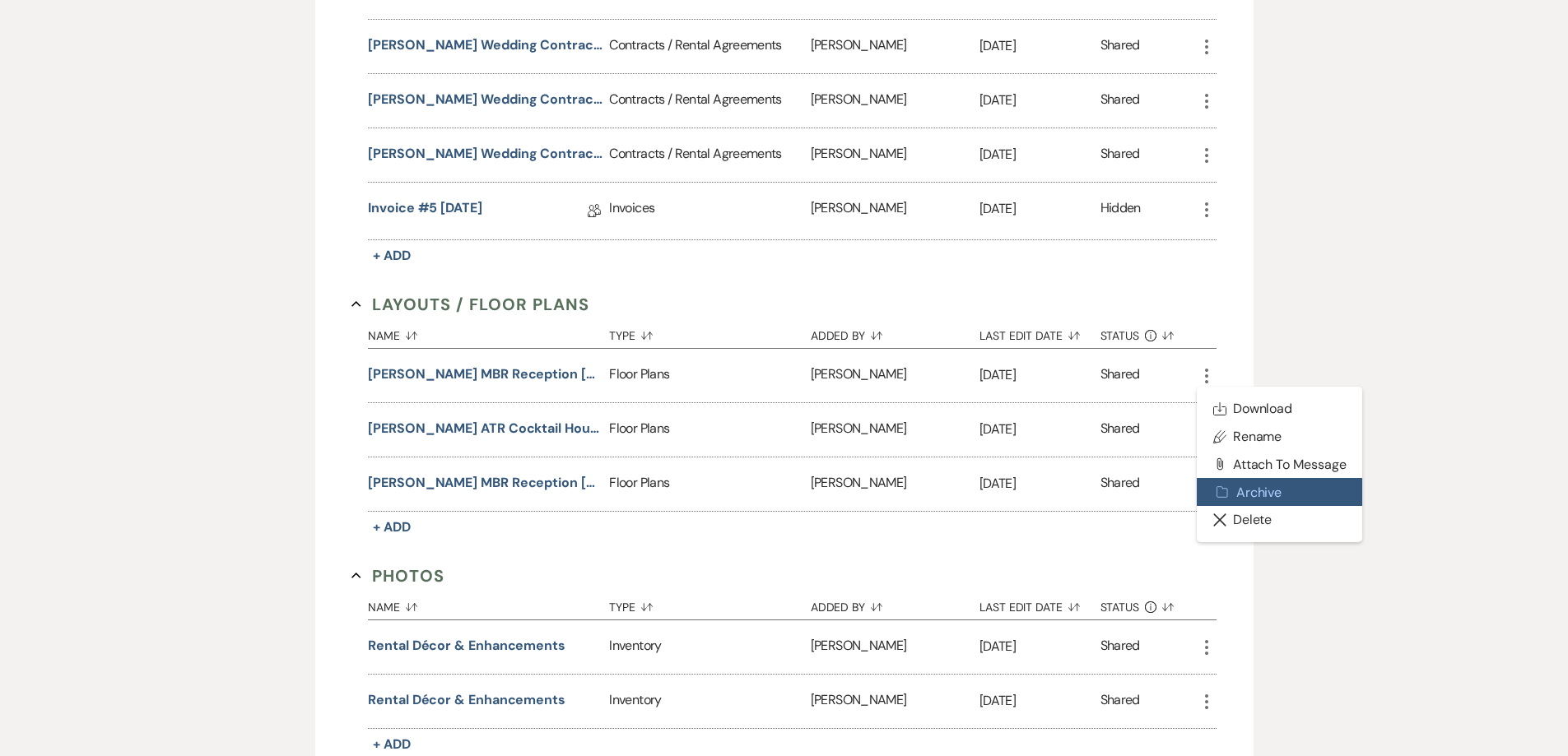
click at [1235, 490] on button "Archive Archive" at bounding box center [1279, 492] width 167 height 28
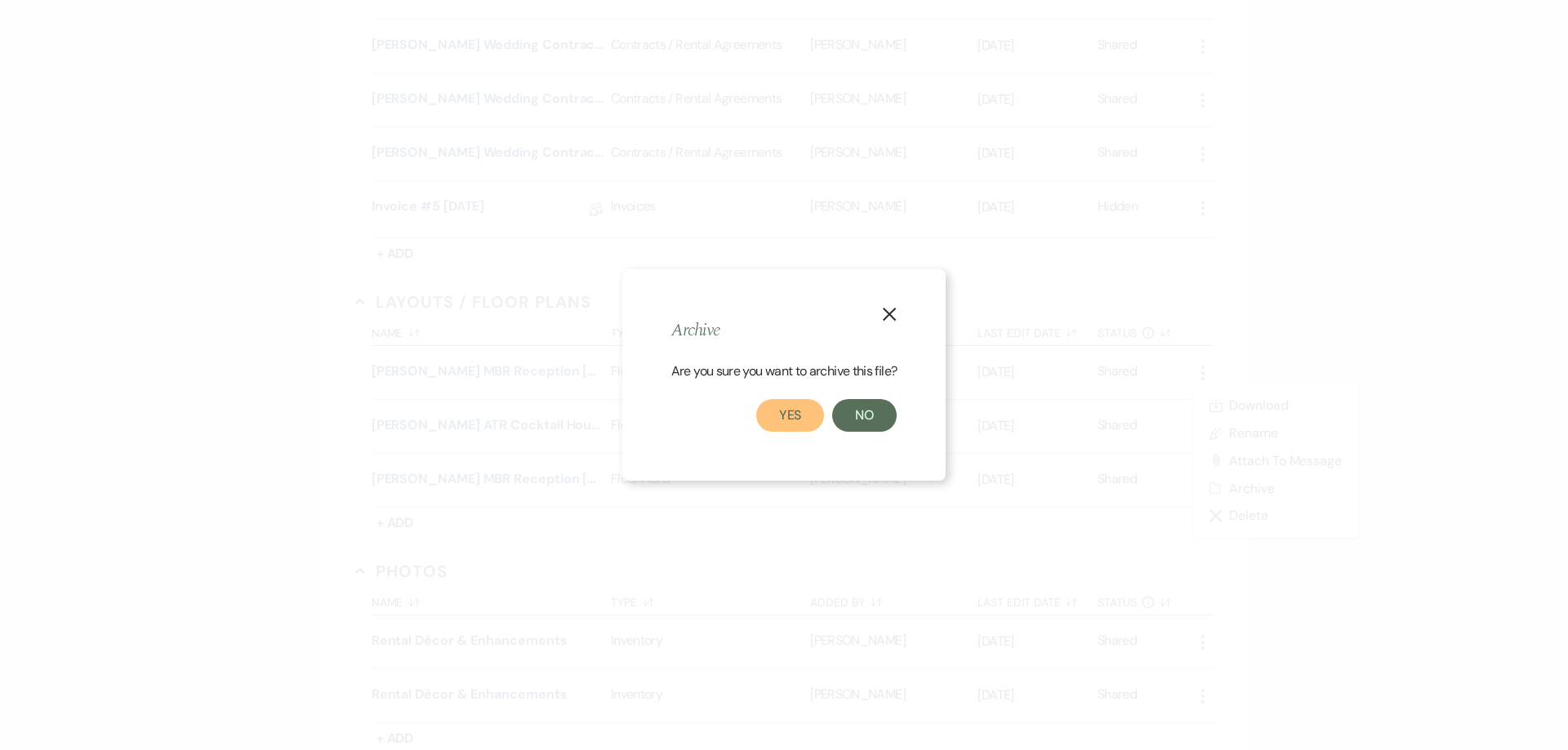
click at [786, 419] on button "Yes" at bounding box center [790, 415] width 68 height 33
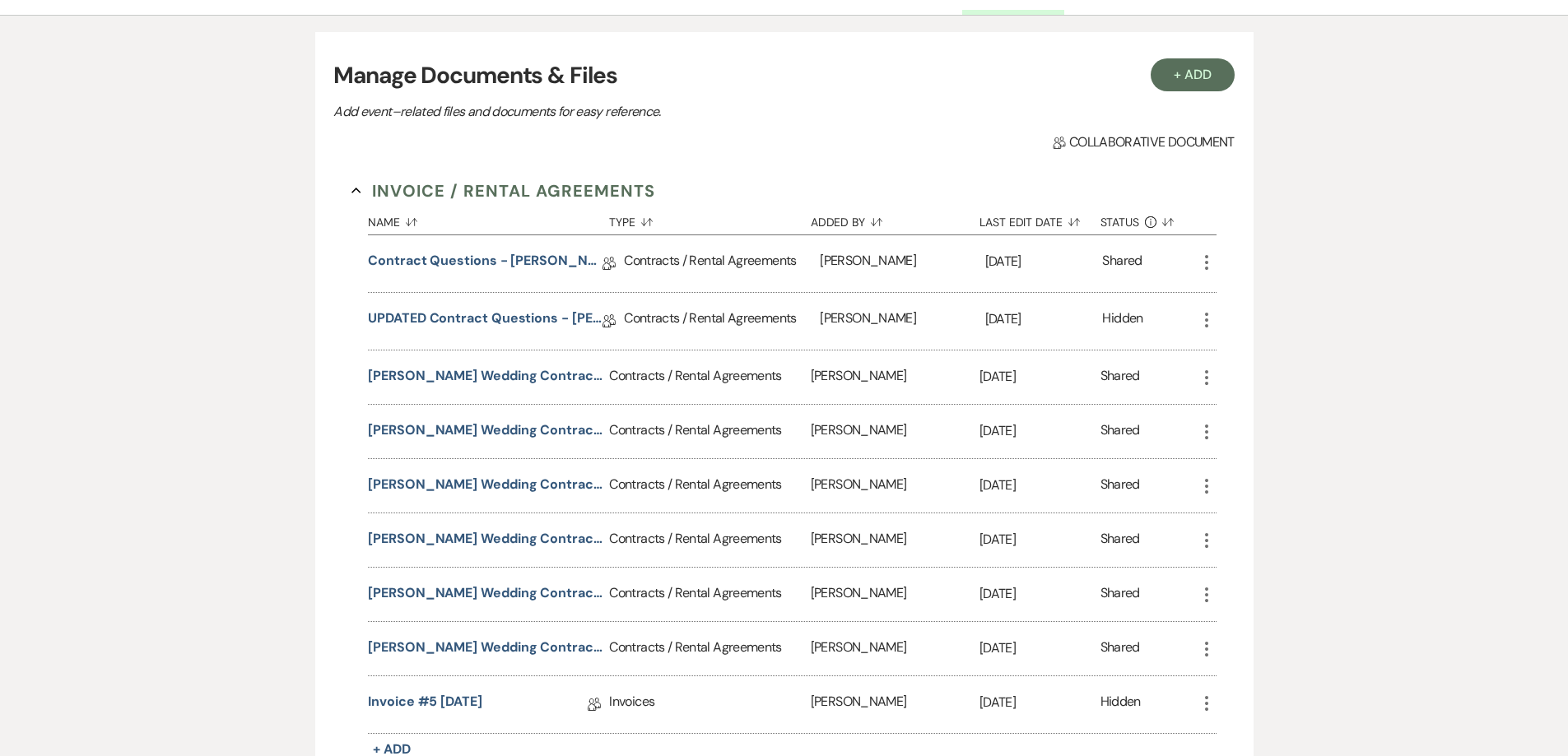
scroll to position [0, 0]
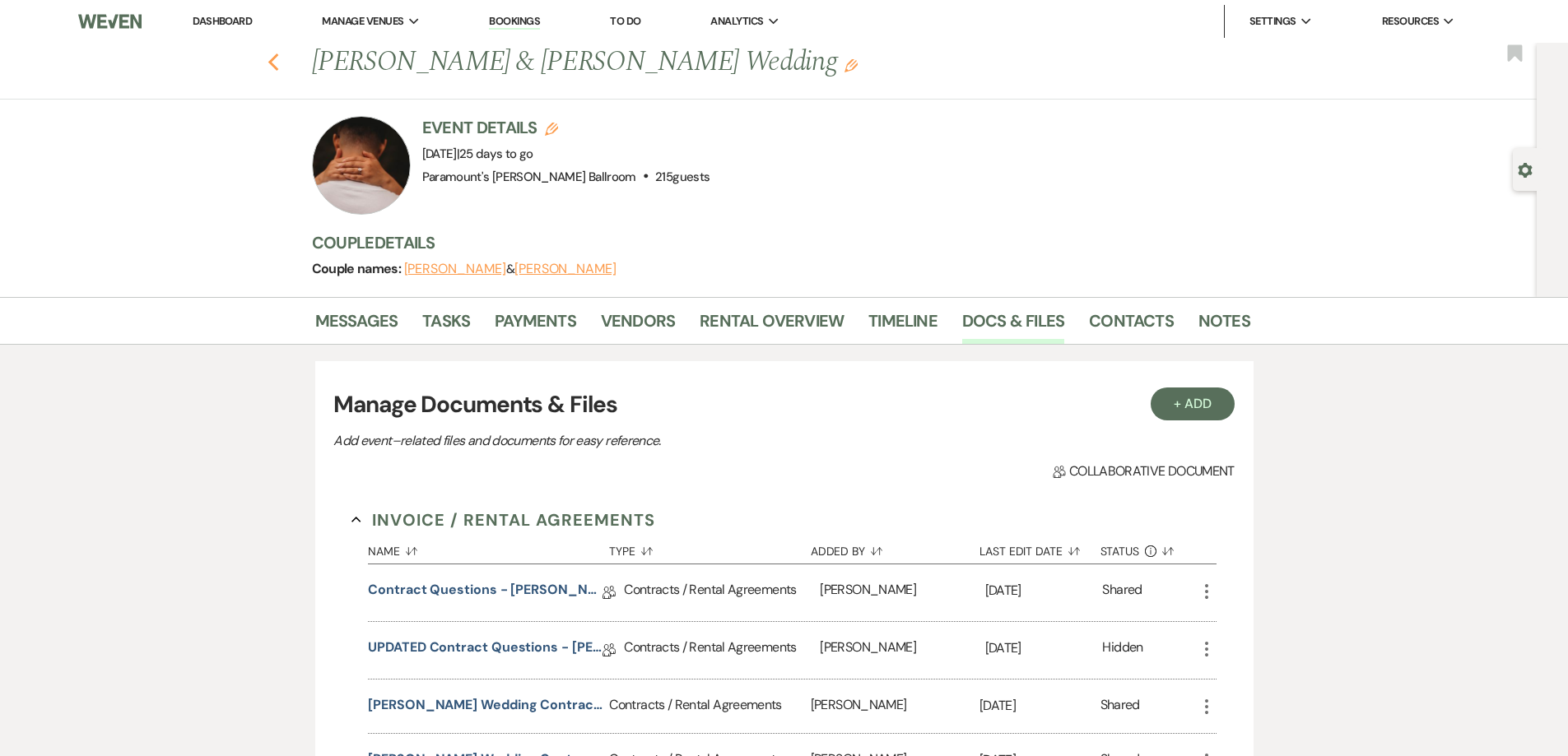
click at [279, 63] on icon "Previous" at bounding box center [273, 63] width 12 height 20
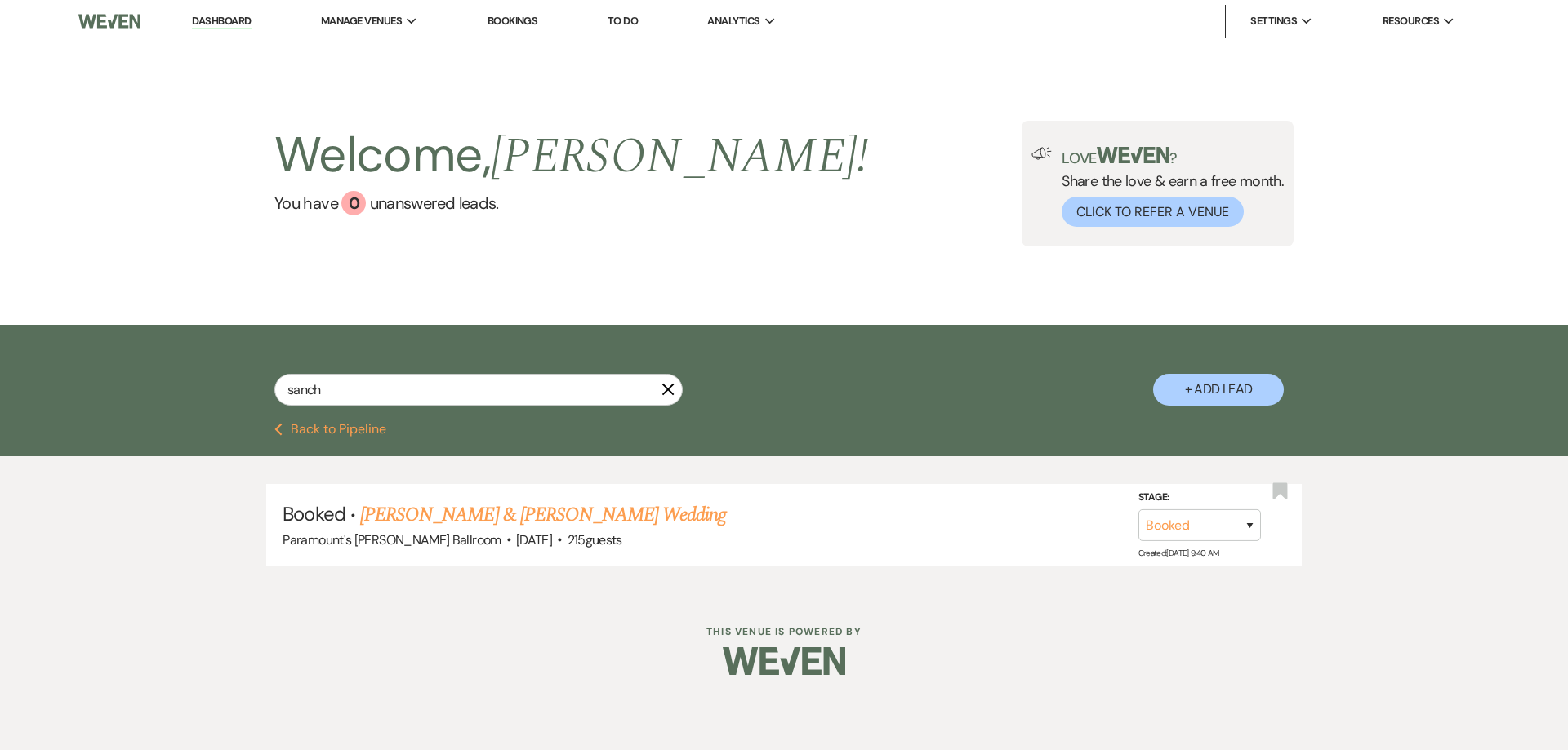
click at [324, 423] on button "Previous Back to Pipeline" at bounding box center [330, 428] width 112 height 13
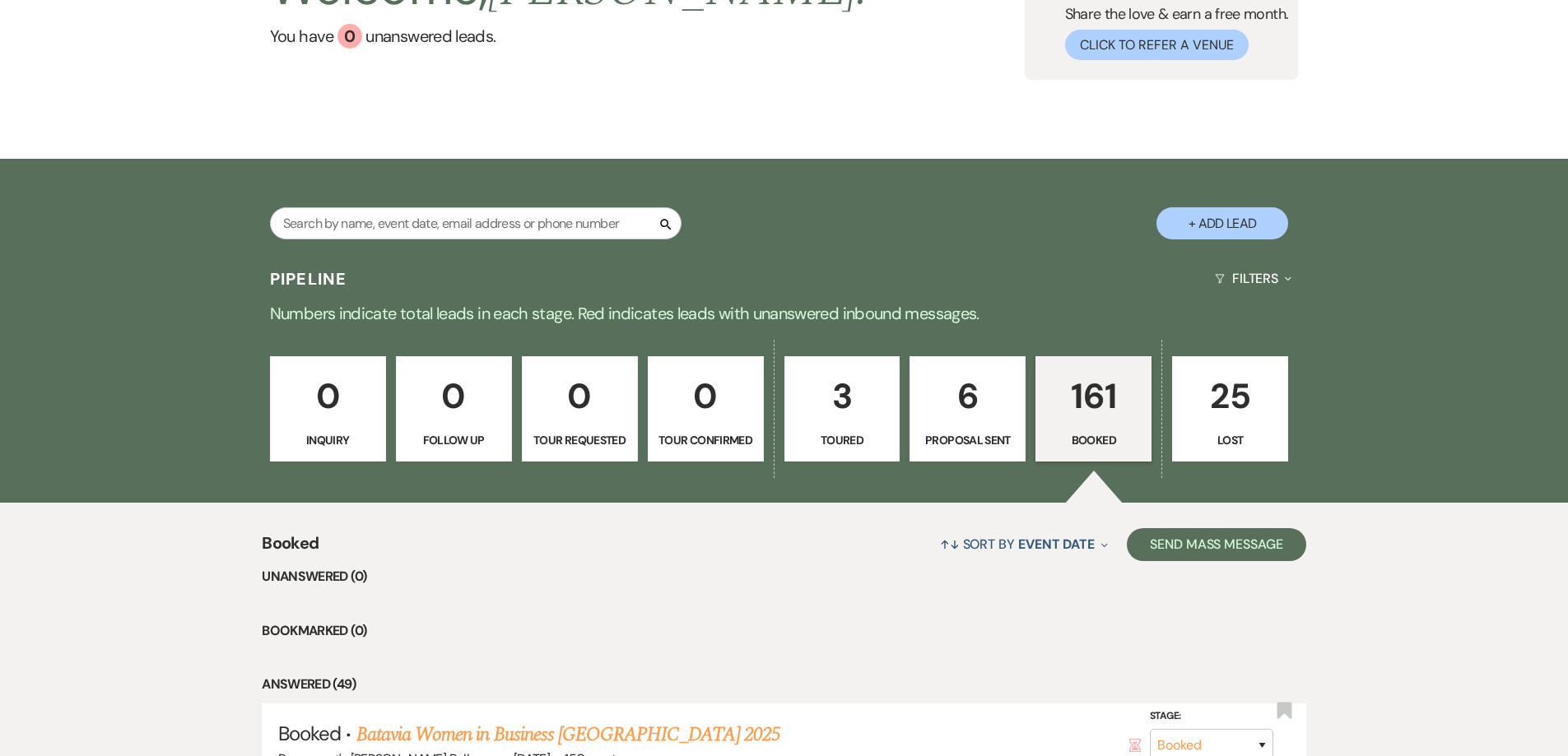
scroll to position [165, 0]
